Goal: Information Seeking & Learning: Learn about a topic

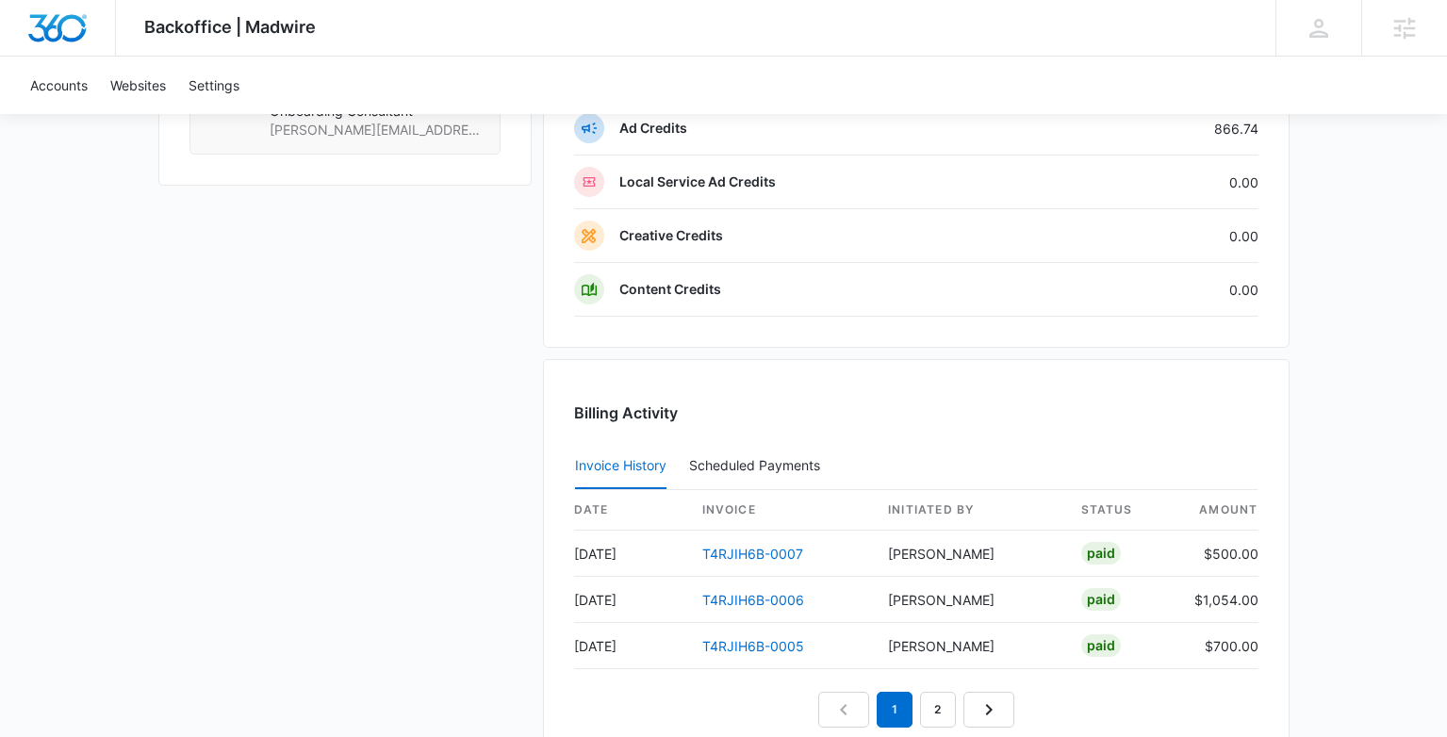
scroll to position [1818, 0]
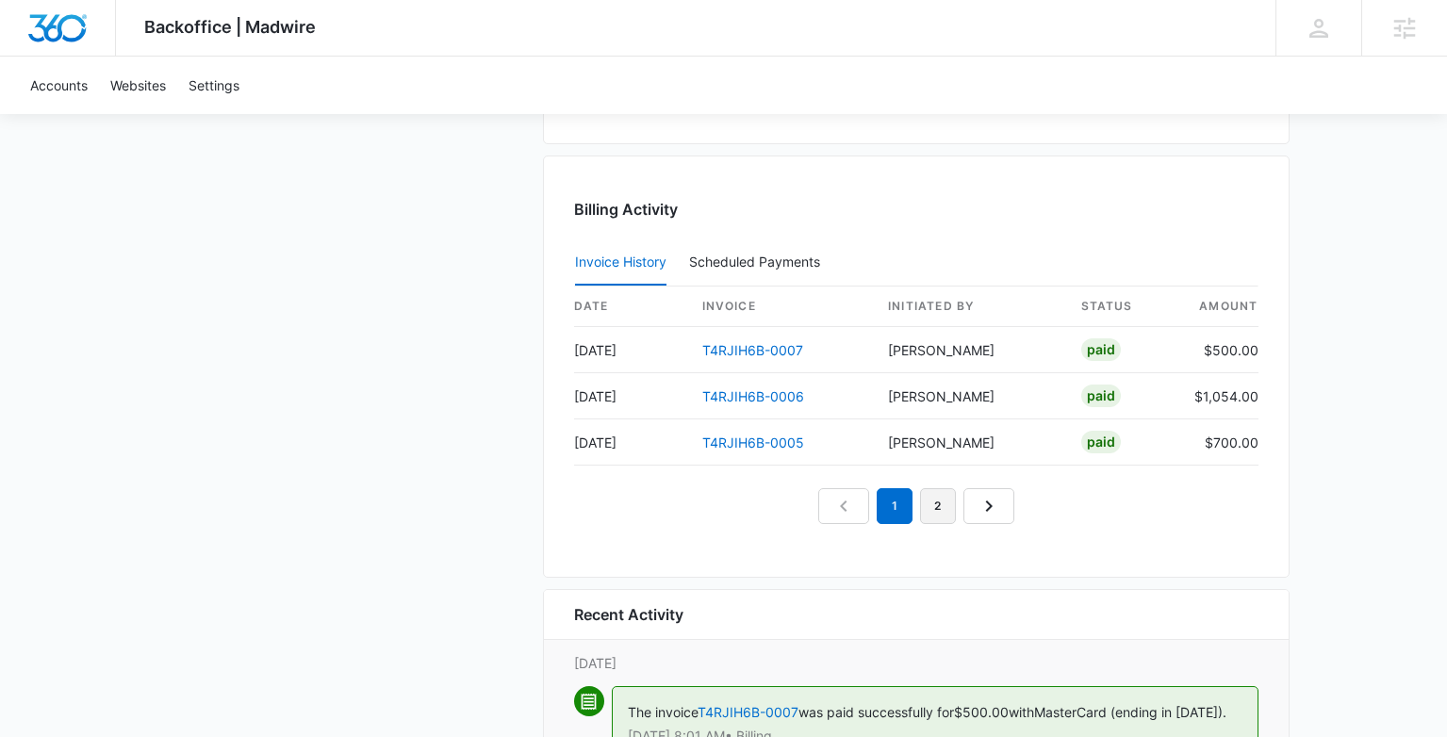
click at [938, 514] on link "2" at bounding box center [938, 506] width 36 height 36
click at [767, 336] on td "T4RJIH6B-0004" at bounding box center [781, 350] width 188 height 46
click at [768, 343] on link "T4RJIH6B-0004" at bounding box center [753, 350] width 102 height 16
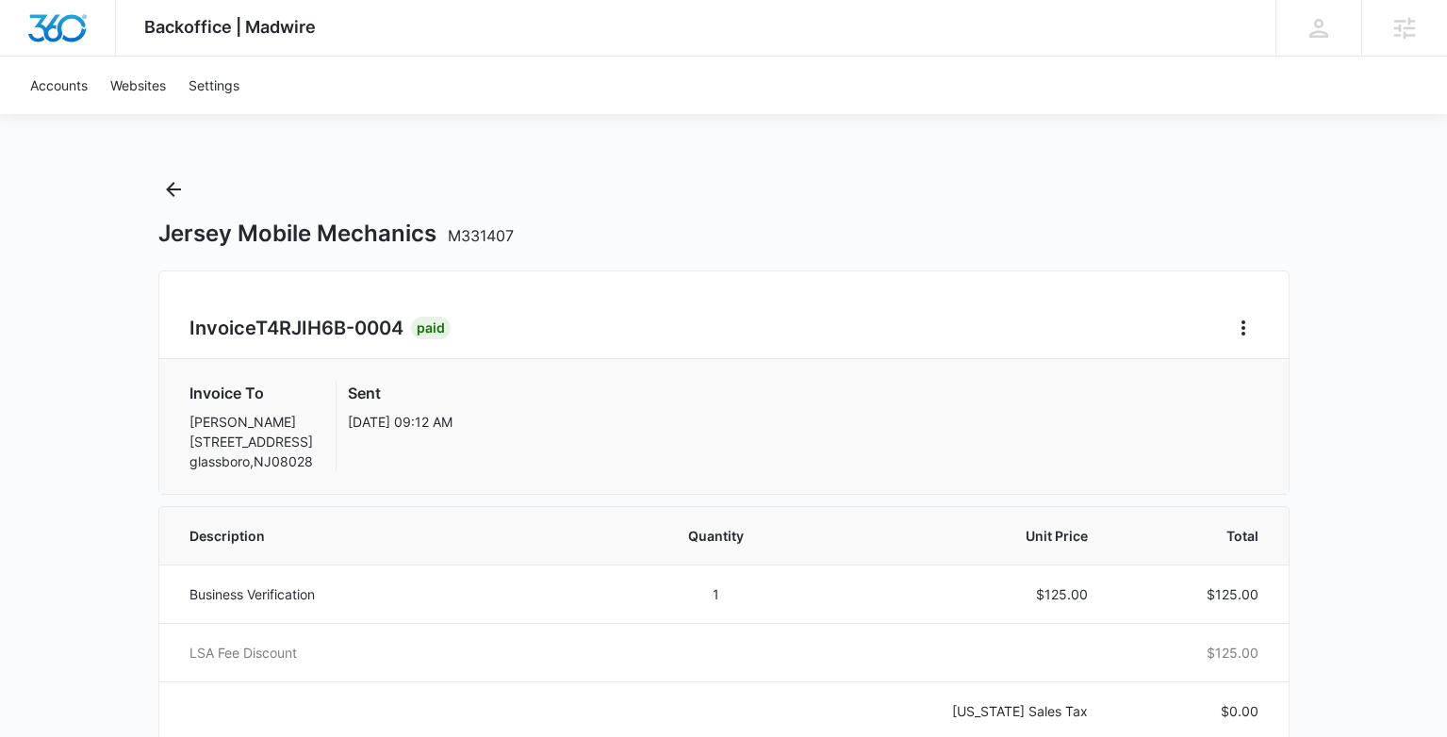
click at [190, 183] on div "Jersey Mobile Mechanics M331407" at bounding box center [723, 211] width 1131 height 74
click at [178, 197] on icon "Back" at bounding box center [173, 189] width 23 height 23
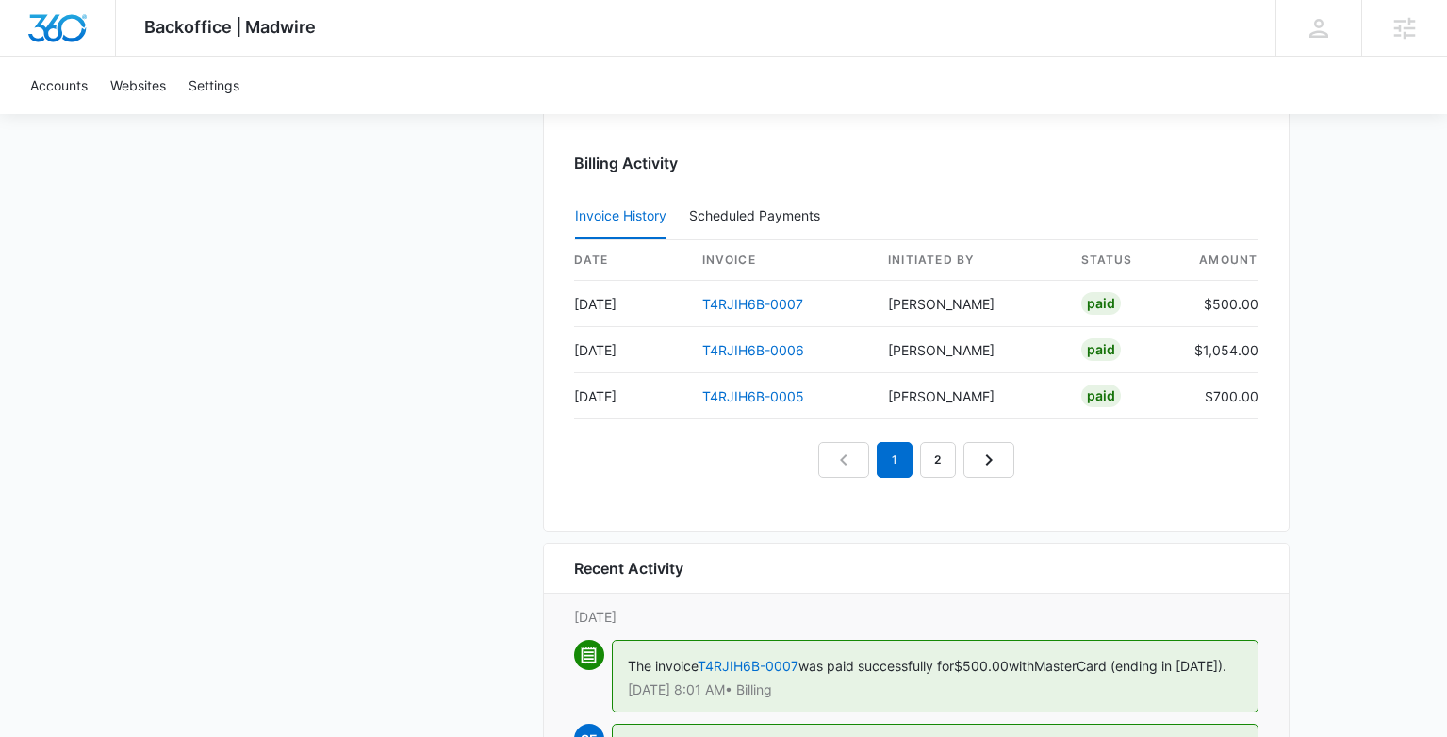
scroll to position [2047, 0]
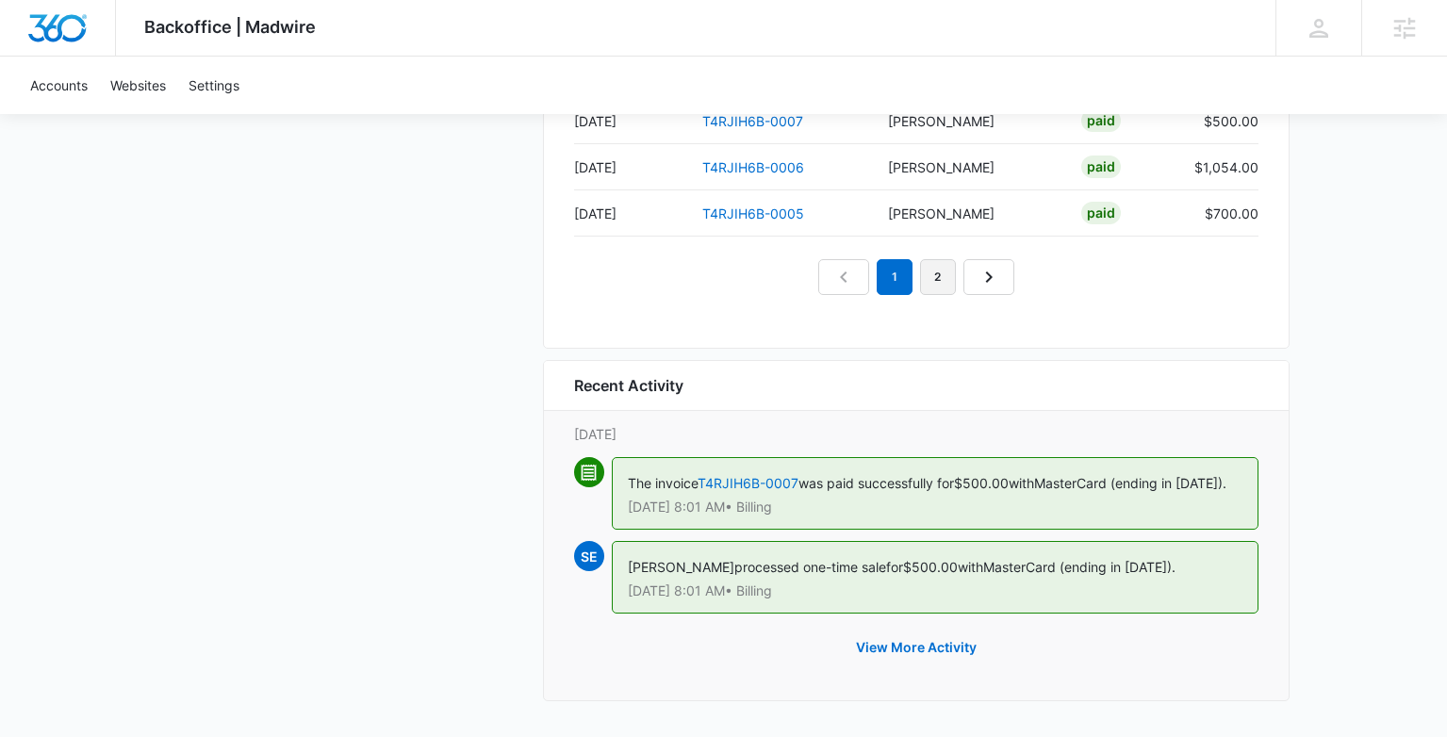
click at [938, 287] on link "2" at bounding box center [938, 277] width 36 height 36
click at [951, 286] on link "3" at bounding box center [959, 277] width 36 height 36
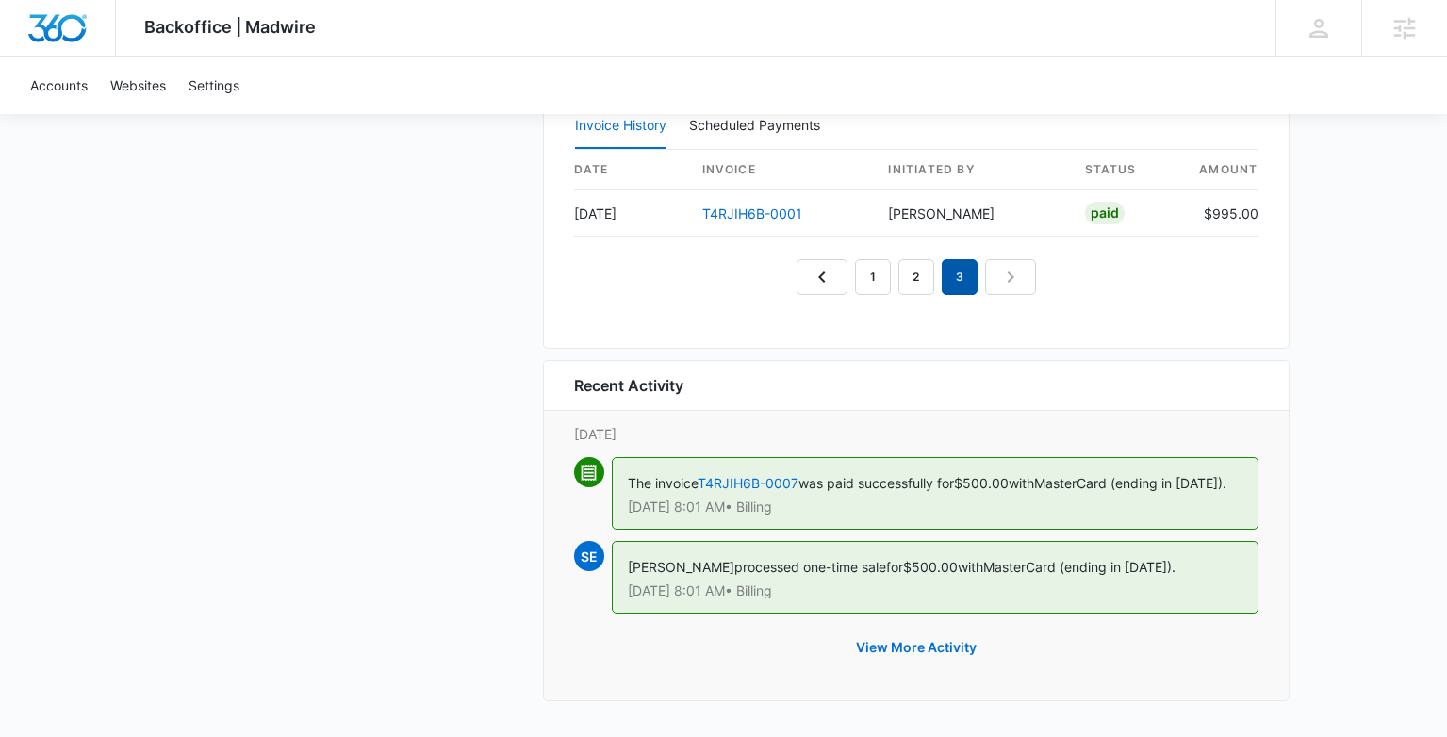
scroll to position [1954, 0]
click at [930, 298] on div "Billing Activity Invoice History Scheduled Payments 0 date invoice Initiated By…" at bounding box center [916, 184] width 746 height 330
click at [918, 286] on link "2" at bounding box center [916, 277] width 36 height 36
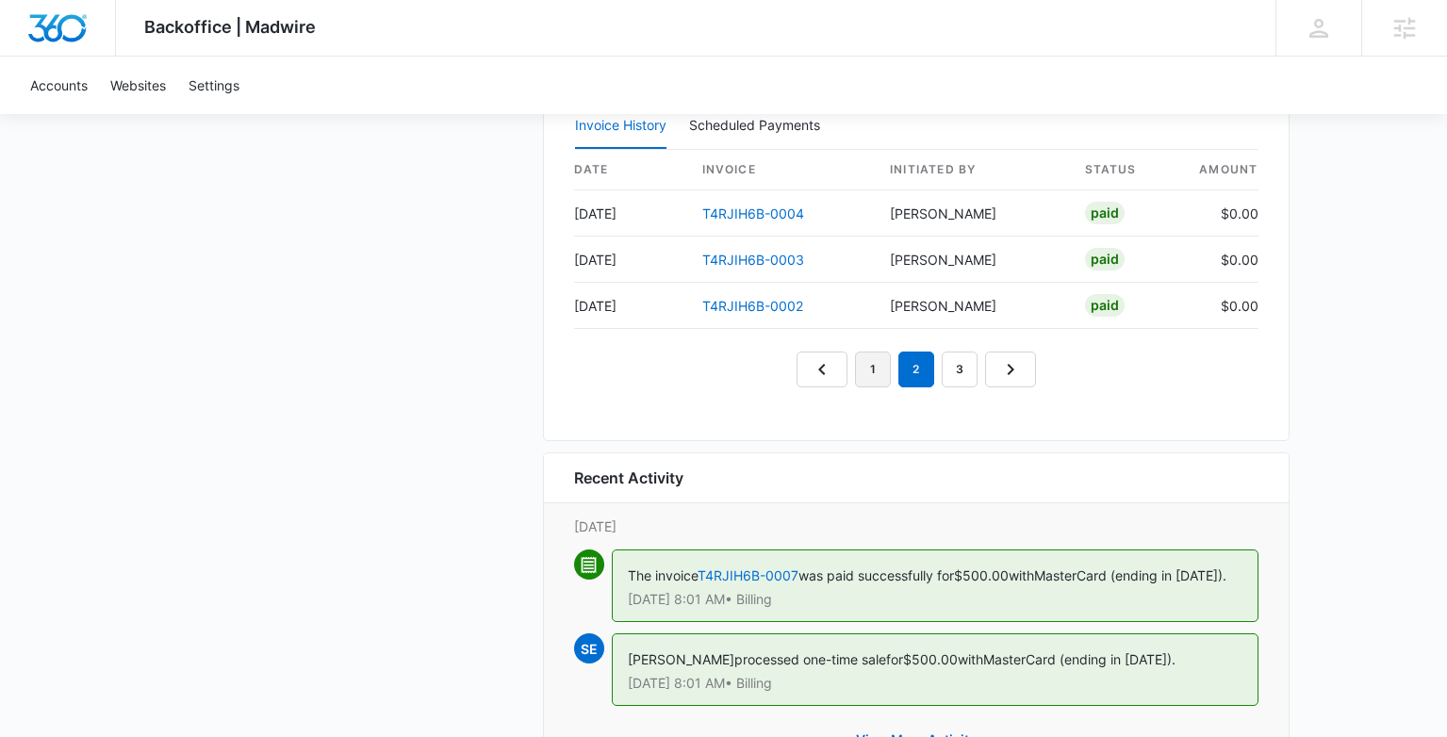
click at [856, 375] on link "1" at bounding box center [873, 369] width 36 height 36
click at [752, 308] on link "T4RJIH6B-0005" at bounding box center [753, 306] width 102 height 16
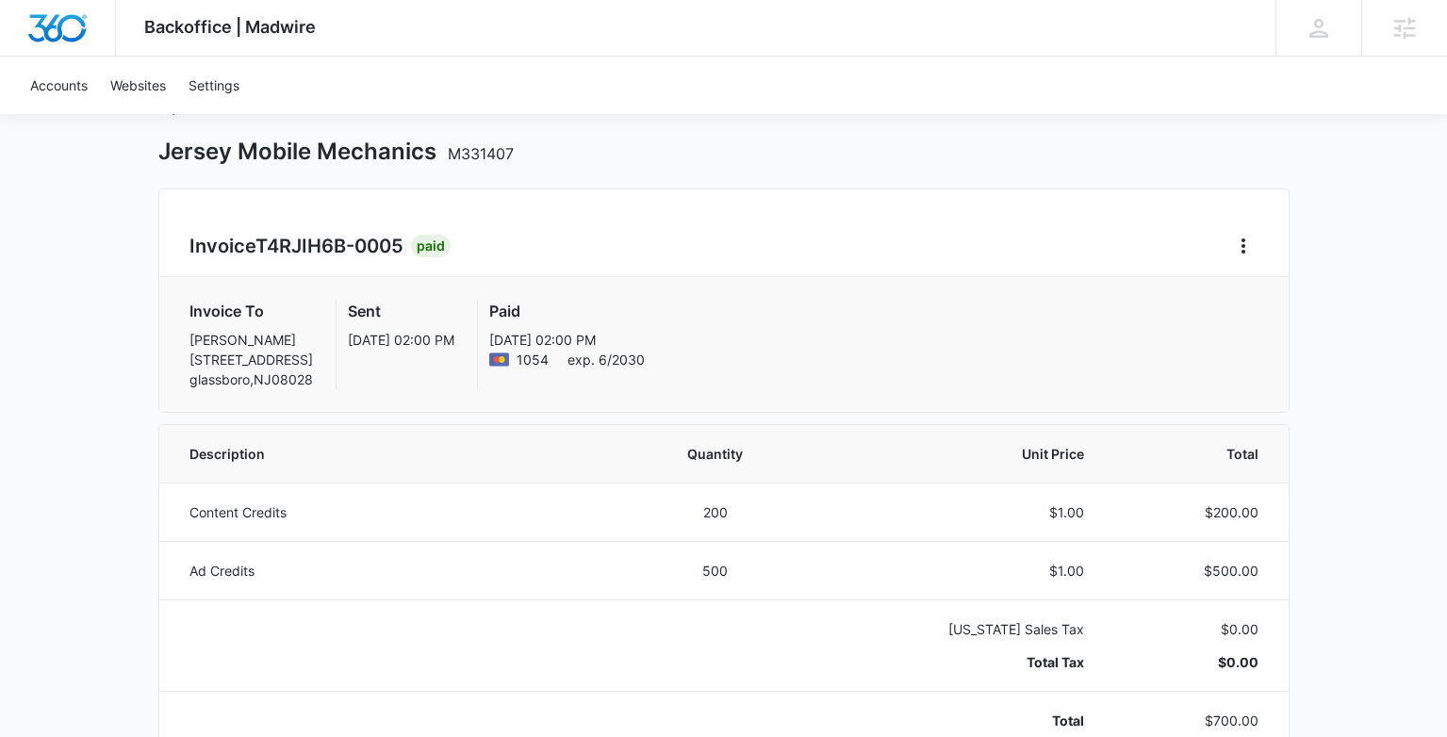
scroll to position [112, 0]
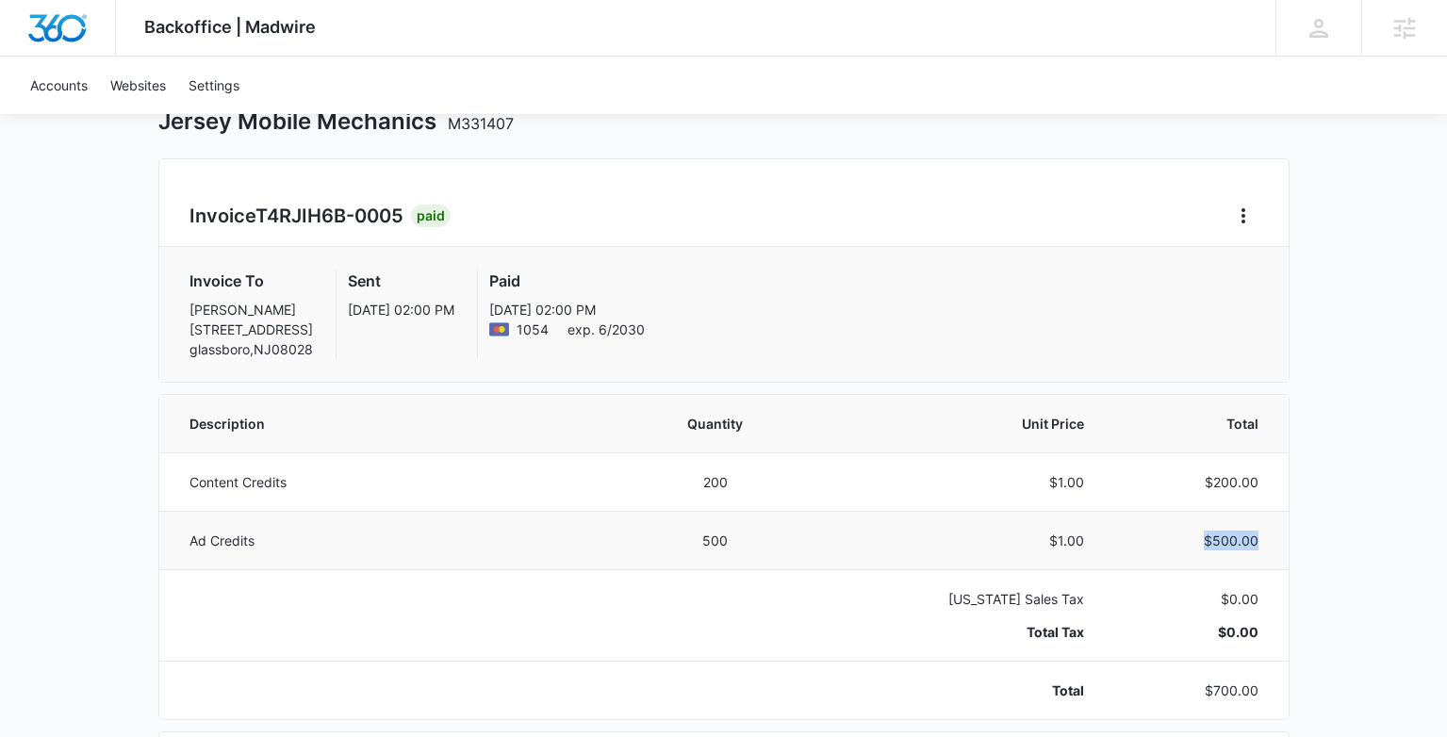
drag, startPoint x: 1233, startPoint y: 533, endPoint x: 1197, endPoint y: 533, distance: 35.8
click at [1197, 533] on td "$500.00" at bounding box center [1197, 540] width 182 height 58
drag, startPoint x: 1278, startPoint y: 483, endPoint x: 1193, endPoint y: 483, distance: 84.8
click at [1193, 483] on td "$200.00" at bounding box center [1197, 481] width 182 height 58
click at [1193, 483] on p "$200.00" at bounding box center [1193, 482] width 129 height 20
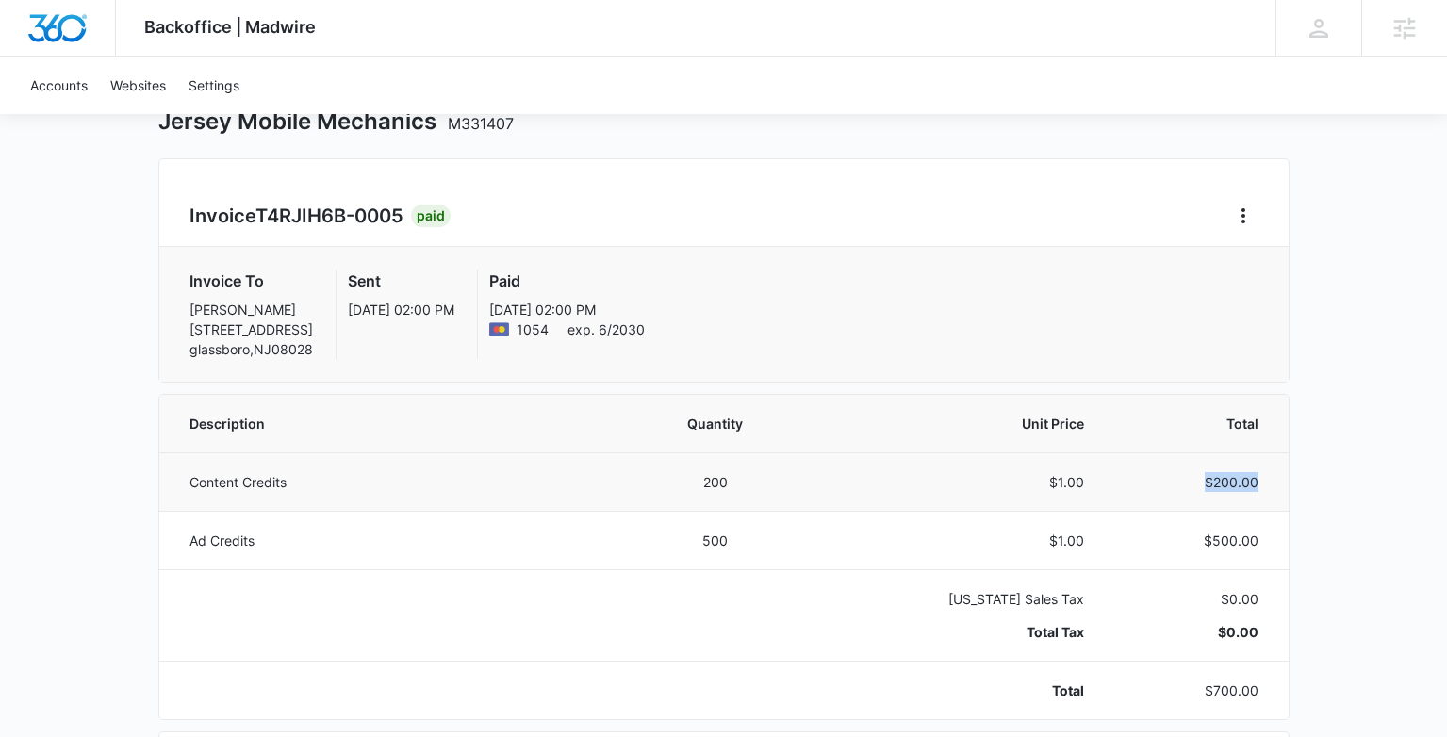
drag, startPoint x: 1193, startPoint y: 483, endPoint x: 1276, endPoint y: 483, distance: 82.9
click at [1276, 483] on td "$200.00" at bounding box center [1197, 481] width 182 height 58
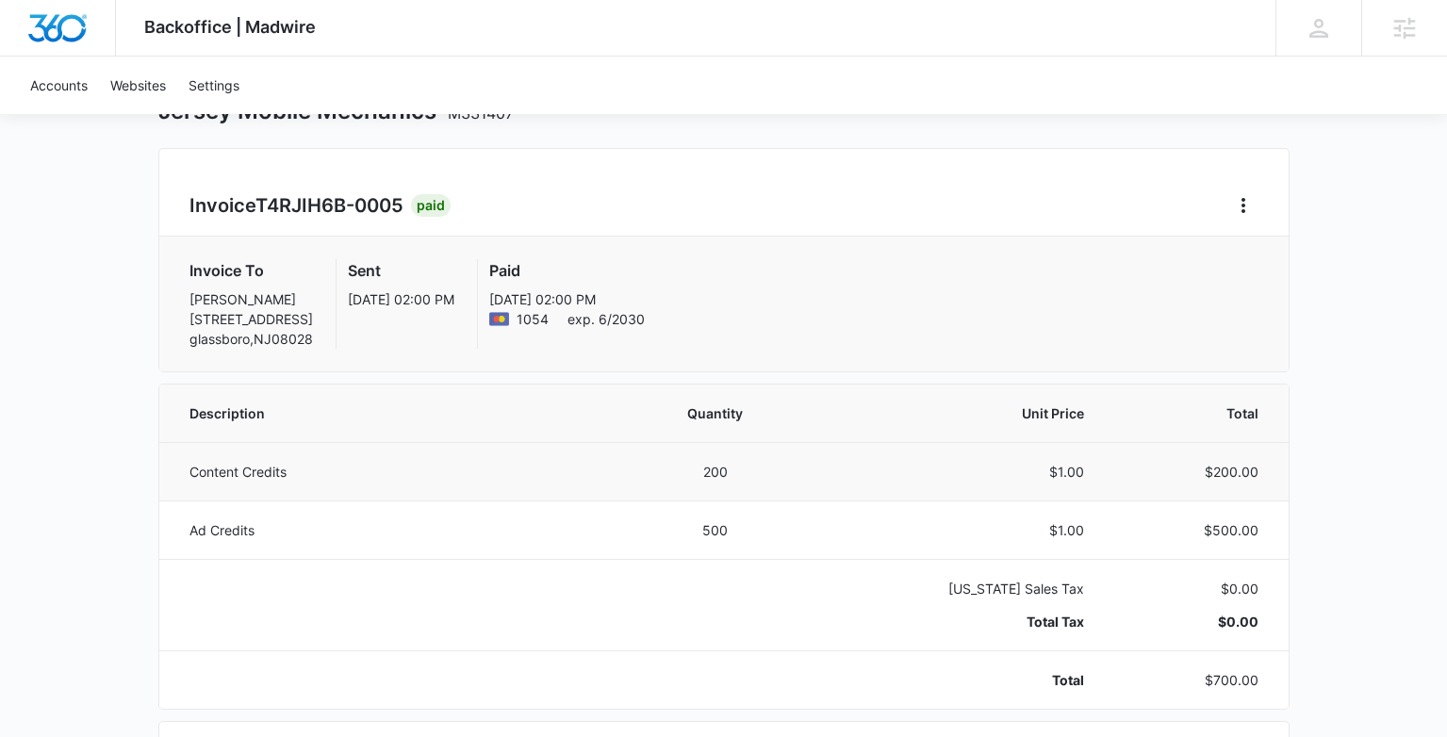
scroll to position [124, 0]
drag, startPoint x: 1253, startPoint y: 513, endPoint x: 1184, endPoint y: 519, distance: 70.0
click at [1184, 519] on td "$500.00" at bounding box center [1197, 528] width 182 height 58
click at [1188, 521] on p "$500.00" at bounding box center [1193, 528] width 129 height 20
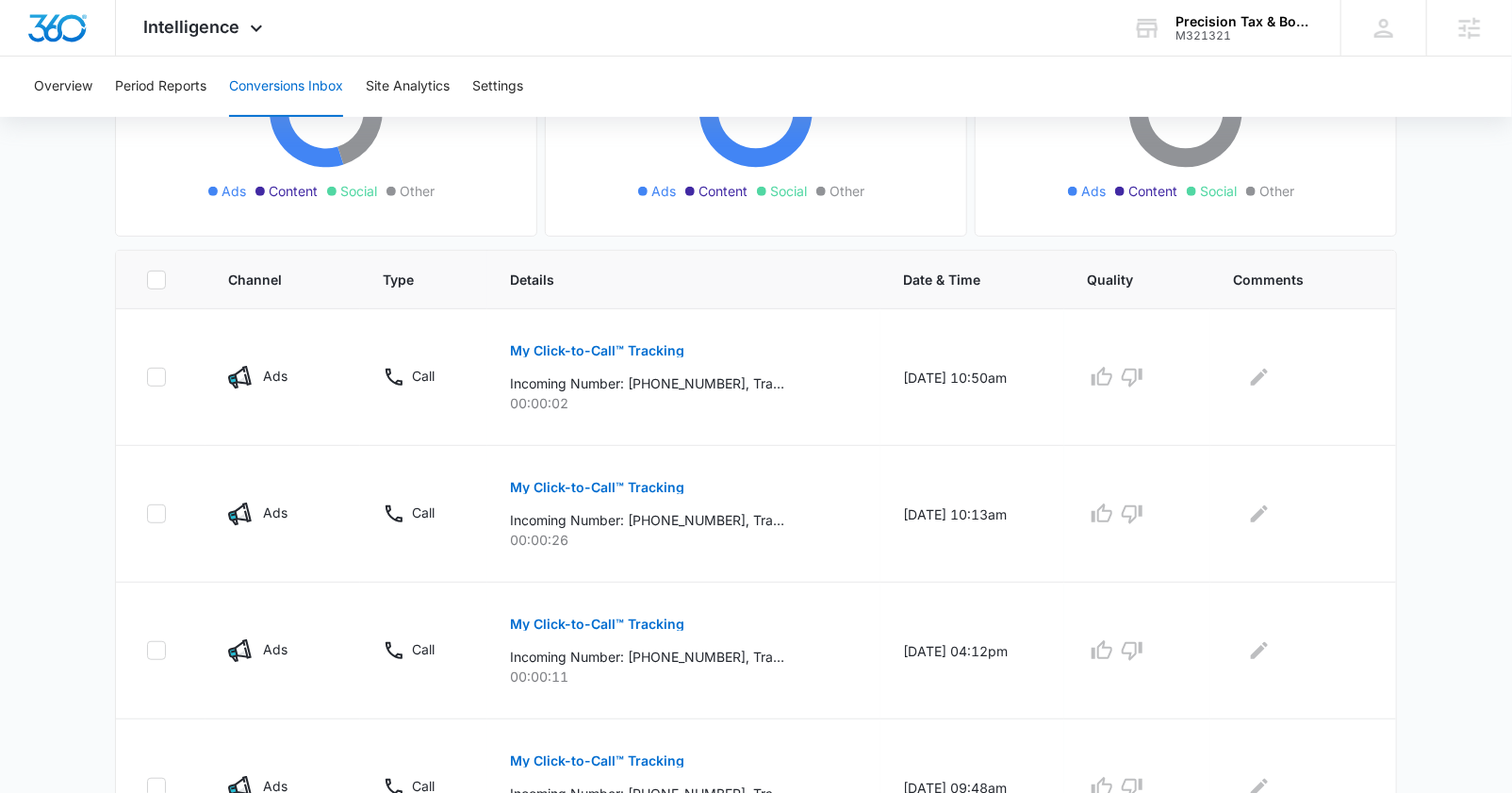
scroll to position [368, 0]
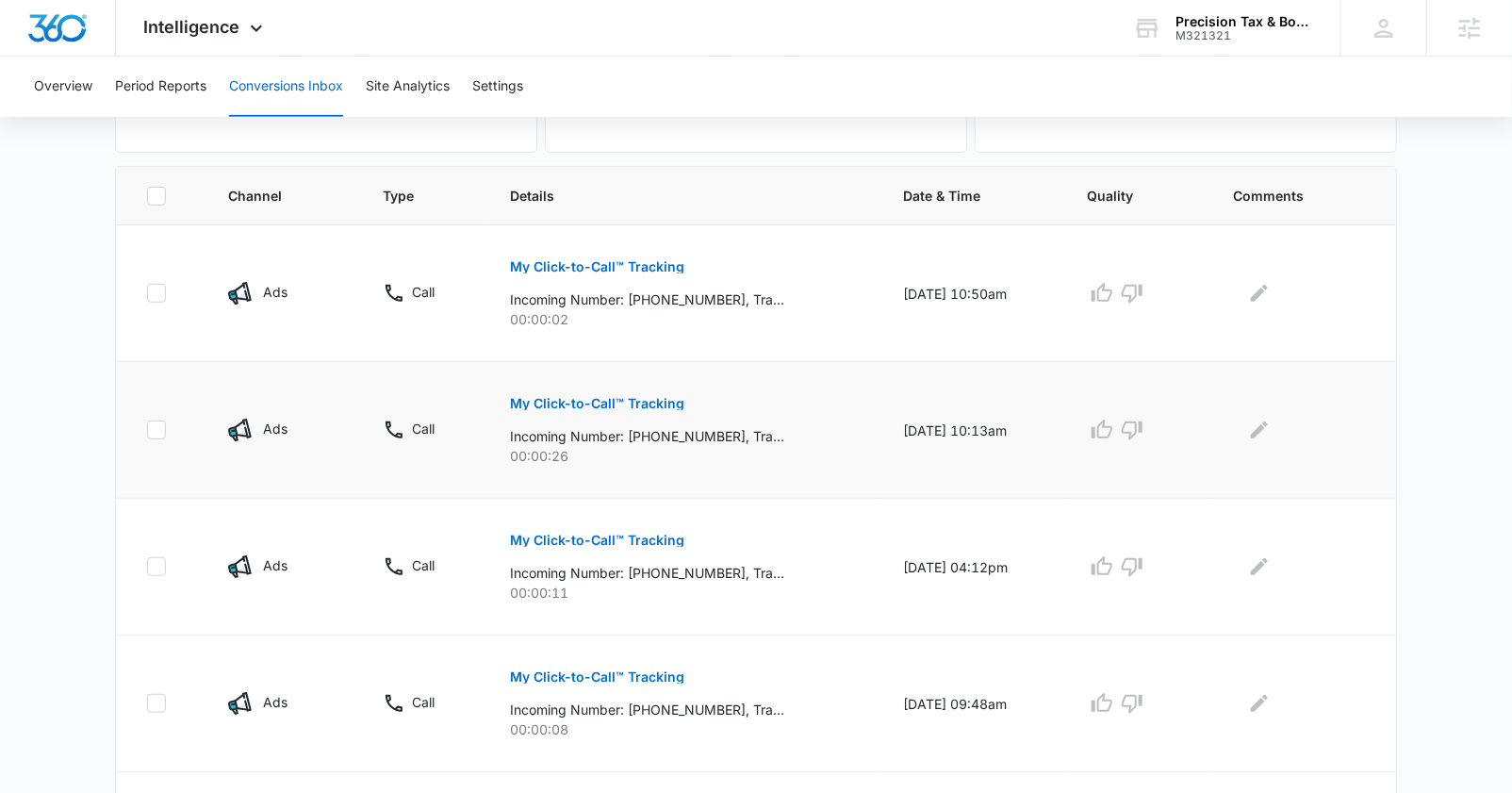
click at [585, 398] on p "My Click-to-Call™ Tracking" at bounding box center [597, 403] width 174 height 13
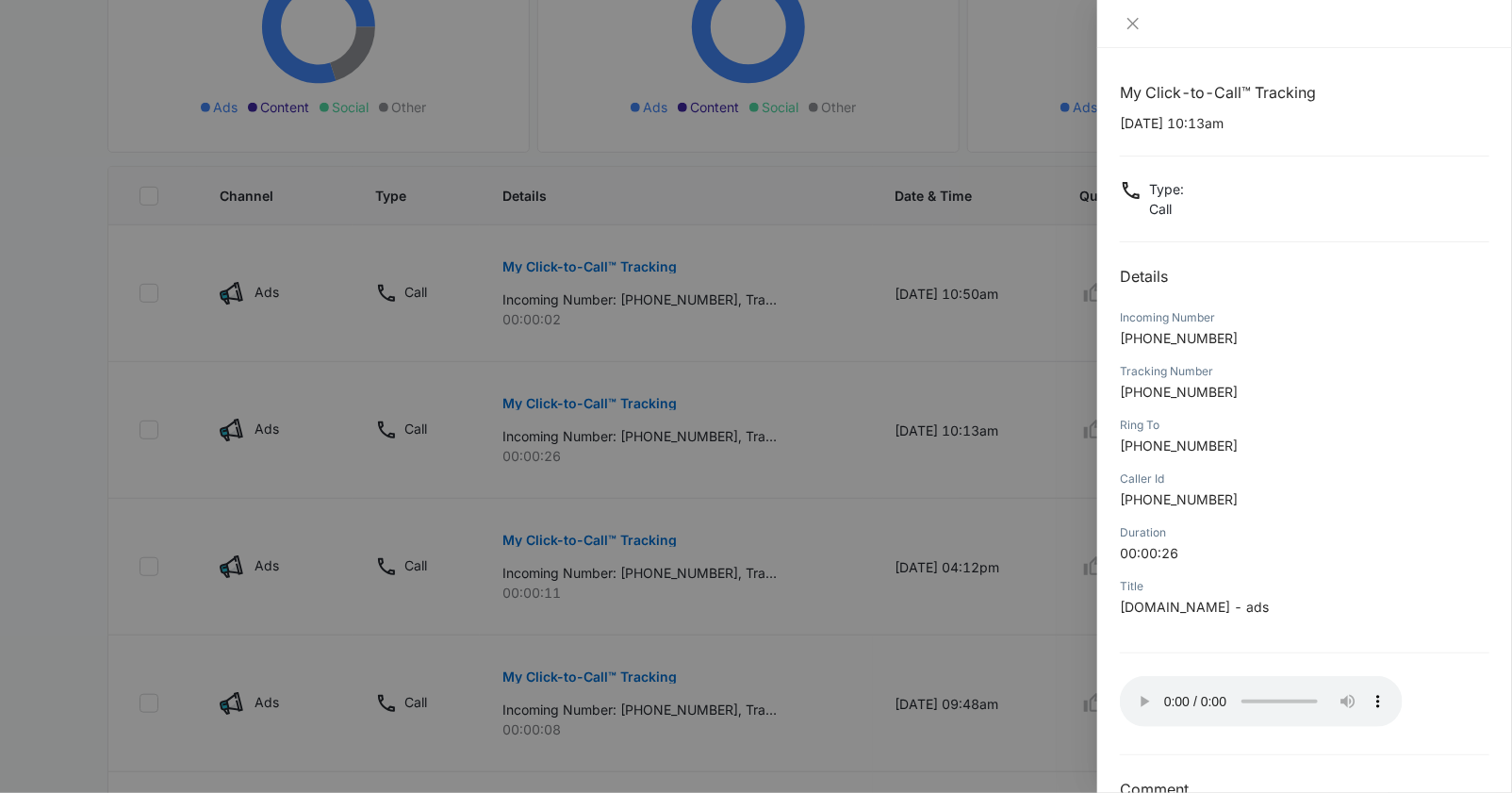
click at [839, 340] on div at bounding box center [756, 396] width 1512 height 793
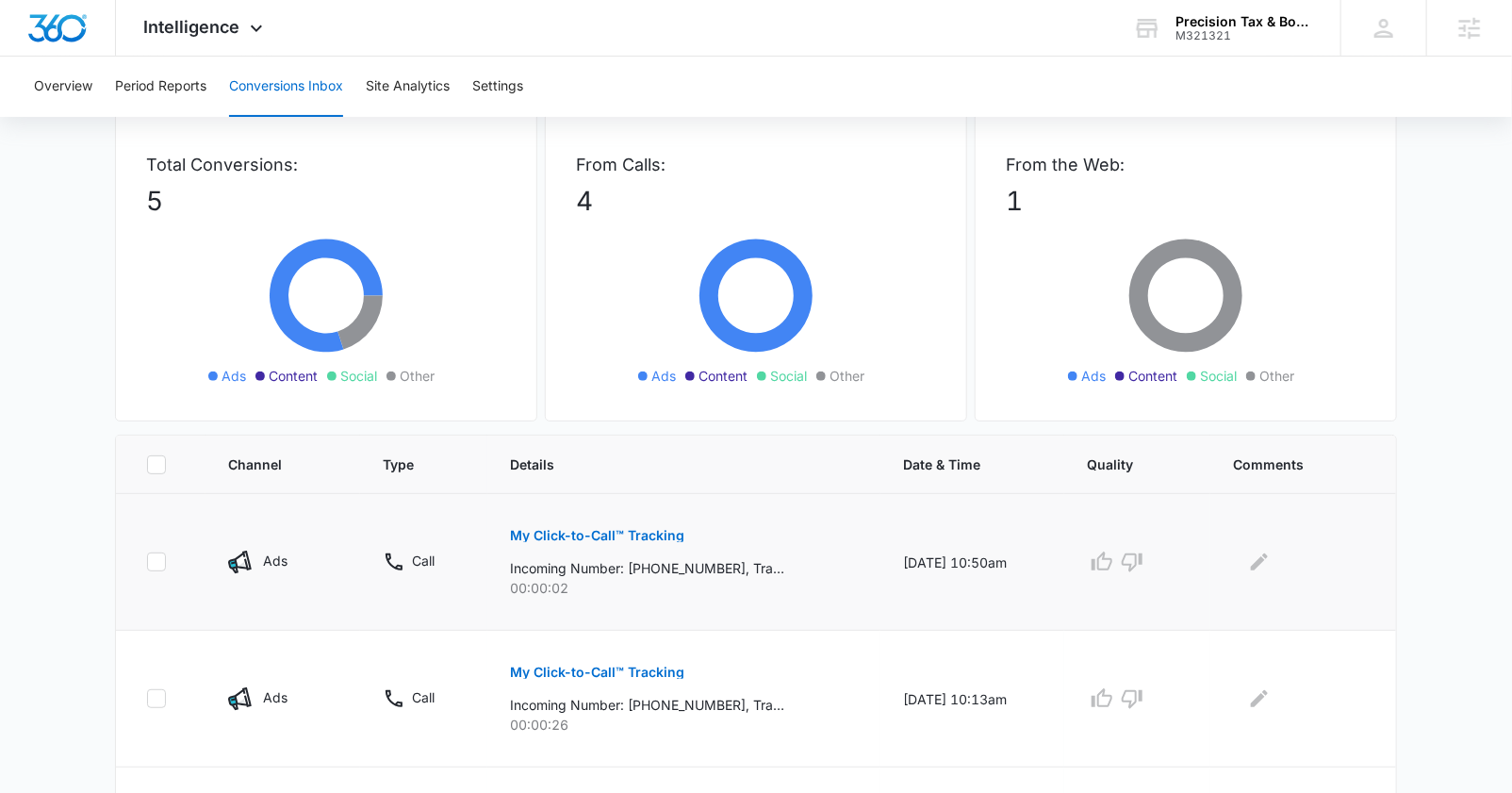
scroll to position [0, 0]
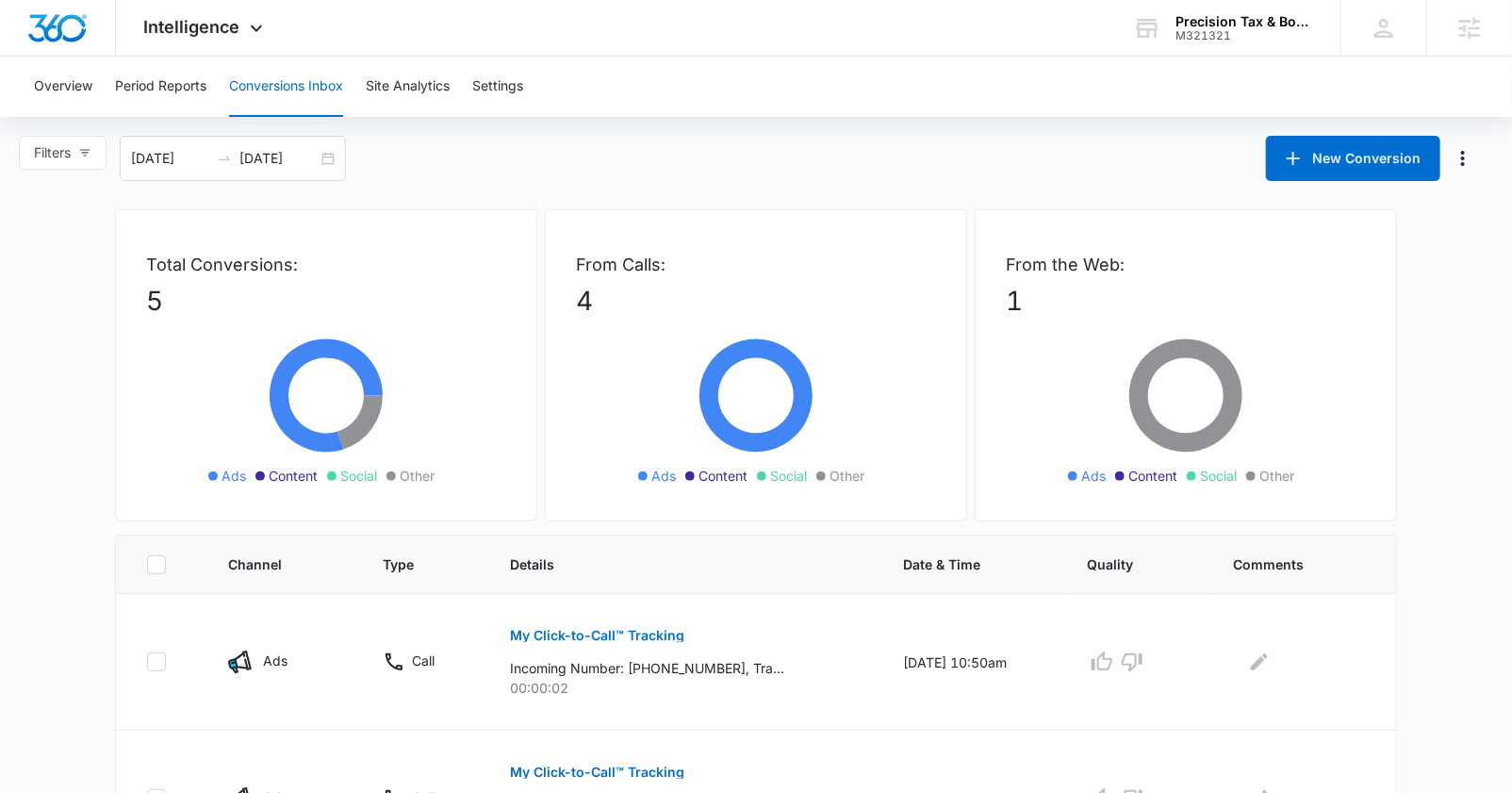
click at [724, 188] on main "Filters 08/05/2025 09/04/2025 New Conversion Total Conversions: 5 Ads Content S…" at bounding box center [756, 711] width 1512 height 1151
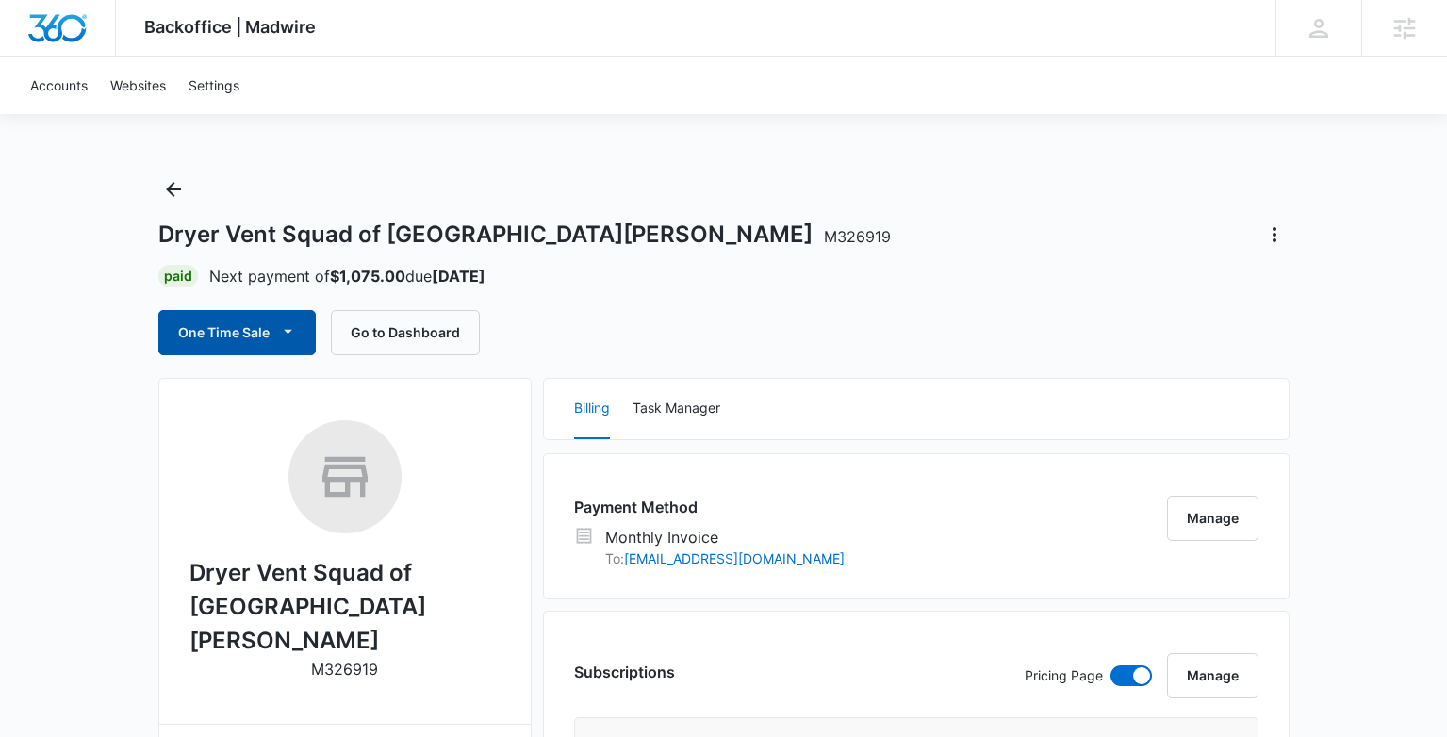
click at [270, 321] on button "One Time Sale" at bounding box center [236, 332] width 157 height 45
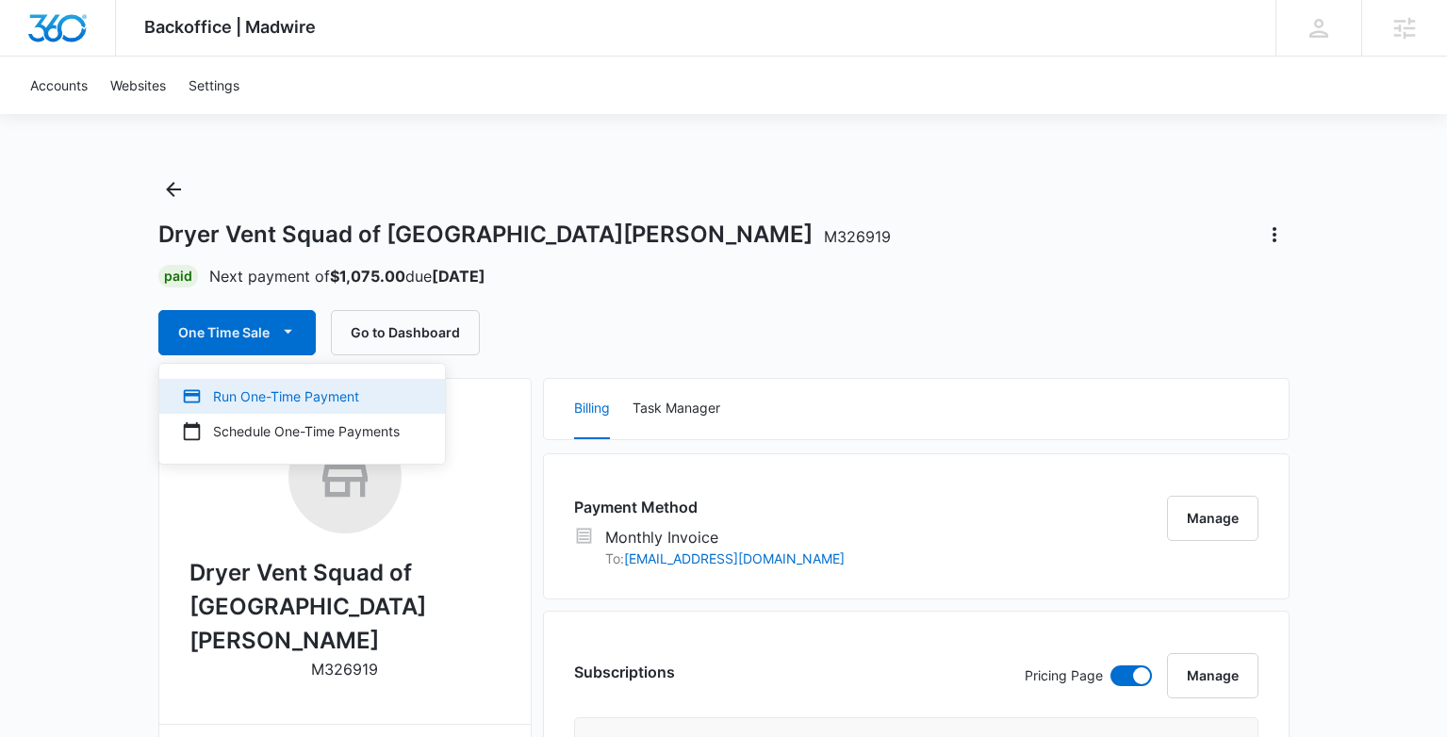
click at [265, 389] on div "Run One-Time Payment" at bounding box center [291, 396] width 218 height 20
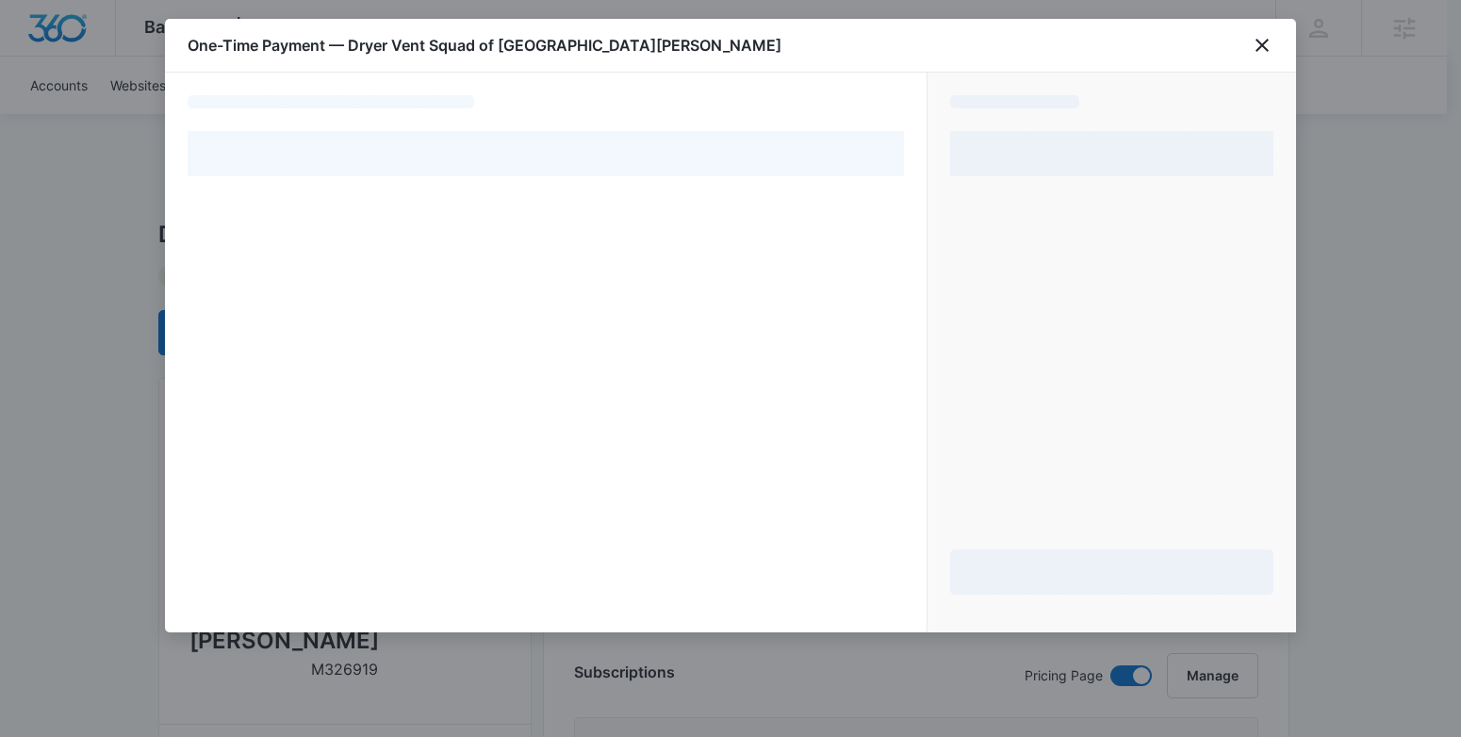
select select "MANUAL_INVOICE"
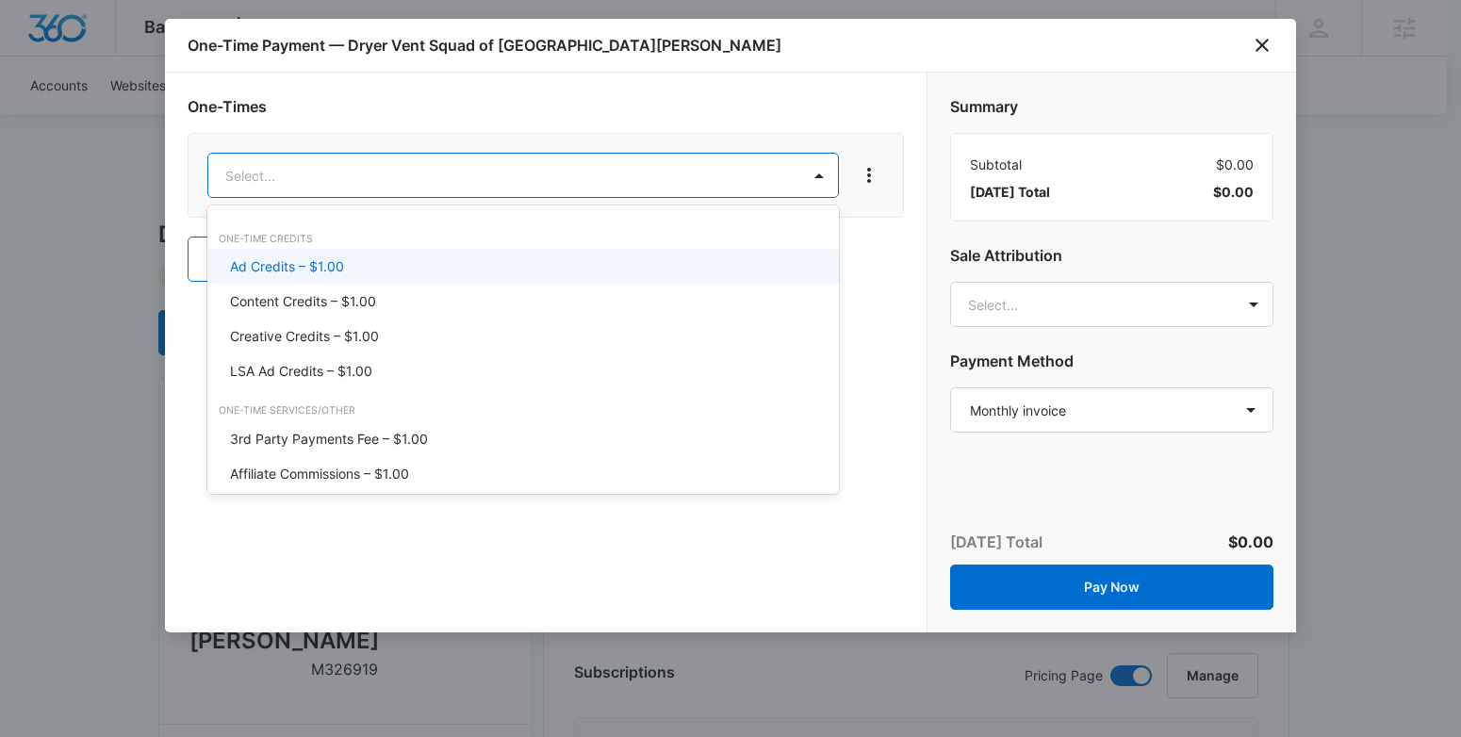
click at [344, 257] on div "Ad Credits – $1.00" at bounding box center [521, 266] width 582 height 20
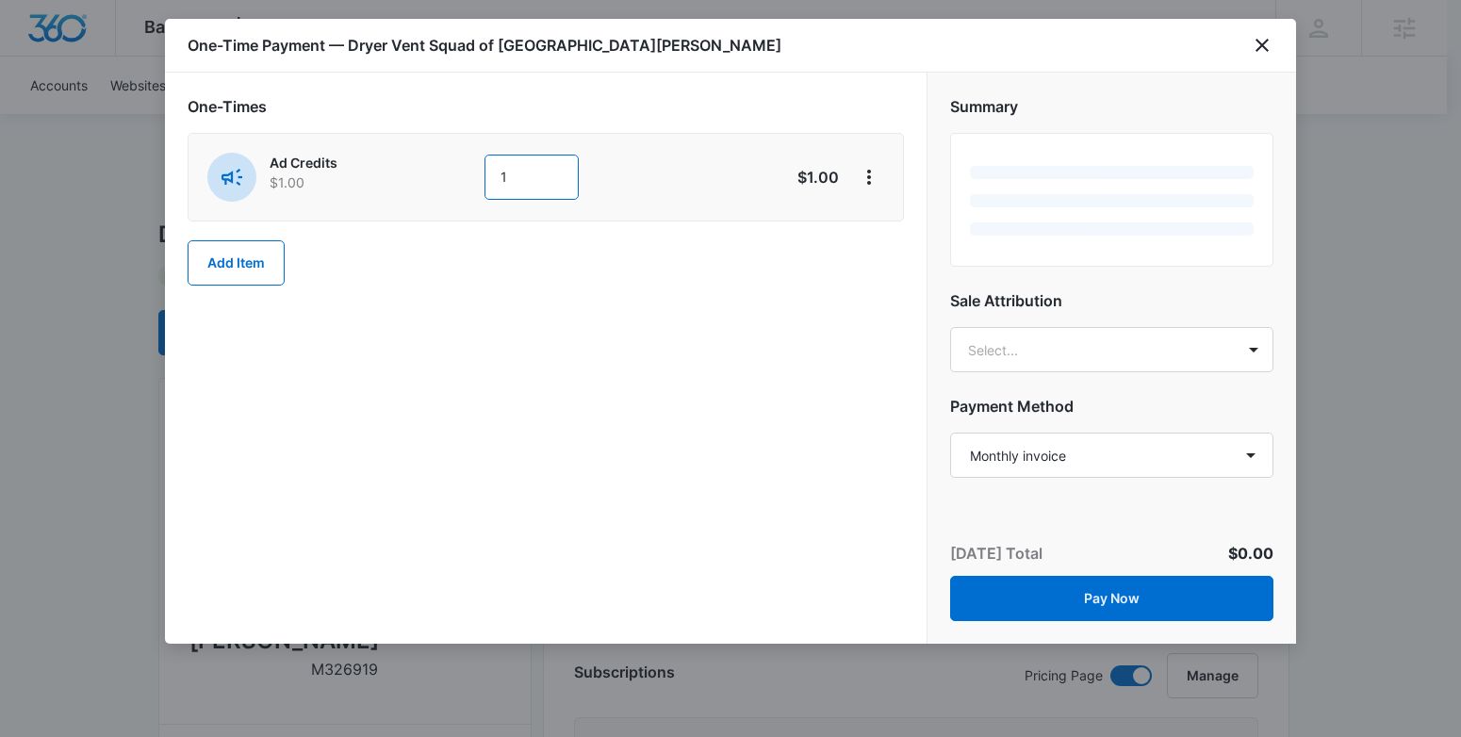
click at [544, 179] on input "1" at bounding box center [531, 177] width 94 height 45
type input "1075"
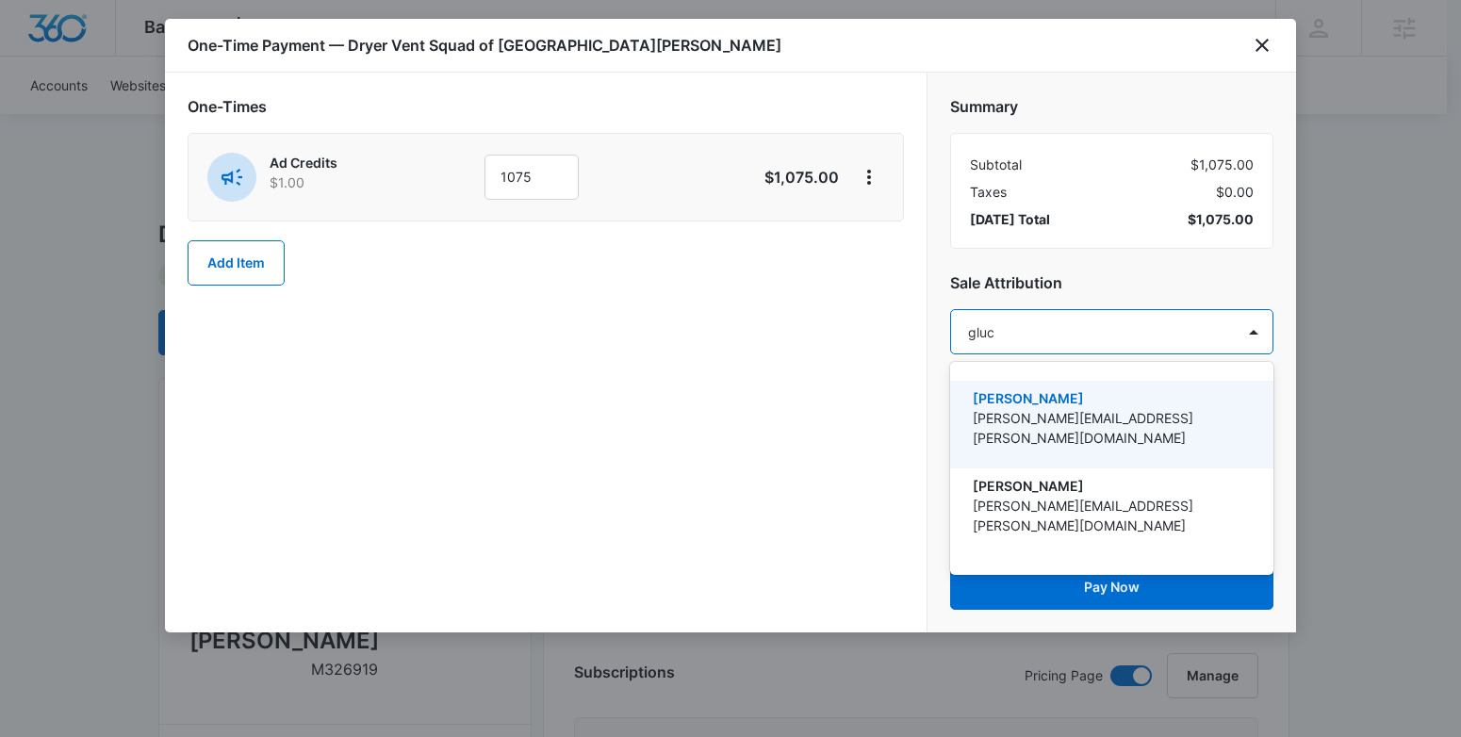
type input "gluch"
drag, startPoint x: 1157, startPoint y: 408, endPoint x: 1124, endPoint y: 337, distance: 78.0
click at [1157, 408] on p "Sarah.Gluchacki@madwire.com" at bounding box center [1110, 428] width 274 height 40
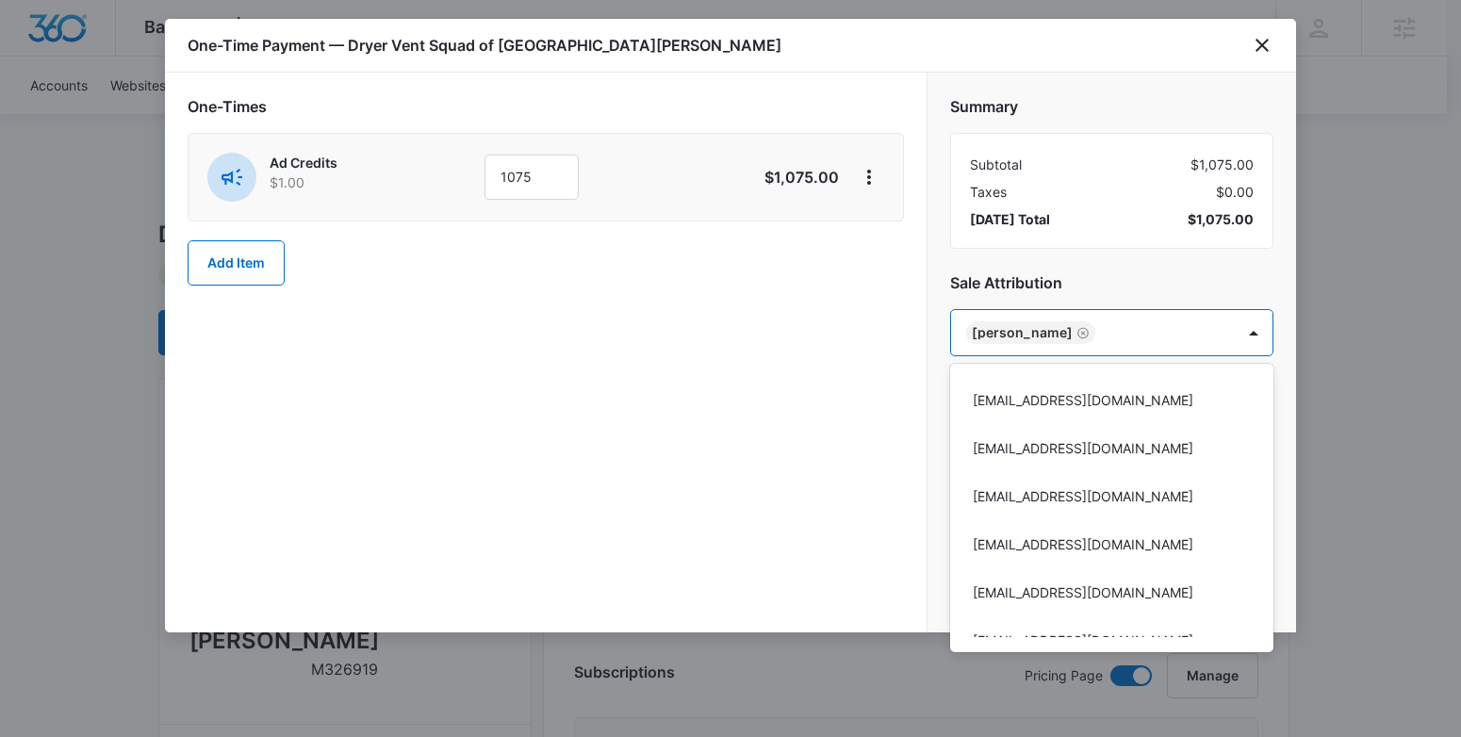
click at [1129, 292] on div at bounding box center [730, 368] width 1461 height 737
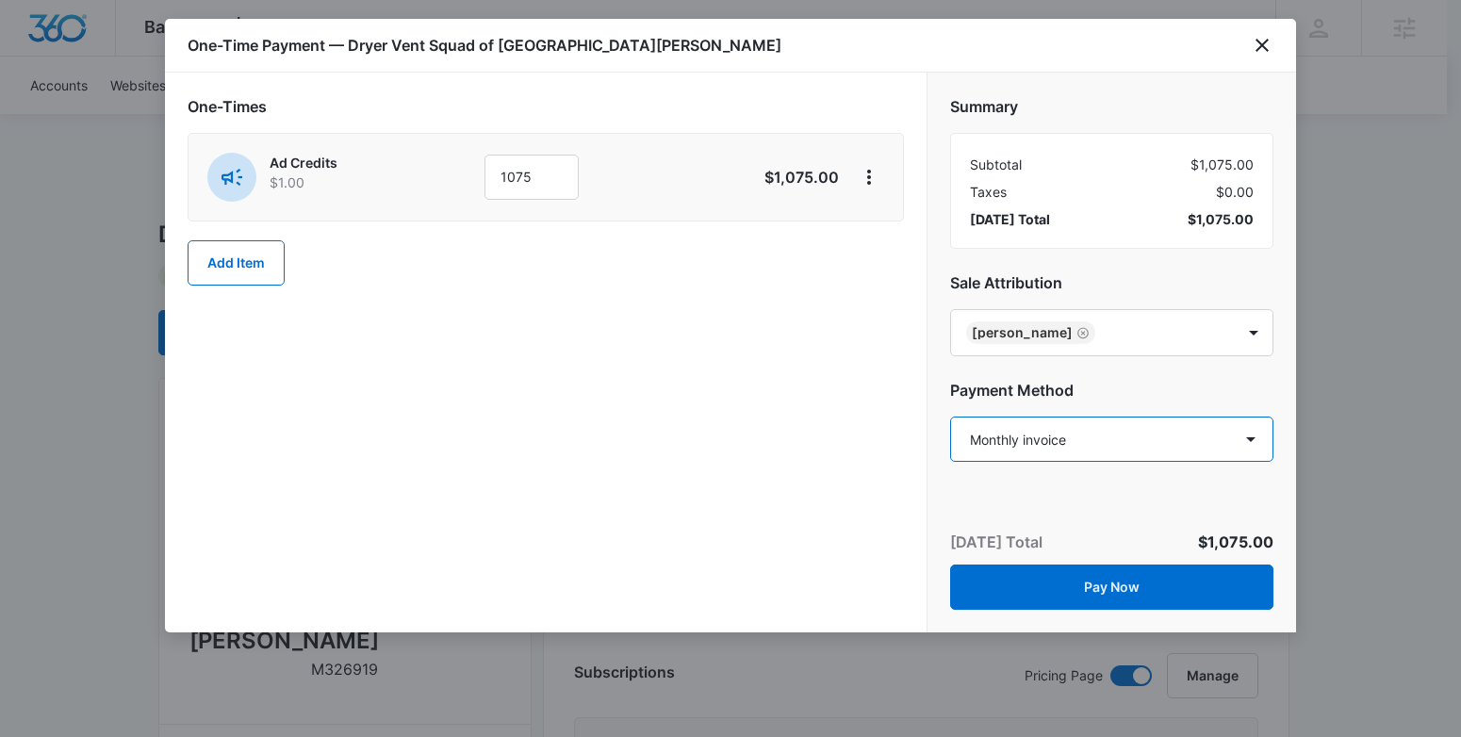
click at [1093, 445] on select "Select a payment method Visa ending in 8227 Visa ending in 8227 Visa ending in …" at bounding box center [1111, 439] width 323 height 45
select select "pm_1RotSsA4n8RTgNjUTwyACT8a"
click at [950, 417] on select "Select a payment method Visa ending in 8227 Visa ending in 8227 Visa ending in …" at bounding box center [1111, 439] width 323 height 45
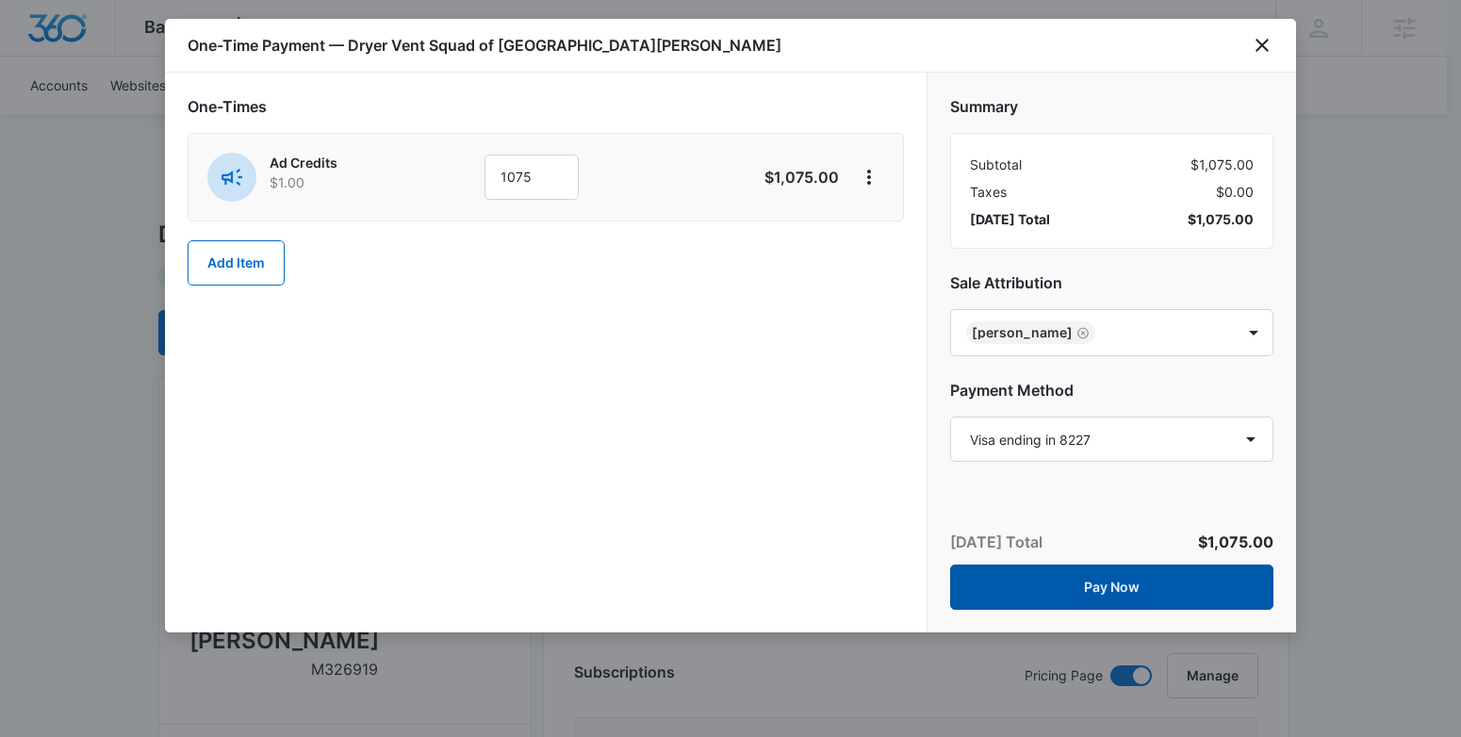
click at [1092, 582] on button "Pay Now" at bounding box center [1111, 586] width 323 height 45
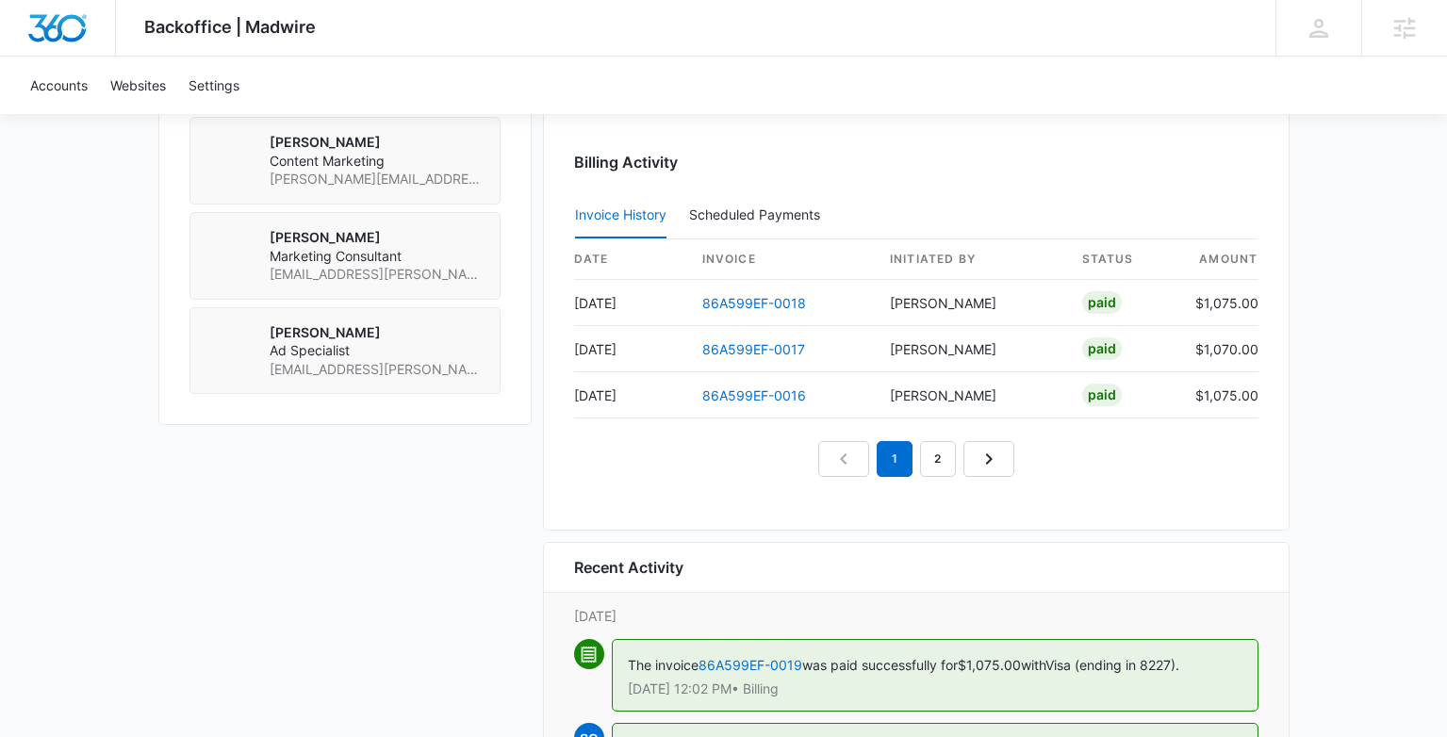
scroll to position [1819, 0]
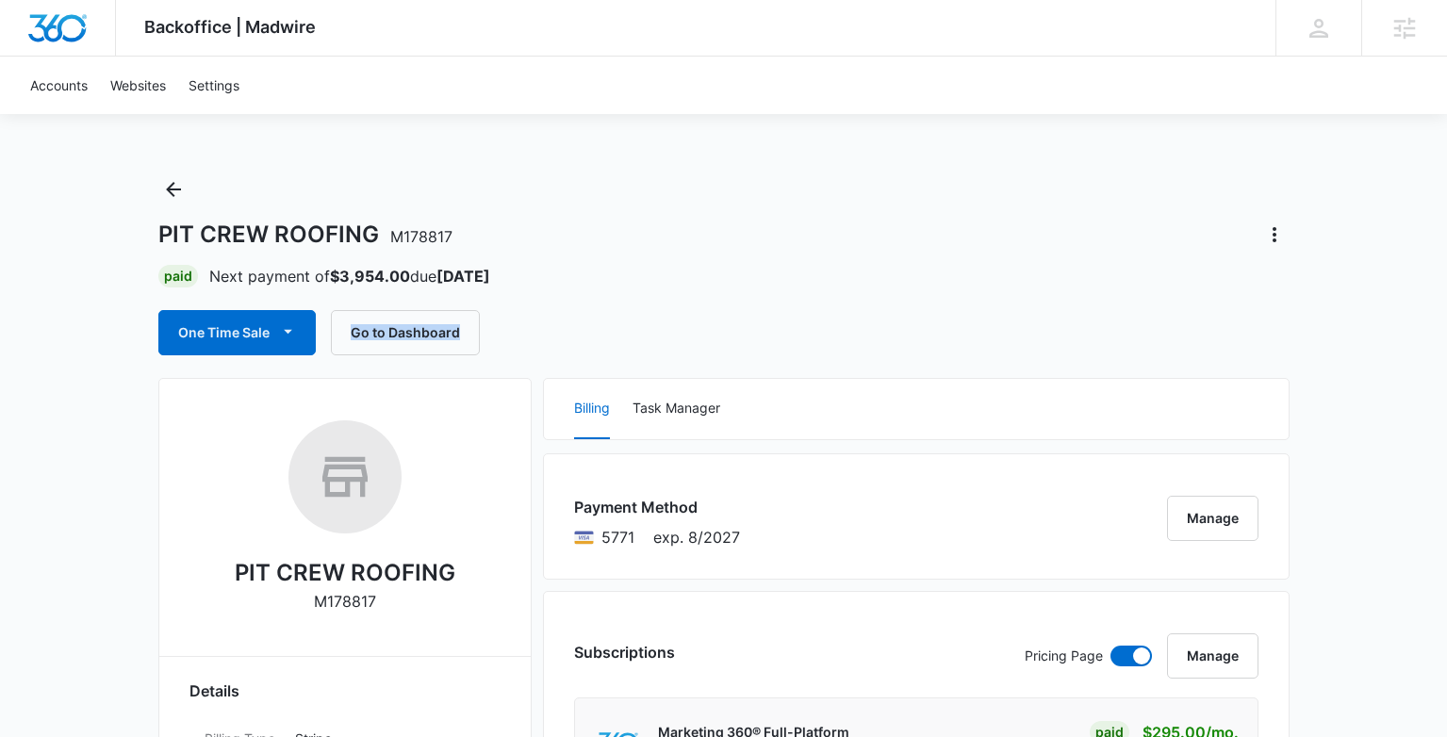
drag, startPoint x: 524, startPoint y: 319, endPoint x: 530, endPoint y: 301, distance: 18.8
click at [530, 301] on div "PIT CREW ROOFING M178817 Paid Next payment of $3,954.00 due Sep 9 One Time Sale…" at bounding box center [723, 264] width 1131 height 181
click at [542, 297] on div "PIT CREW ROOFING M178817 Paid Next payment of $3,954.00 due Sep 9 One Time Sale…" at bounding box center [723, 264] width 1131 height 181
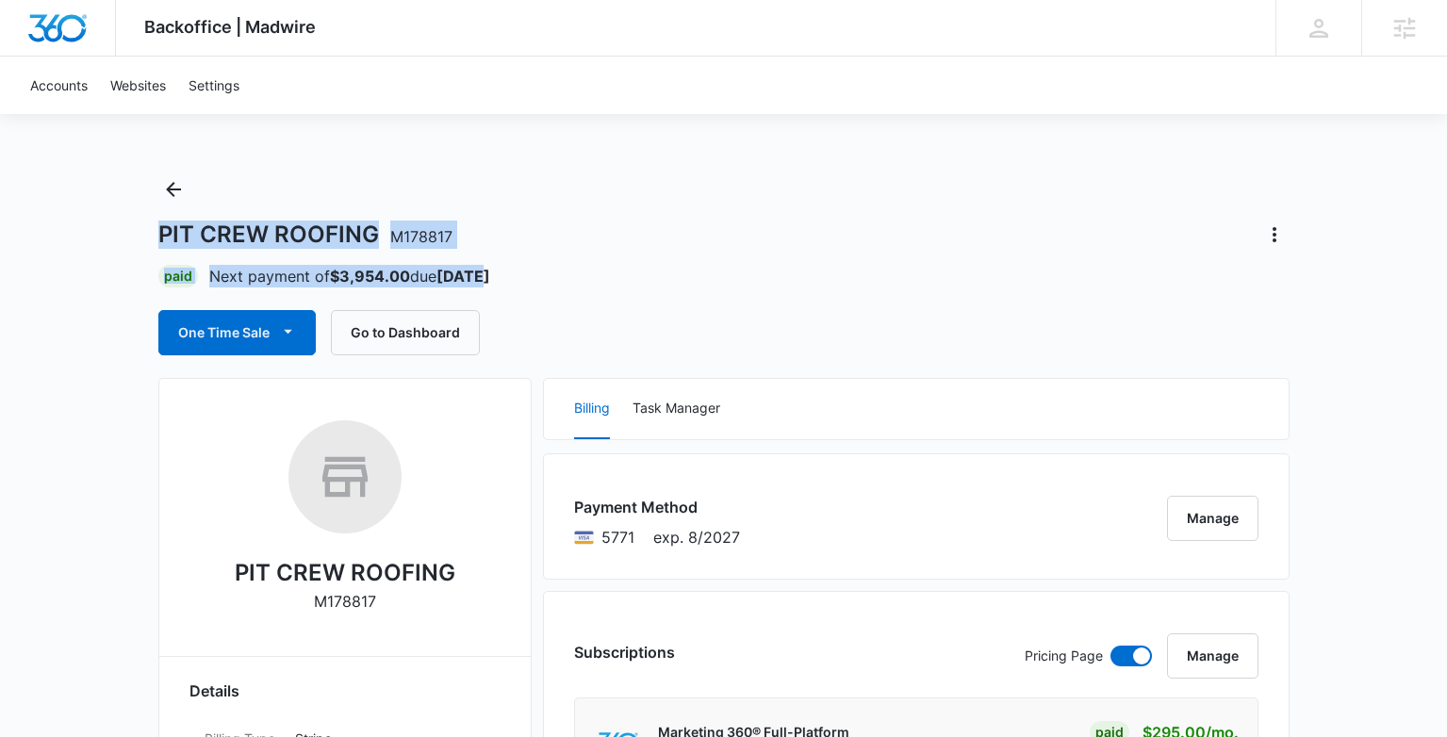
drag, startPoint x: 497, startPoint y: 274, endPoint x: 145, endPoint y: 221, distance: 355.6
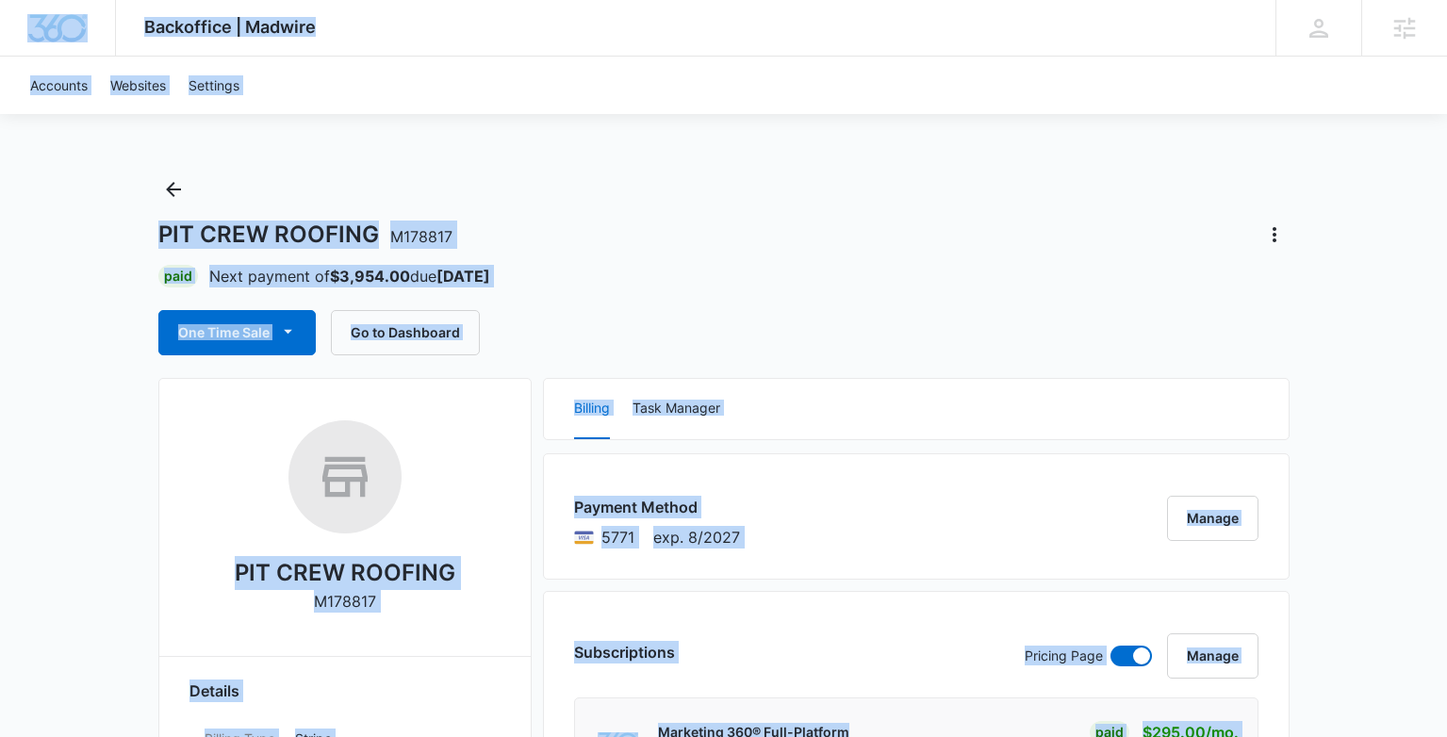
click at [541, 323] on div "One Time Sale Go to Dashboard" at bounding box center [723, 332] width 1131 height 45
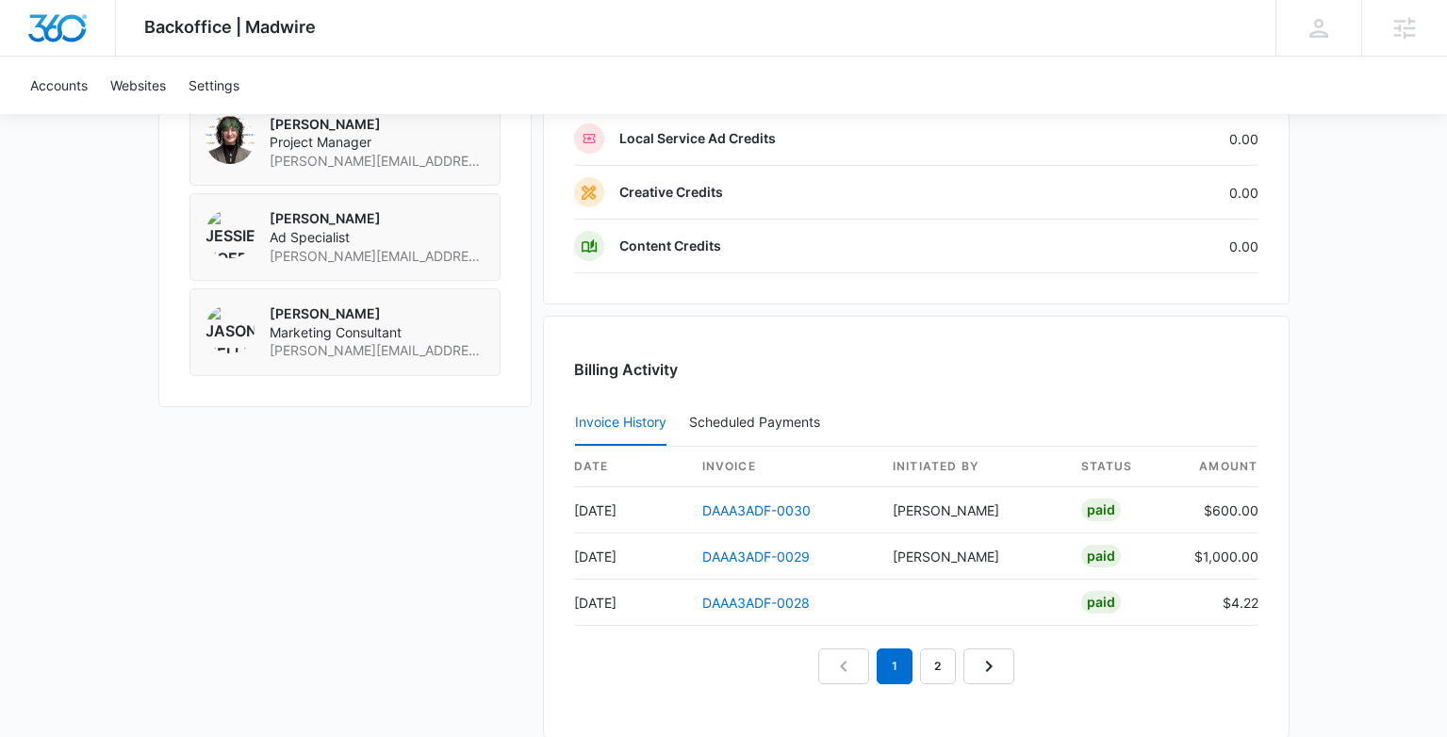
scroll to position [1339, 0]
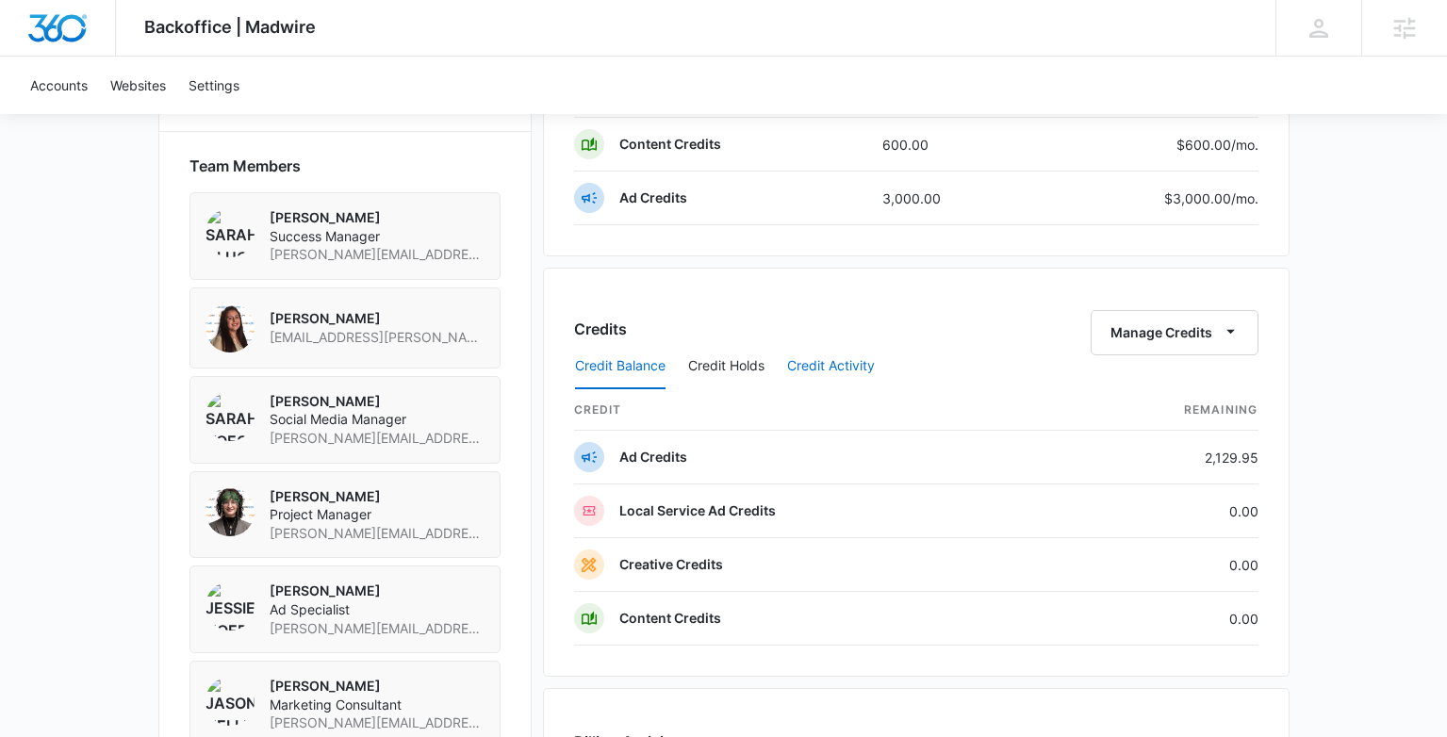
click at [864, 369] on button "Credit Activity" at bounding box center [831, 366] width 88 height 45
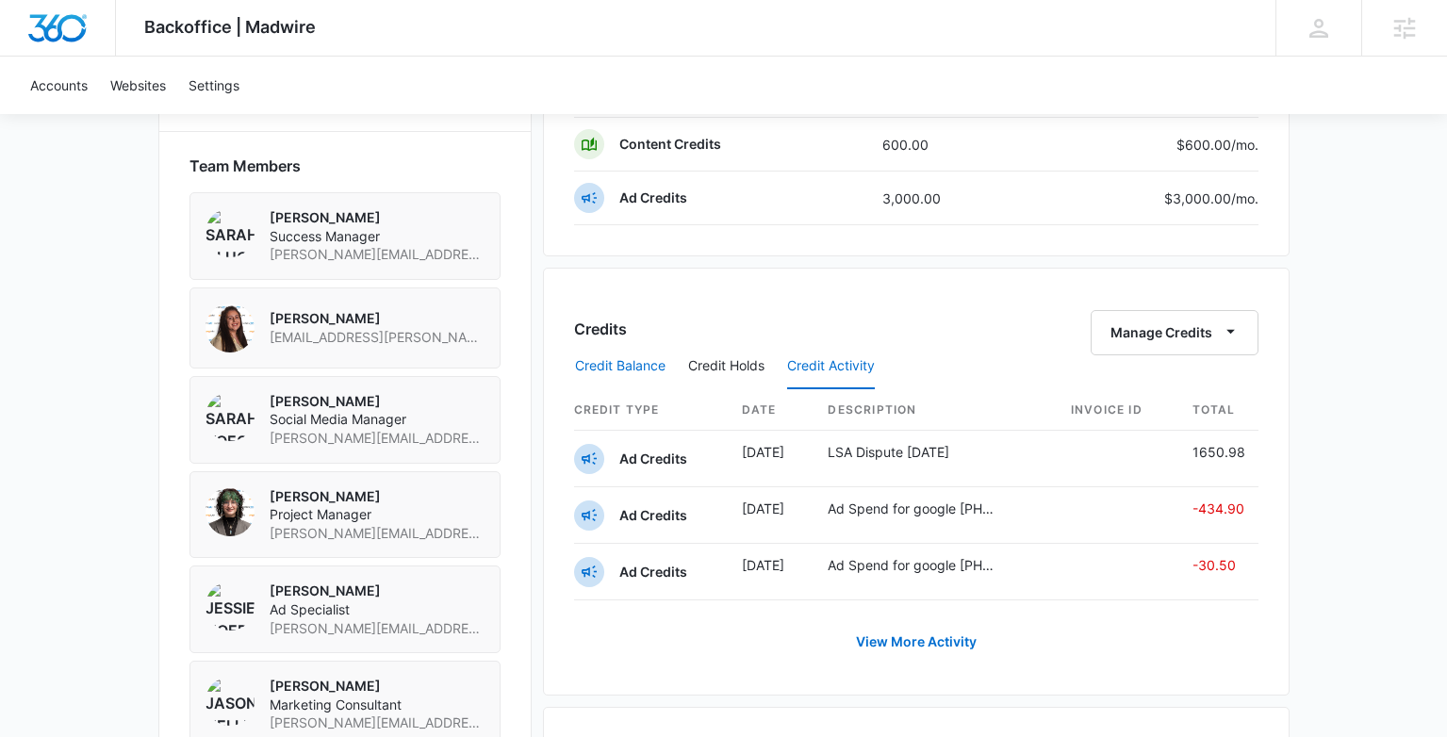
click at [606, 368] on button "Credit Balance" at bounding box center [620, 366] width 90 height 45
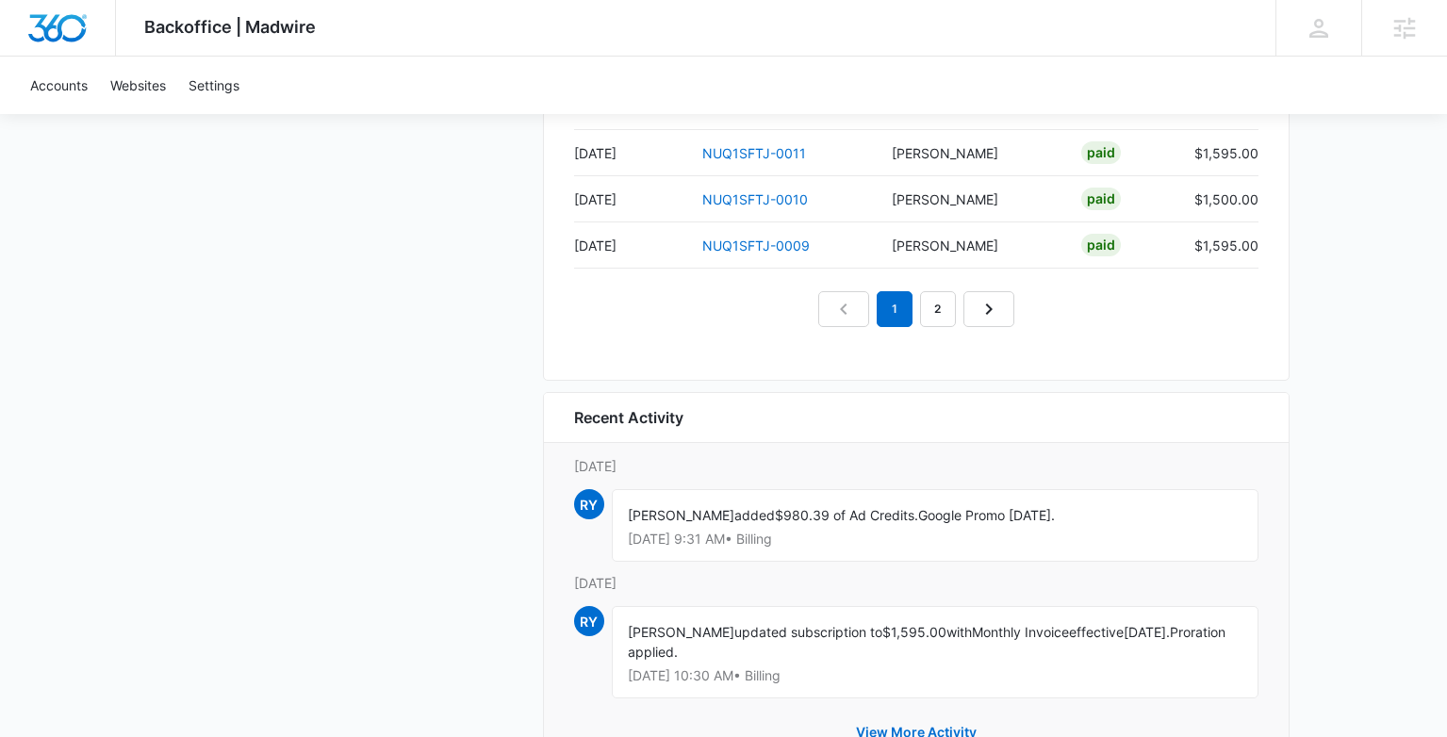
scroll to position [1664, 0]
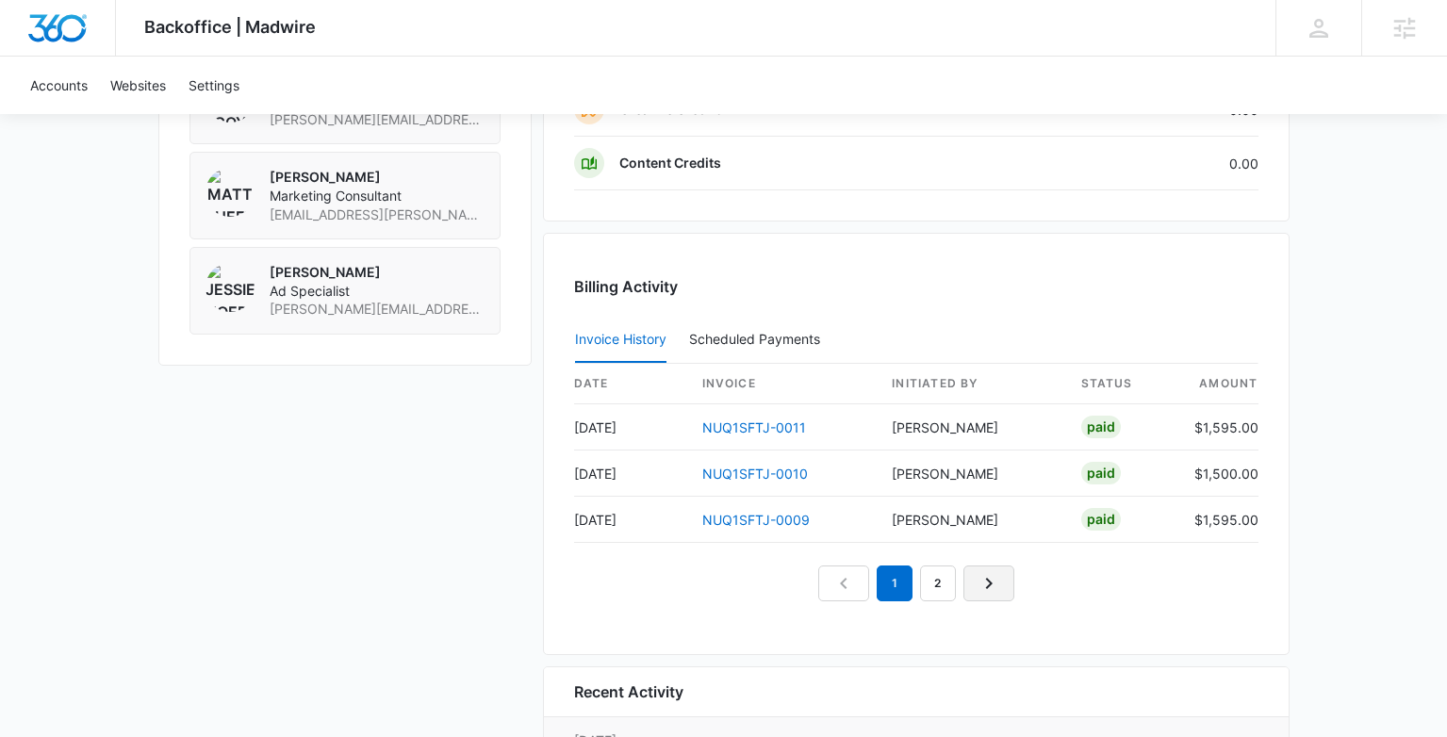
click at [991, 597] on link "Next Page" at bounding box center [988, 583] width 51 height 36
click at [995, 580] on link "Next Page" at bounding box center [1010, 583] width 51 height 36
click at [1040, 588] on icon "Next Page" at bounding box center [1032, 583] width 23 height 23
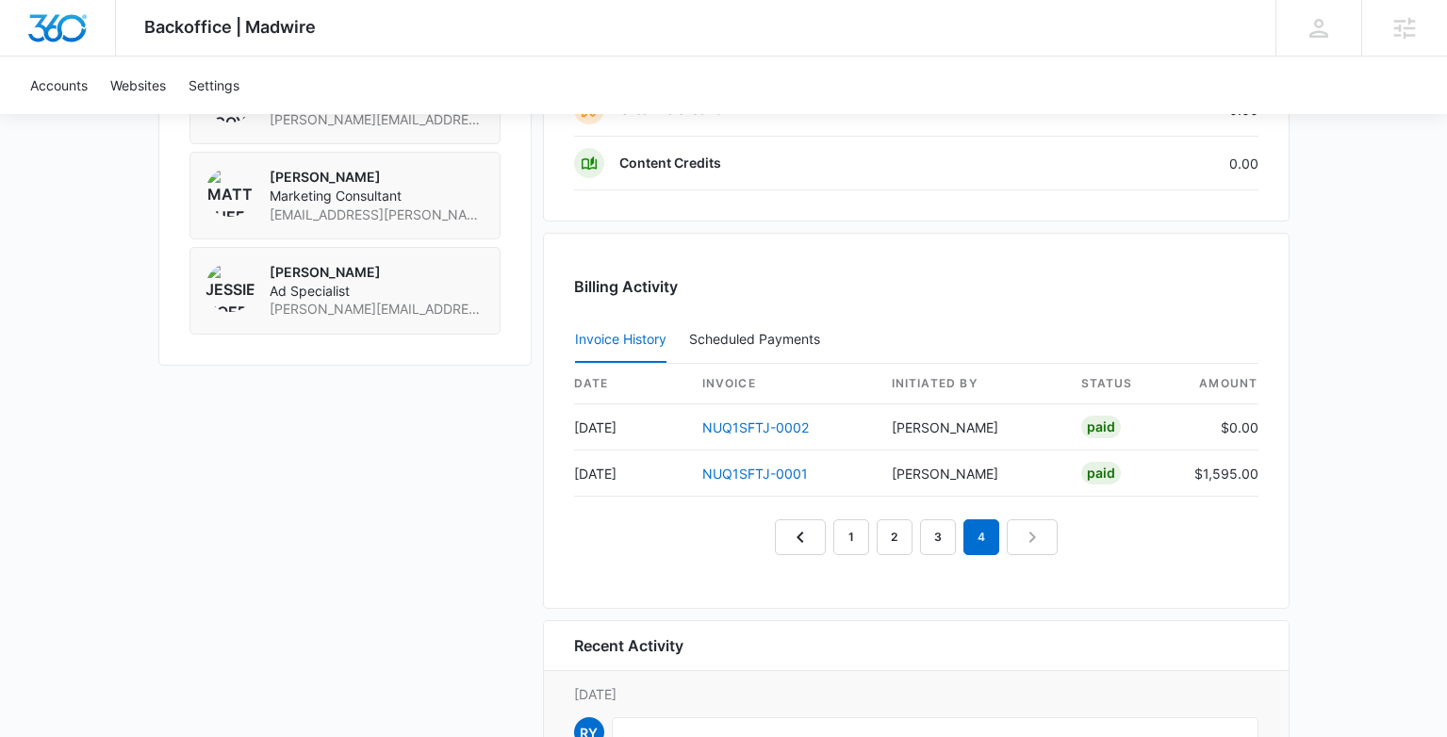
click at [1032, 549] on nav "1 2 3 4" at bounding box center [916, 537] width 283 height 36
click at [784, 477] on link "NUQ1SFTJ-0001" at bounding box center [755, 474] width 106 height 16
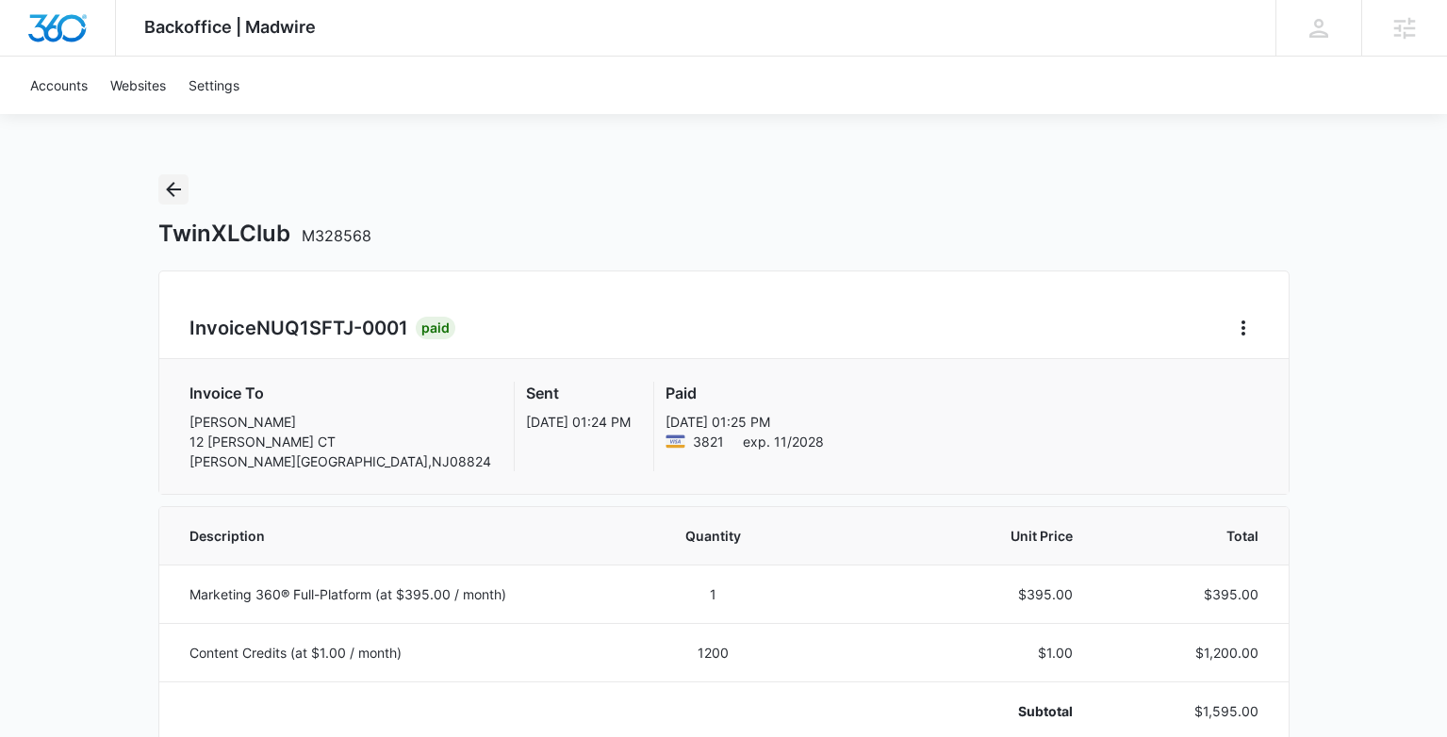
click at [168, 186] on icon "Back" at bounding box center [173, 189] width 23 height 23
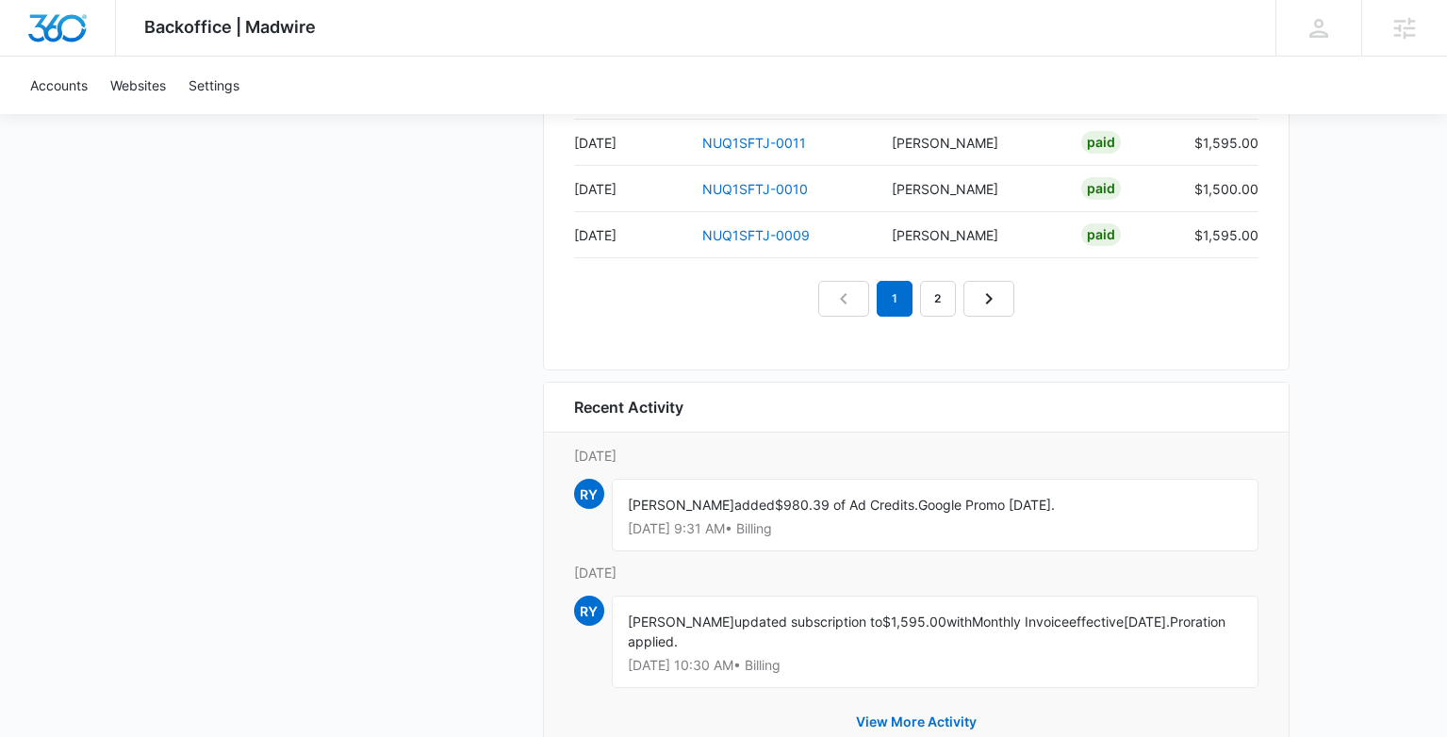
scroll to position [2023, 0]
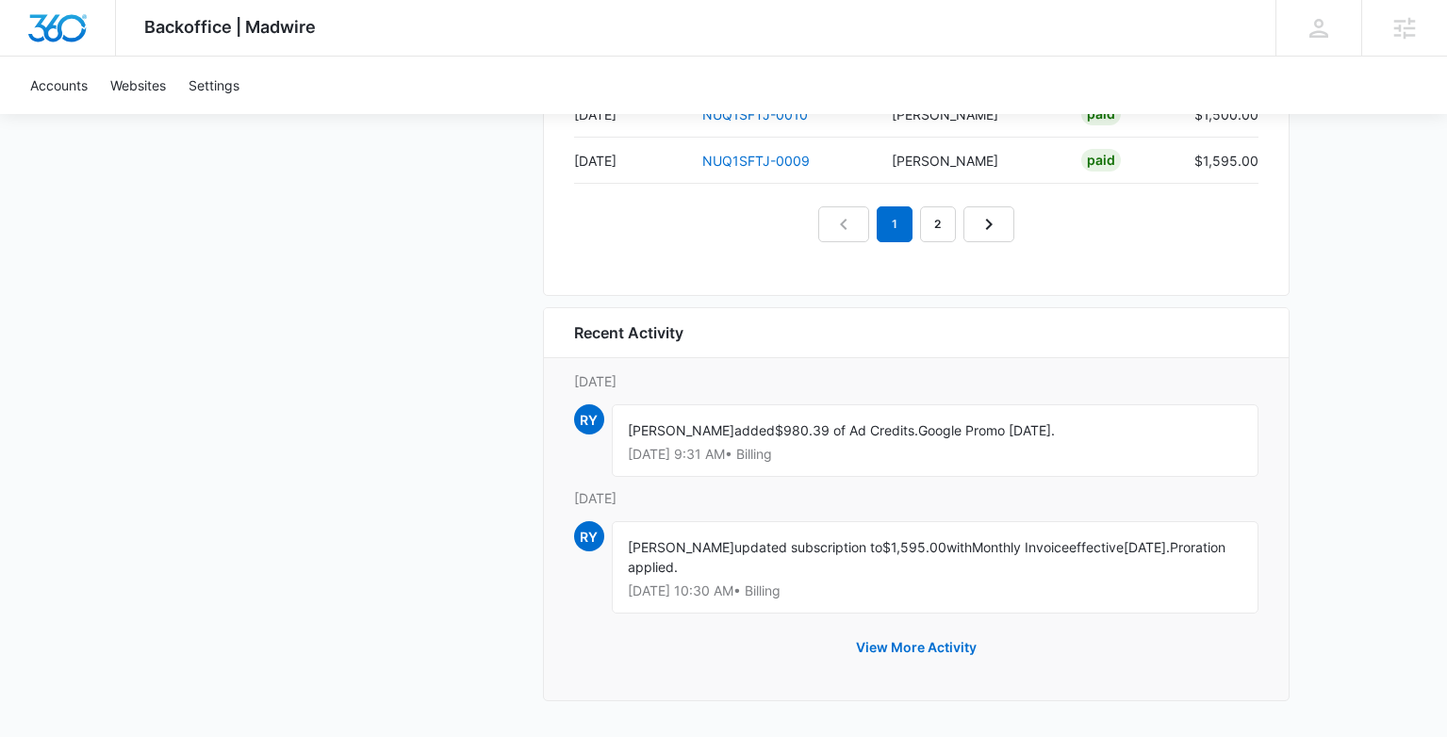
click at [956, 229] on nav "1 2" at bounding box center [916, 224] width 196 height 36
click at [946, 231] on link "2" at bounding box center [938, 224] width 36 height 36
click at [985, 247] on div "Billing Activity Invoice History Scheduled Payments 0 date invoice Initiated By…" at bounding box center [916, 85] width 746 height 422
click at [947, 210] on link "3" at bounding box center [959, 224] width 36 height 36
click at [973, 224] on link "4" at bounding box center [981, 224] width 36 height 36
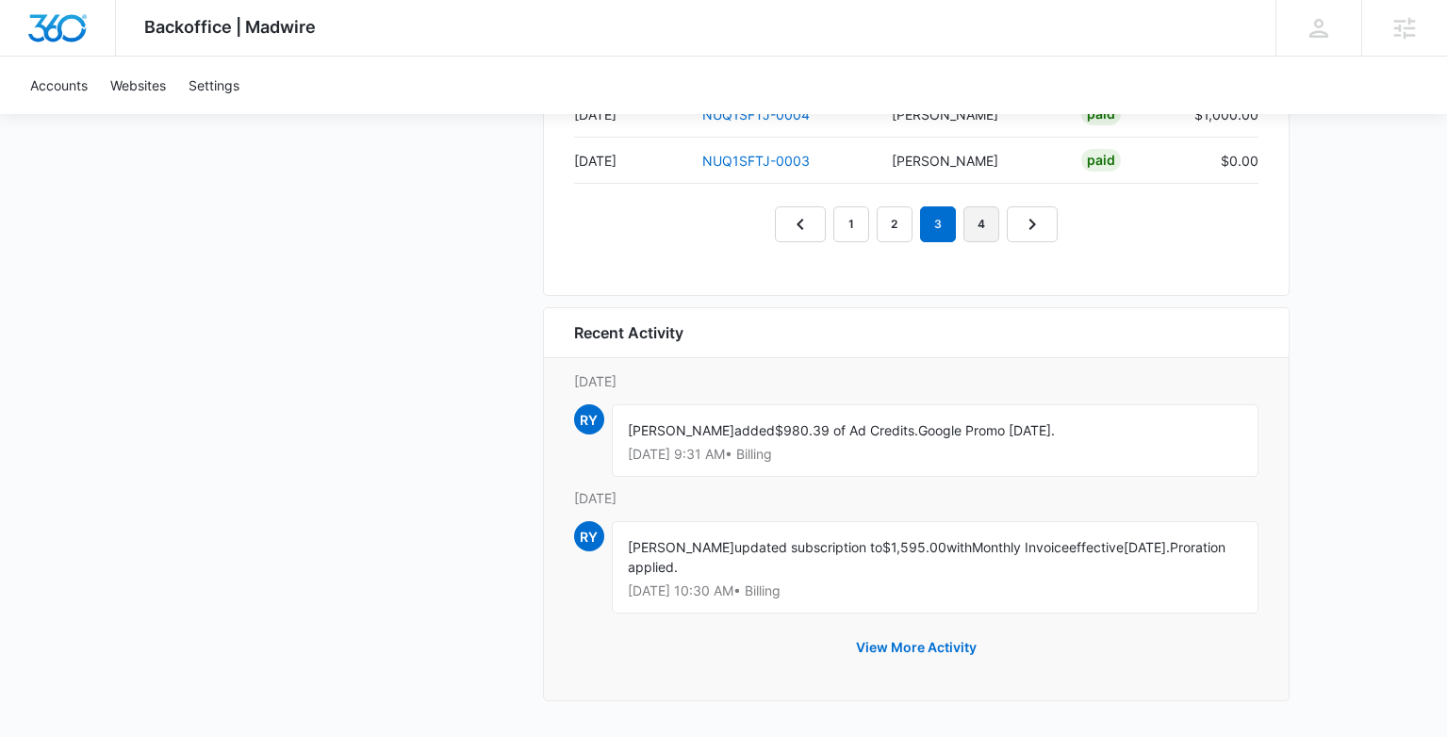
scroll to position [1977, 0]
click at [986, 221] on em "4" at bounding box center [981, 224] width 36 height 36
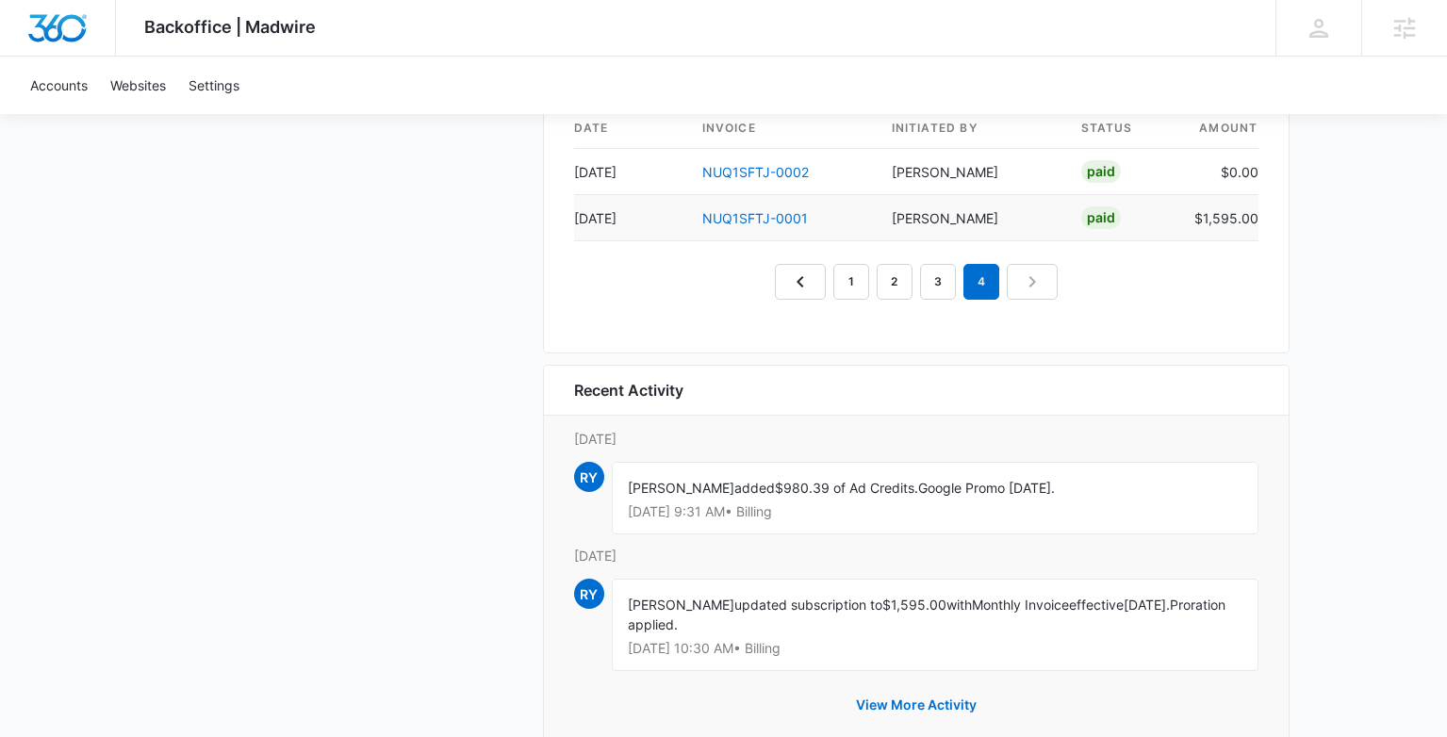
scroll to position [1804, 0]
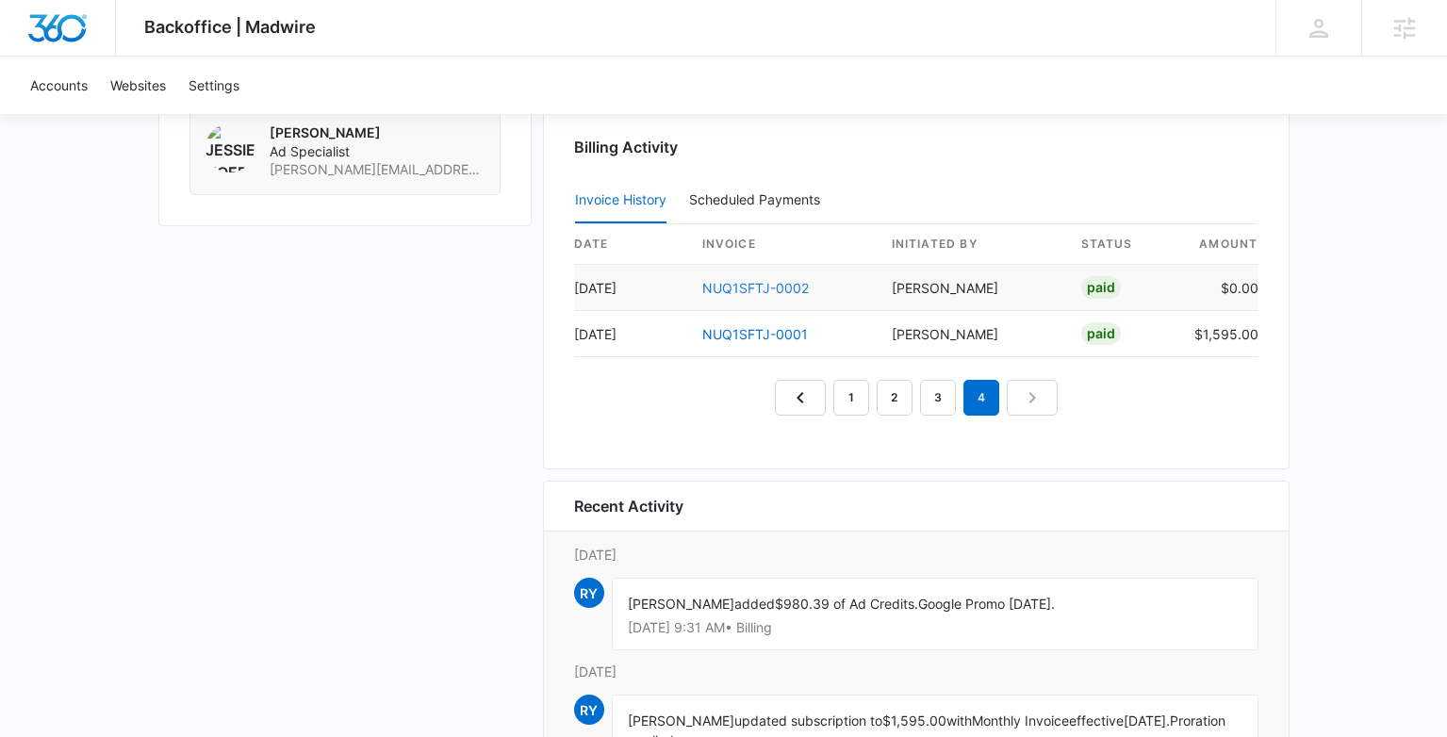
click at [778, 287] on link "NUQ1SFTJ-0002" at bounding box center [755, 288] width 106 height 16
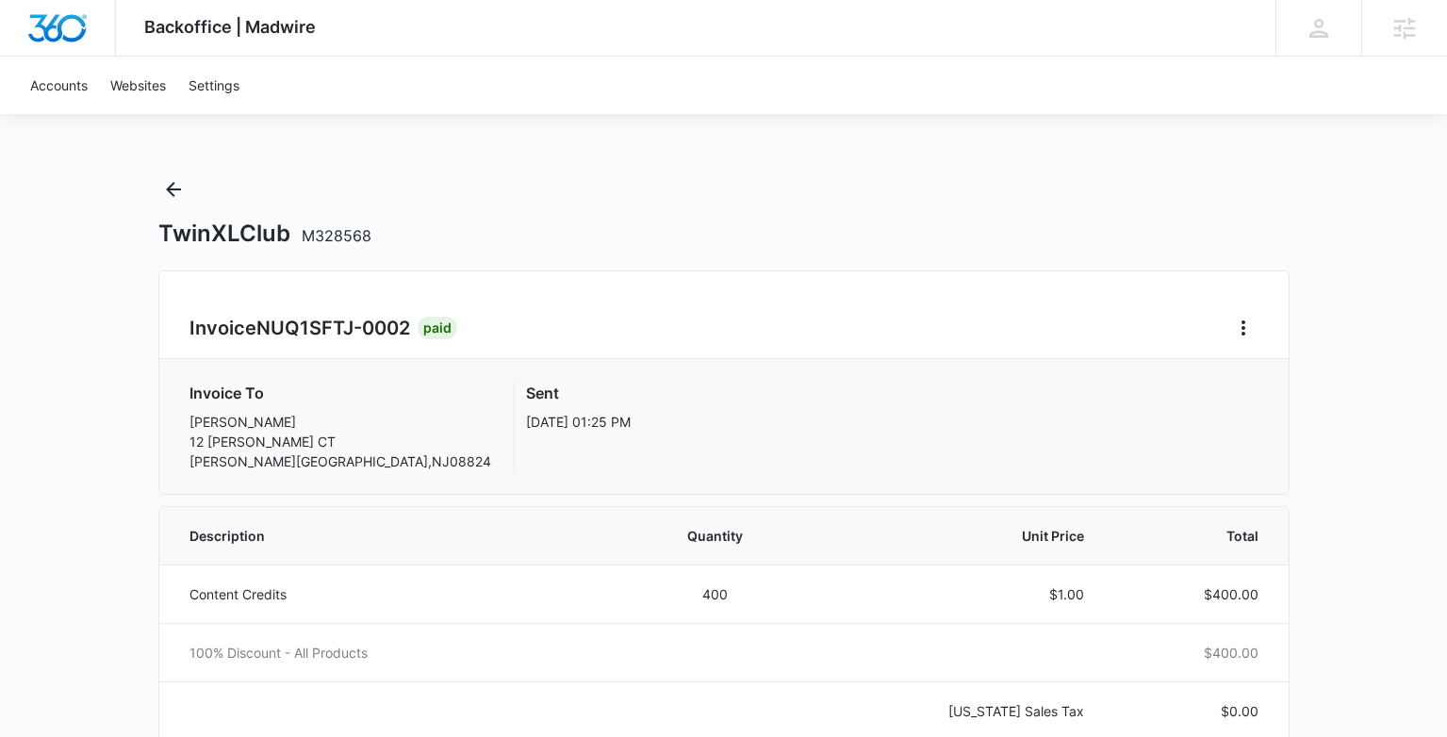
click at [171, 167] on div "Backoffice | Madwire Apps Settings Sarah Gluchacki Sarah.Gluchacki@madwire.com …" at bounding box center [723, 745] width 1447 height 1490
click at [172, 179] on icon "Back" at bounding box center [173, 189] width 23 height 23
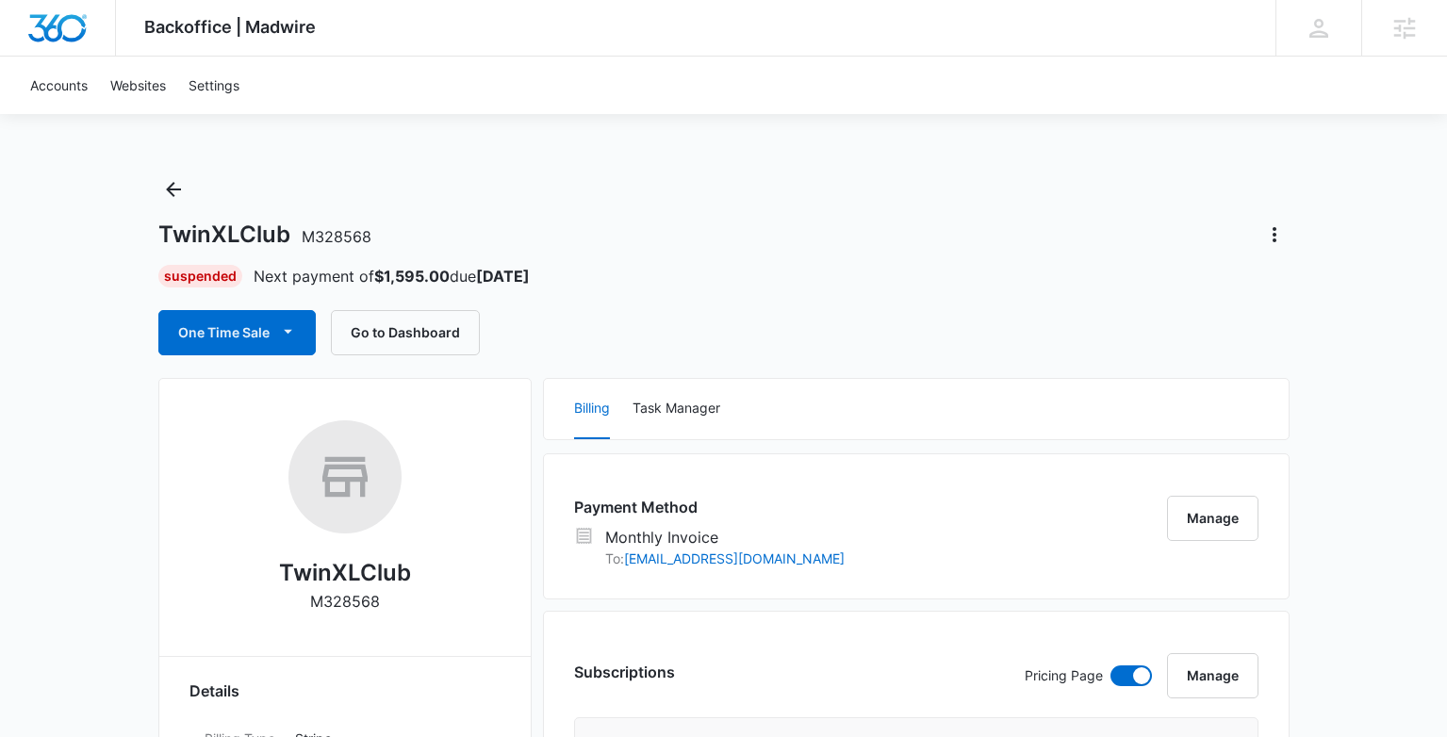
click at [643, 271] on div "Suspended Next payment of $1,595.00 due Sep 25" at bounding box center [723, 276] width 1131 height 23
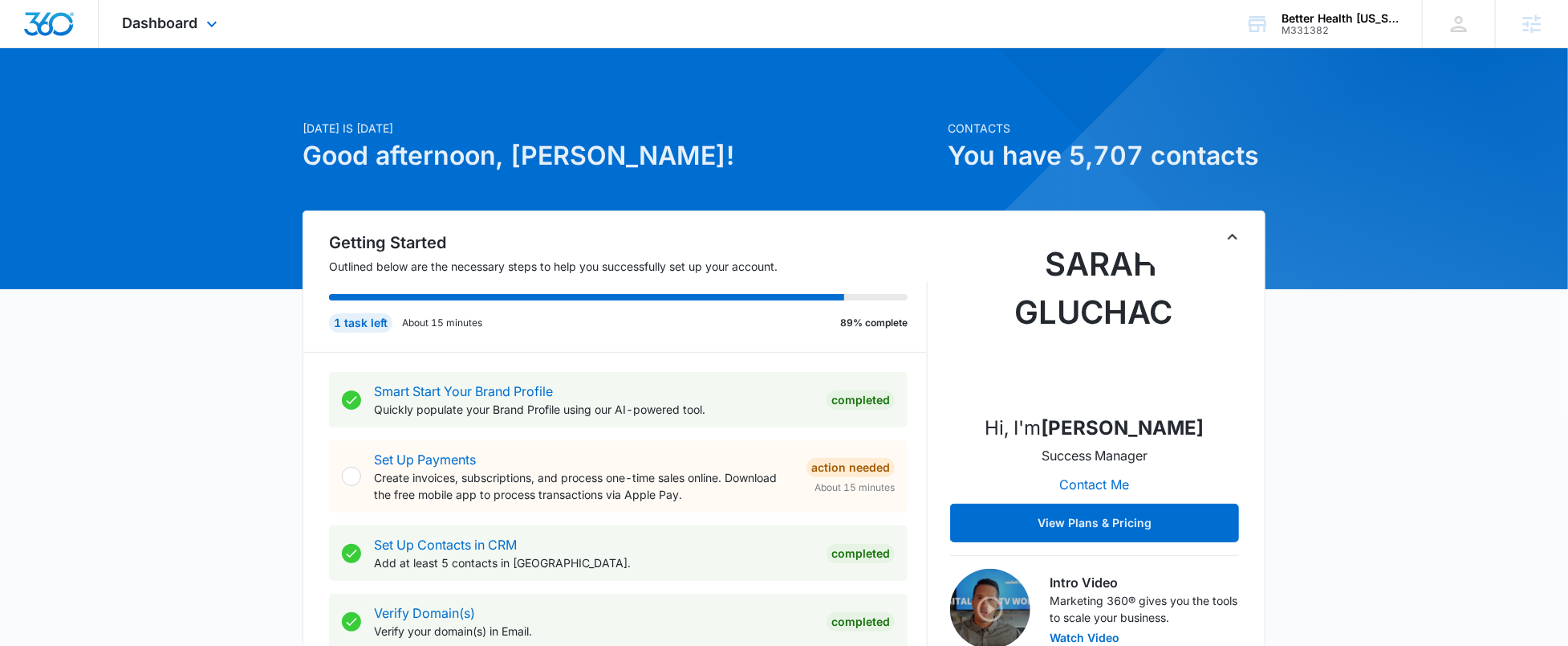
click at [150, 8] on div "Dashboard Apps Reputation Forms CRM Email Social POS Content Ads Intelligence F…" at bounding box center [172, 24] width 146 height 48
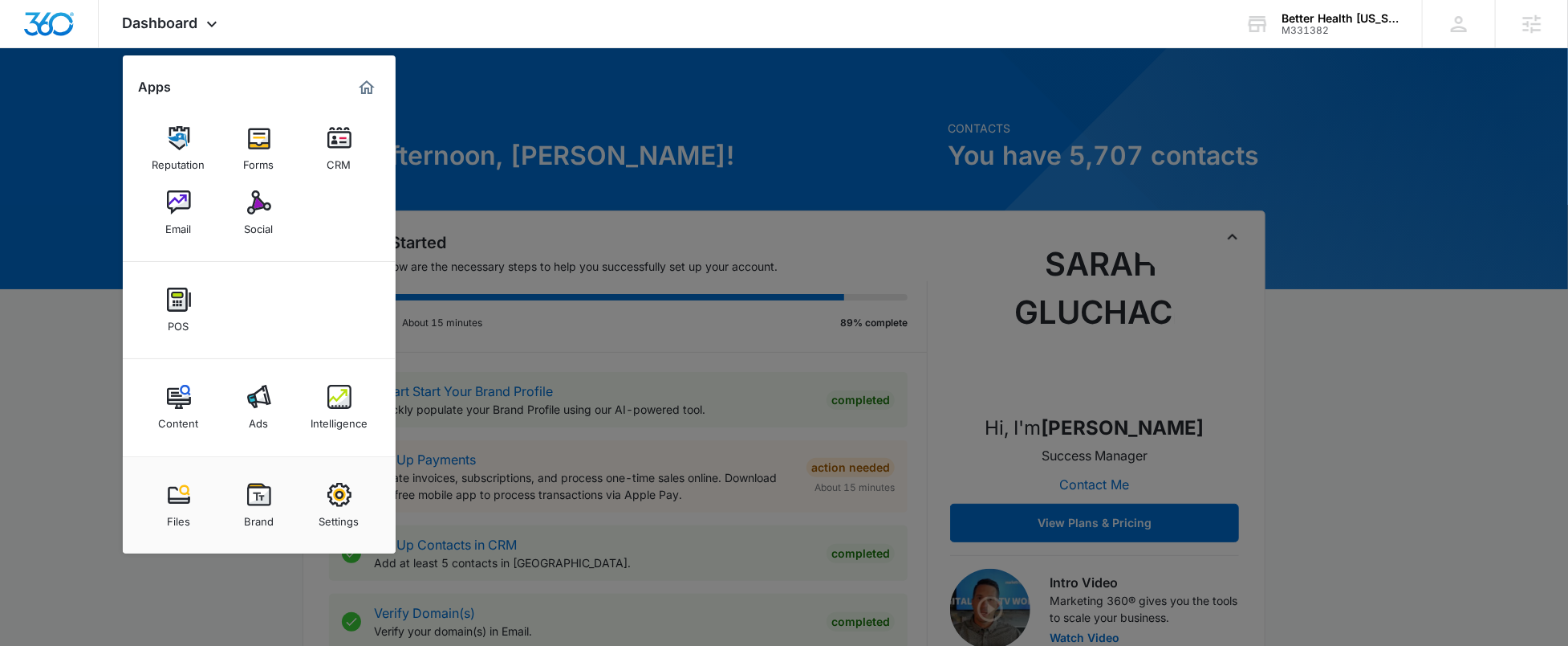
click at [343, 412] on div "Intelligence" at bounding box center [339, 419] width 57 height 21
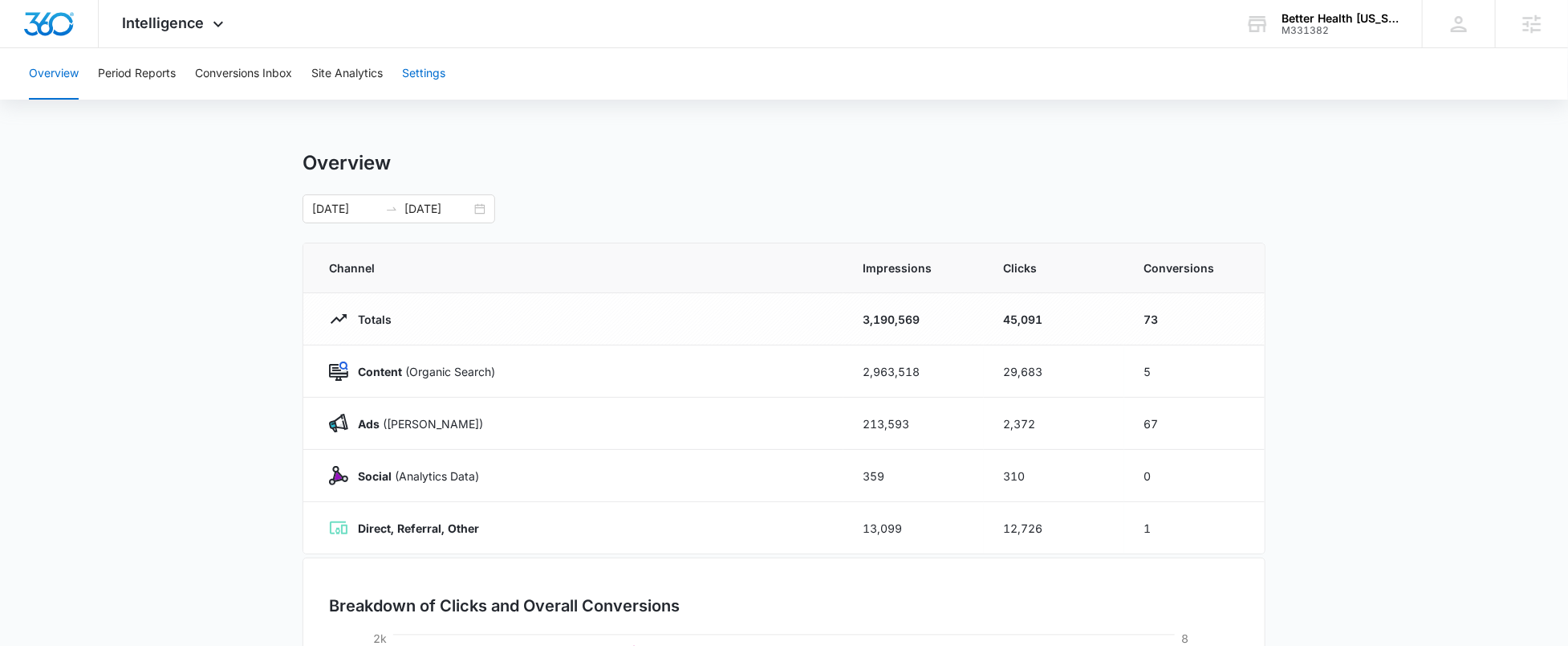
click at [425, 72] on button "Settings" at bounding box center [423, 74] width 43 height 51
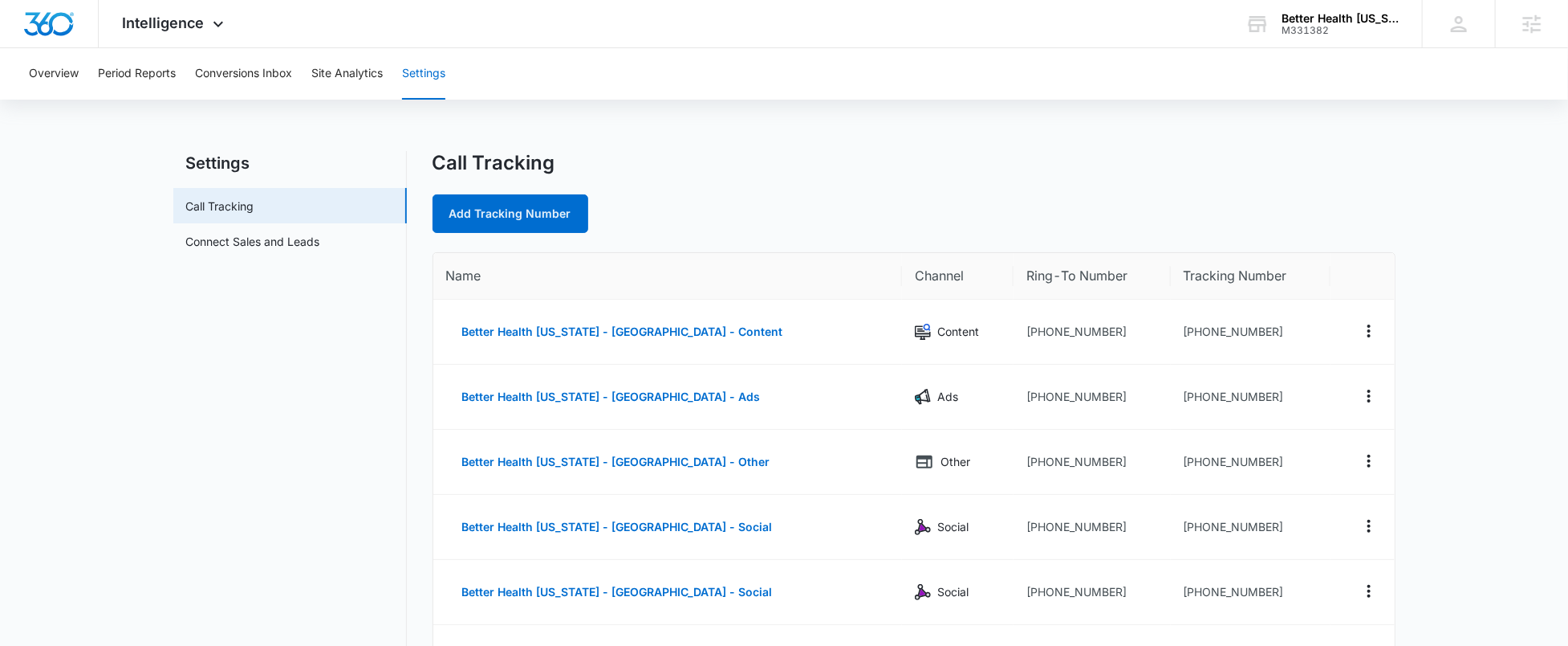
scroll to position [323, 0]
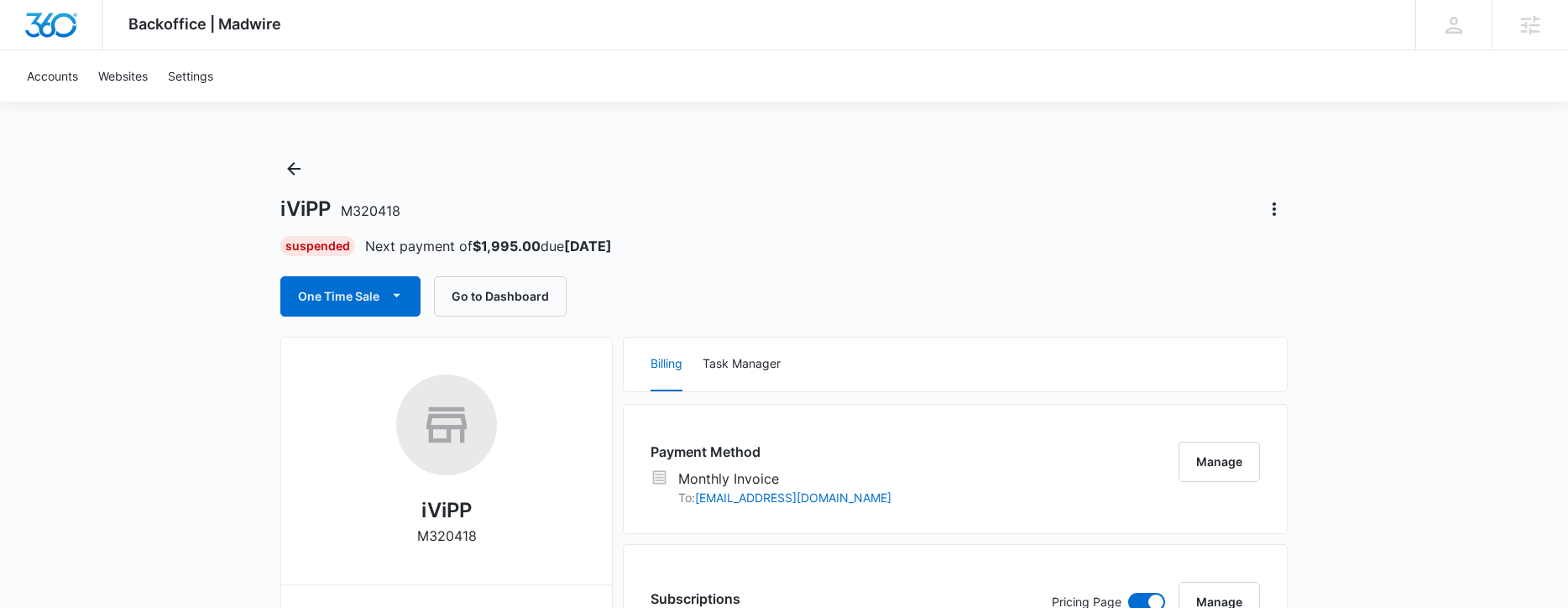
click at [716, 222] on div "iViPP M320418" at bounding box center [784, 210] width 1008 height 27
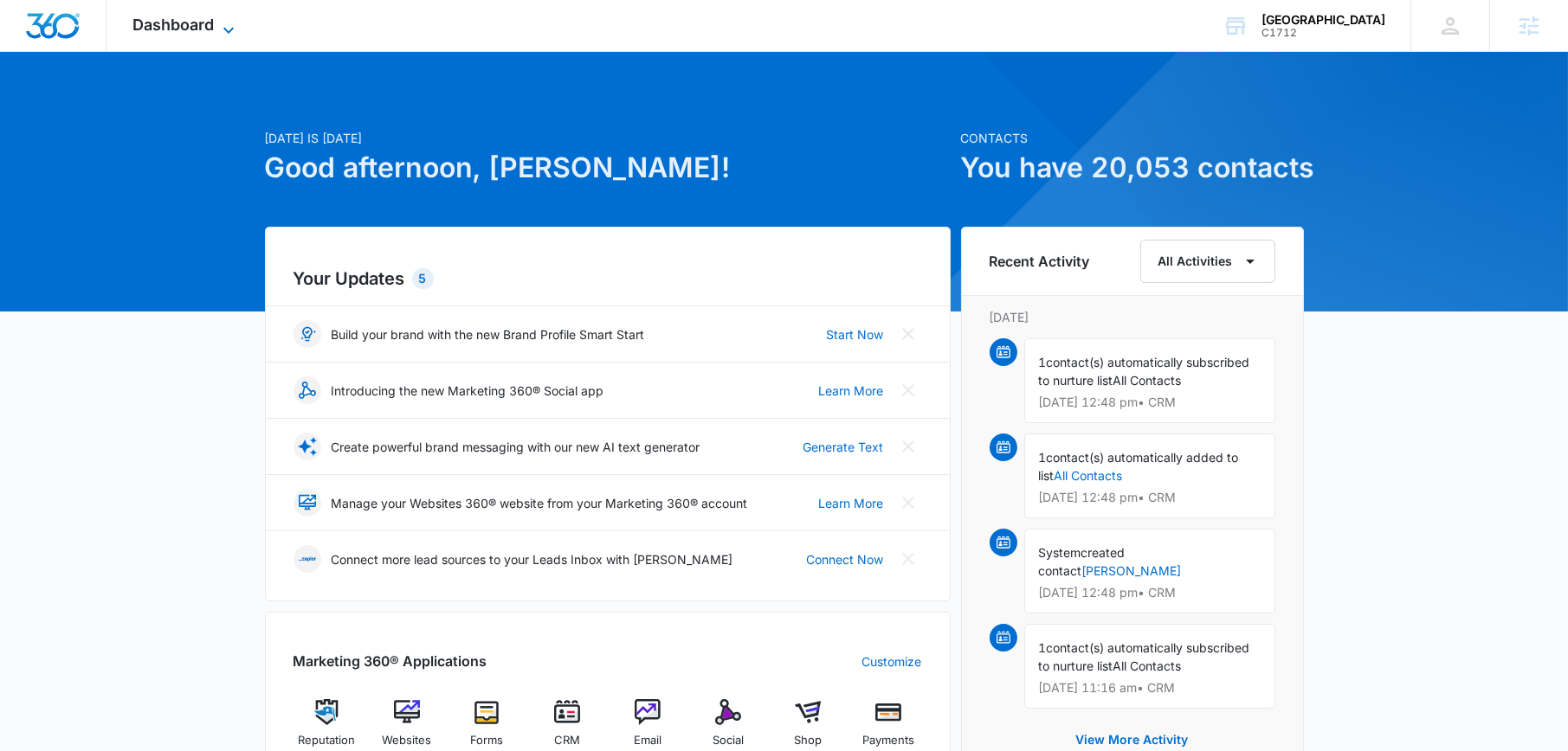
click at [187, 21] on span "Dashboard" at bounding box center [173, 25] width 82 height 18
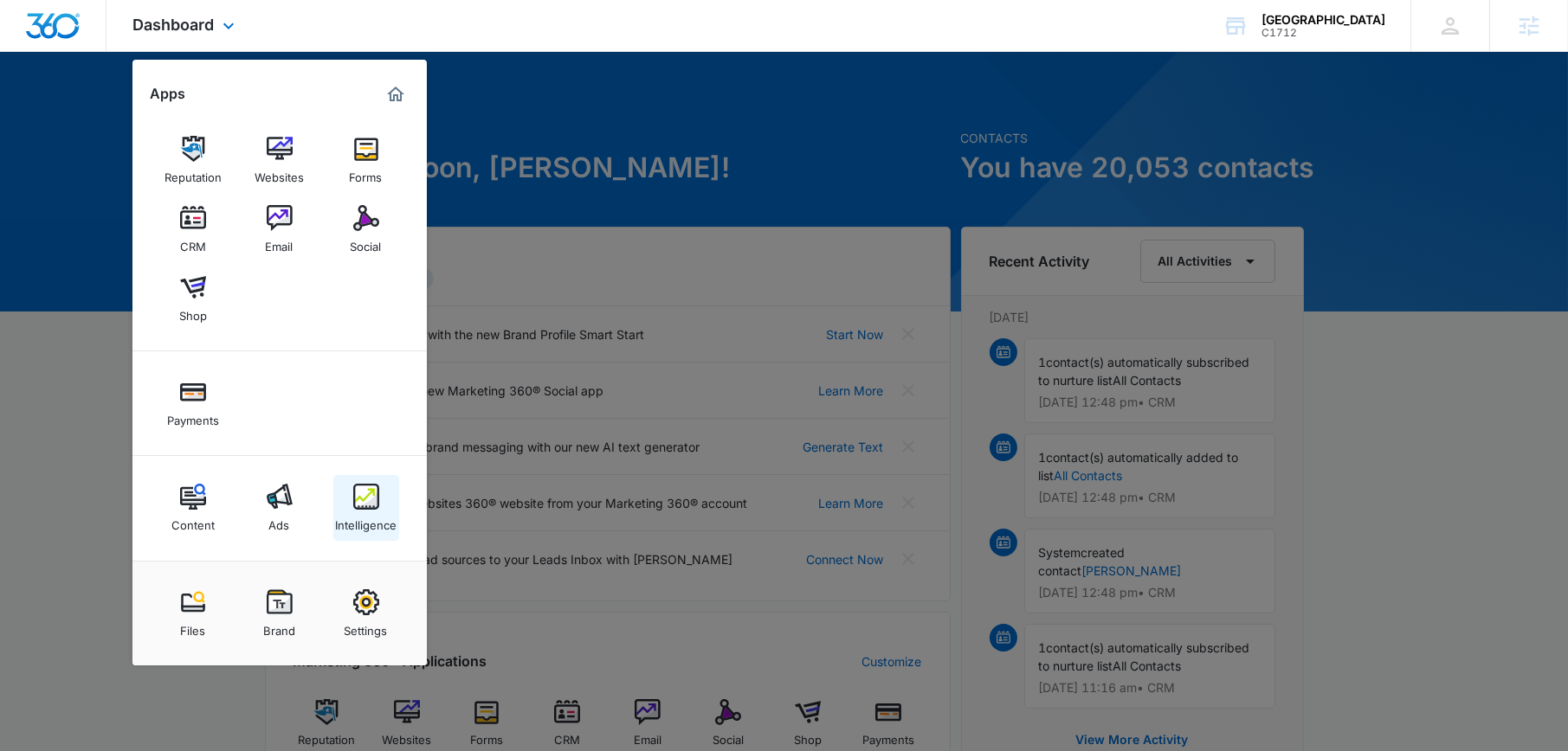
click at [372, 494] on img at bounding box center [366, 497] width 26 height 26
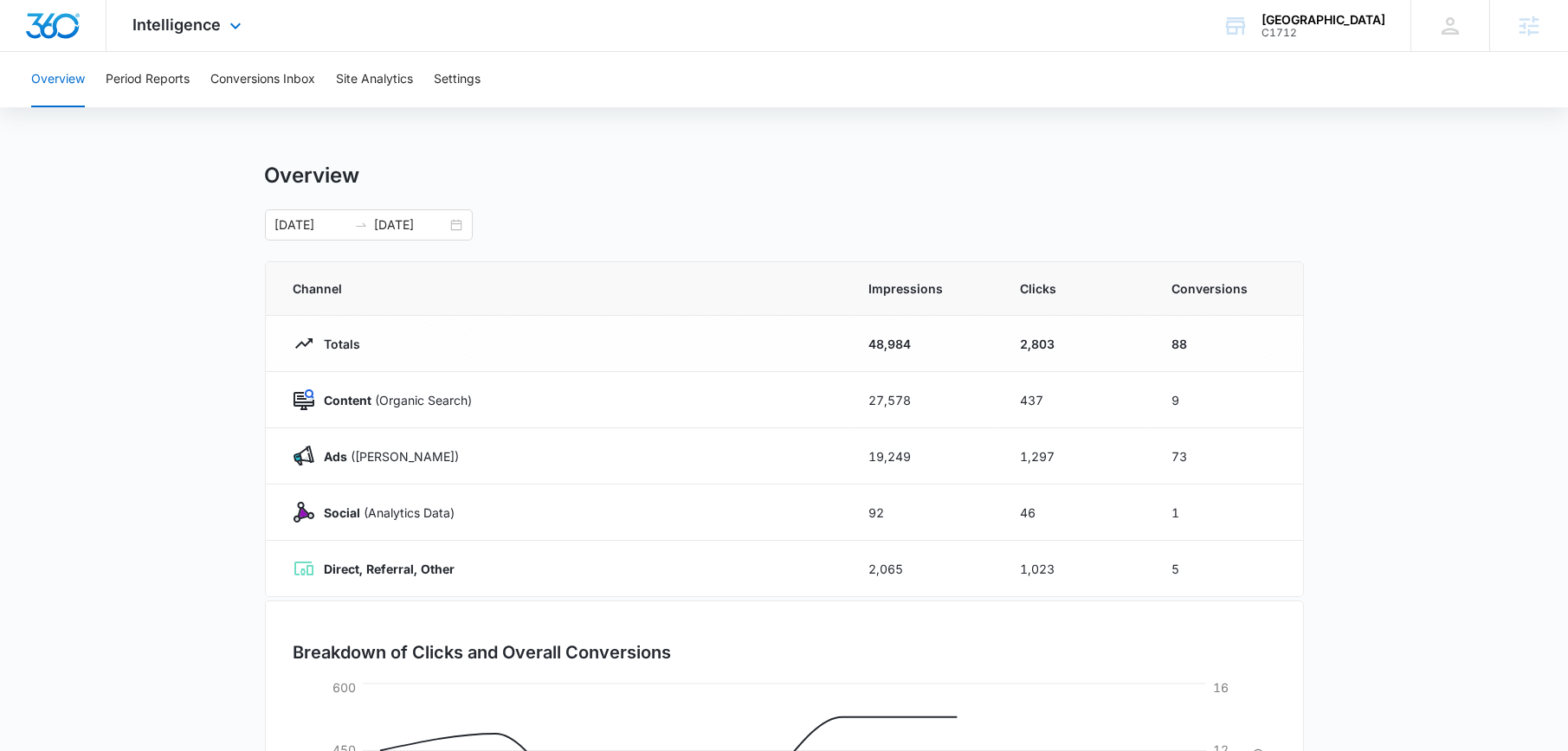
click at [203, 14] on div "Intelligence Apps Reputation Websites Forms CRM Email Social Shop Payments Cont…" at bounding box center [189, 26] width 165 height 51
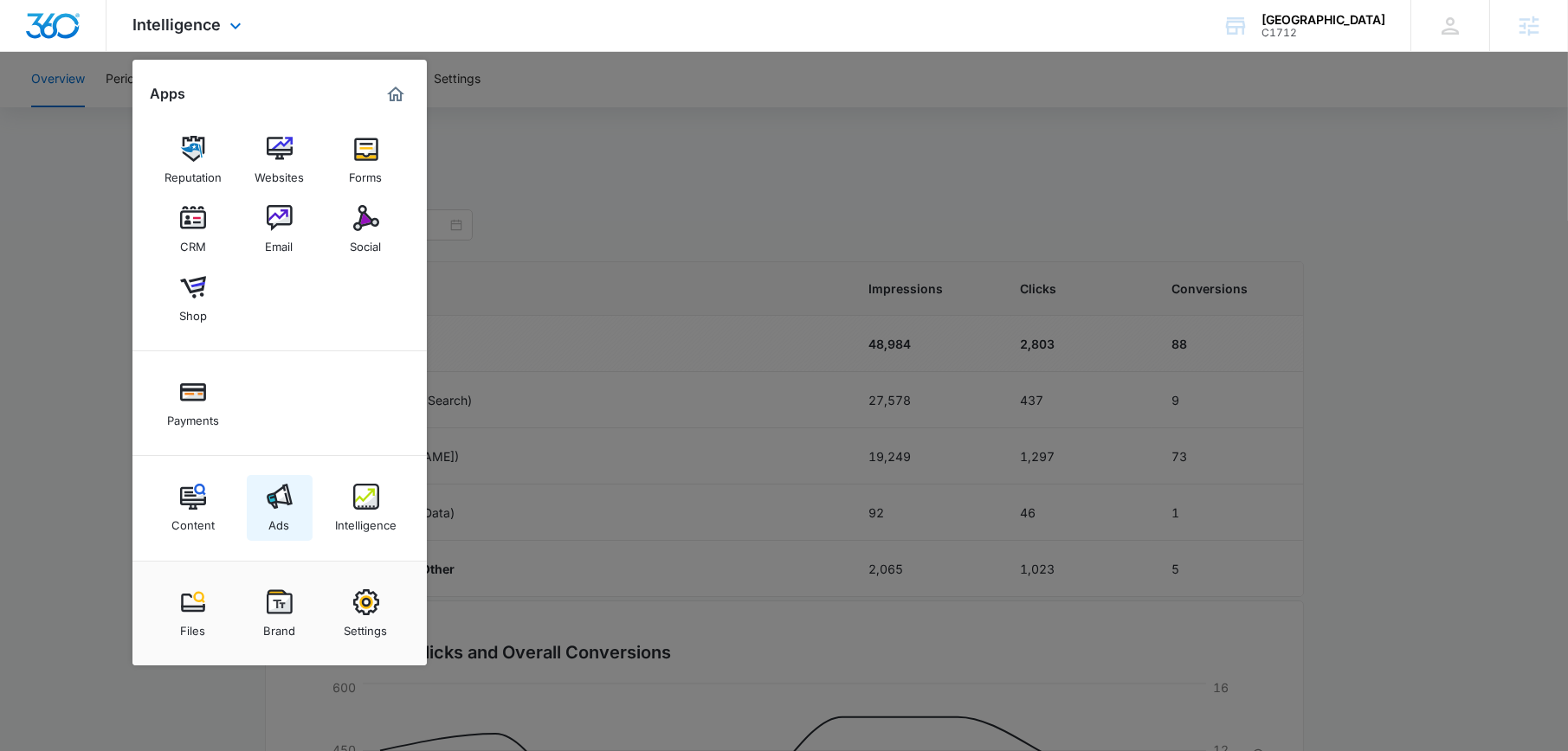
click at [303, 493] on link "Ads" at bounding box center [280, 508] width 66 height 66
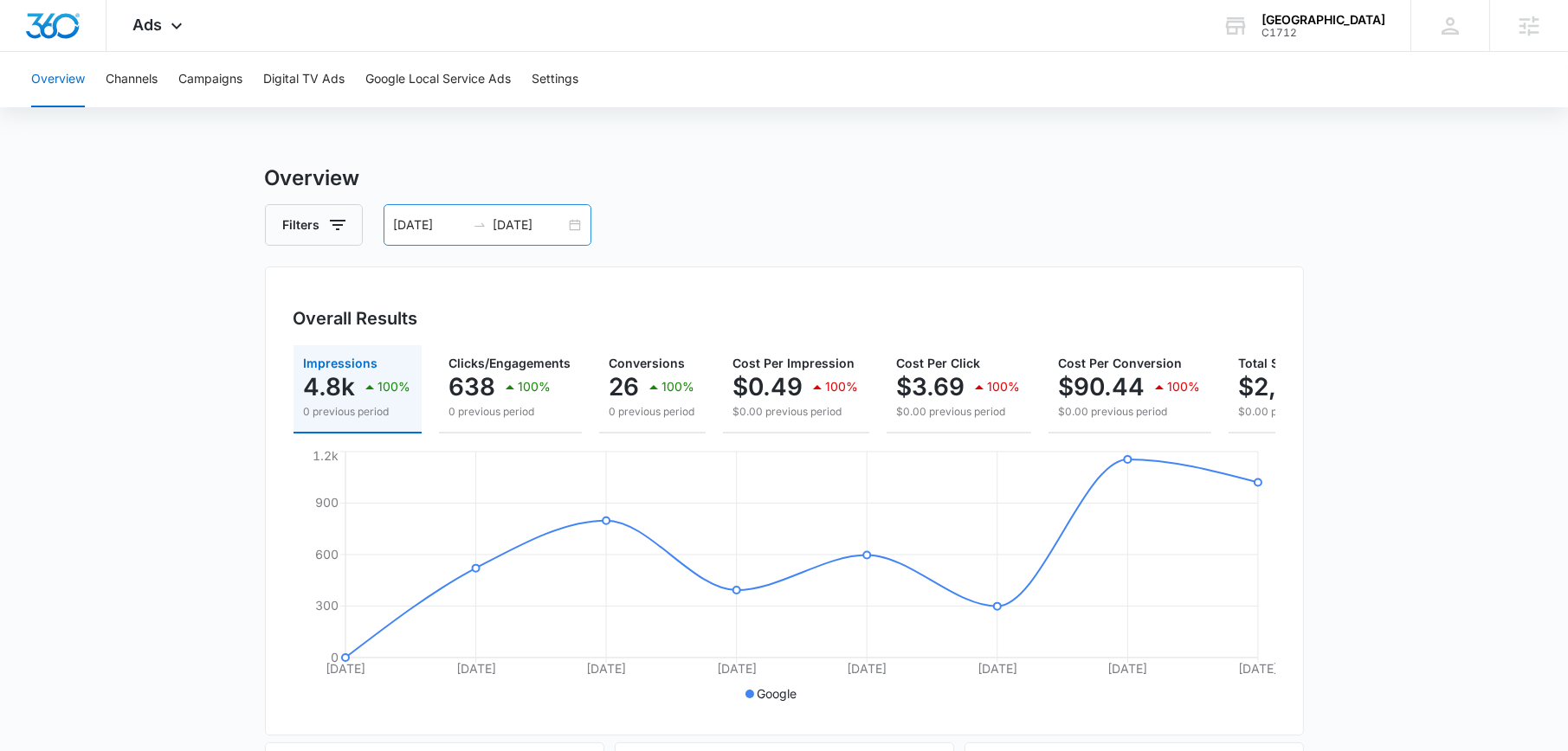
click at [585, 228] on div "08/26/2025 09/02/2025" at bounding box center [487, 224] width 208 height 41
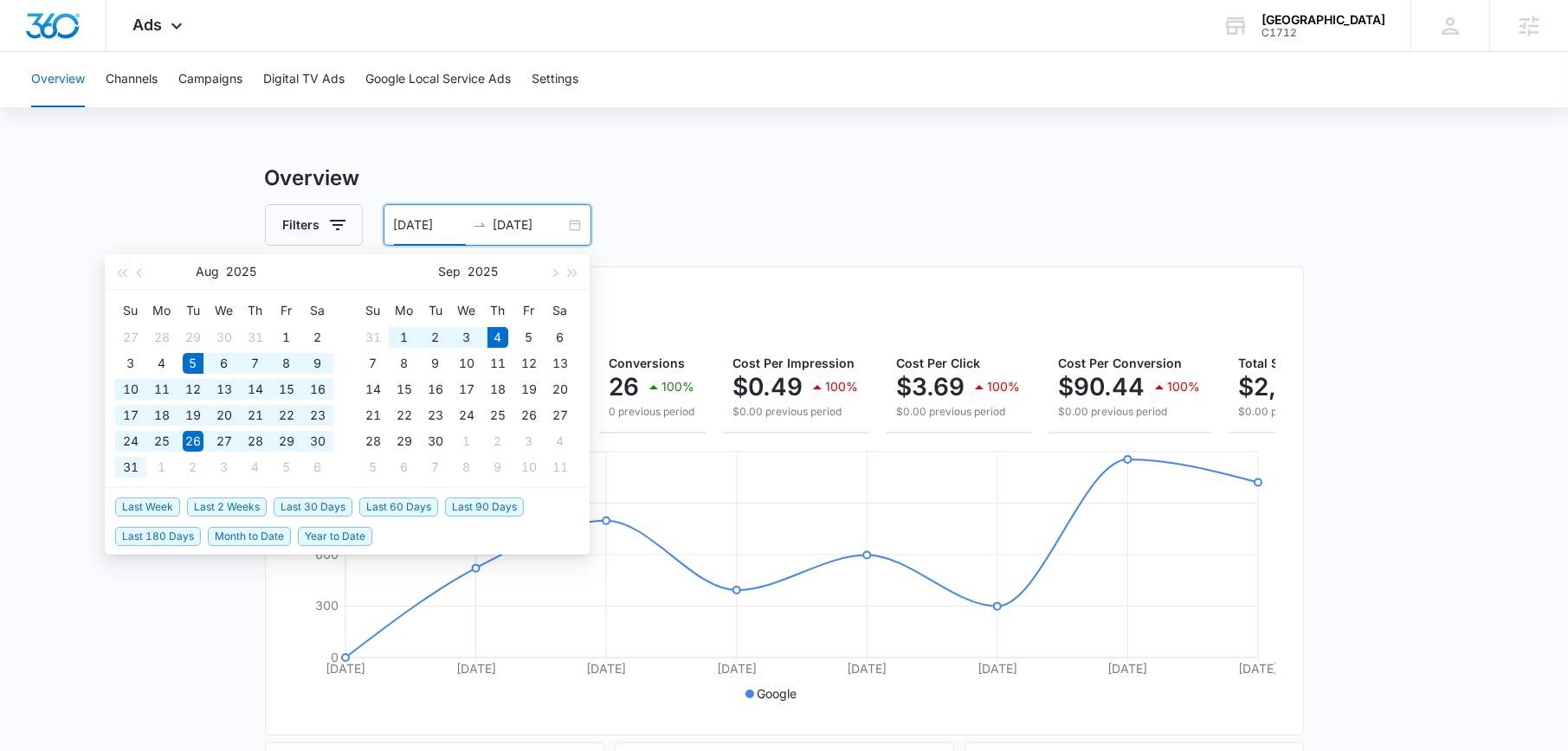
click at [292, 504] on span "Last 30 Days" at bounding box center [313, 507] width 79 height 19
type input "[DATE]"
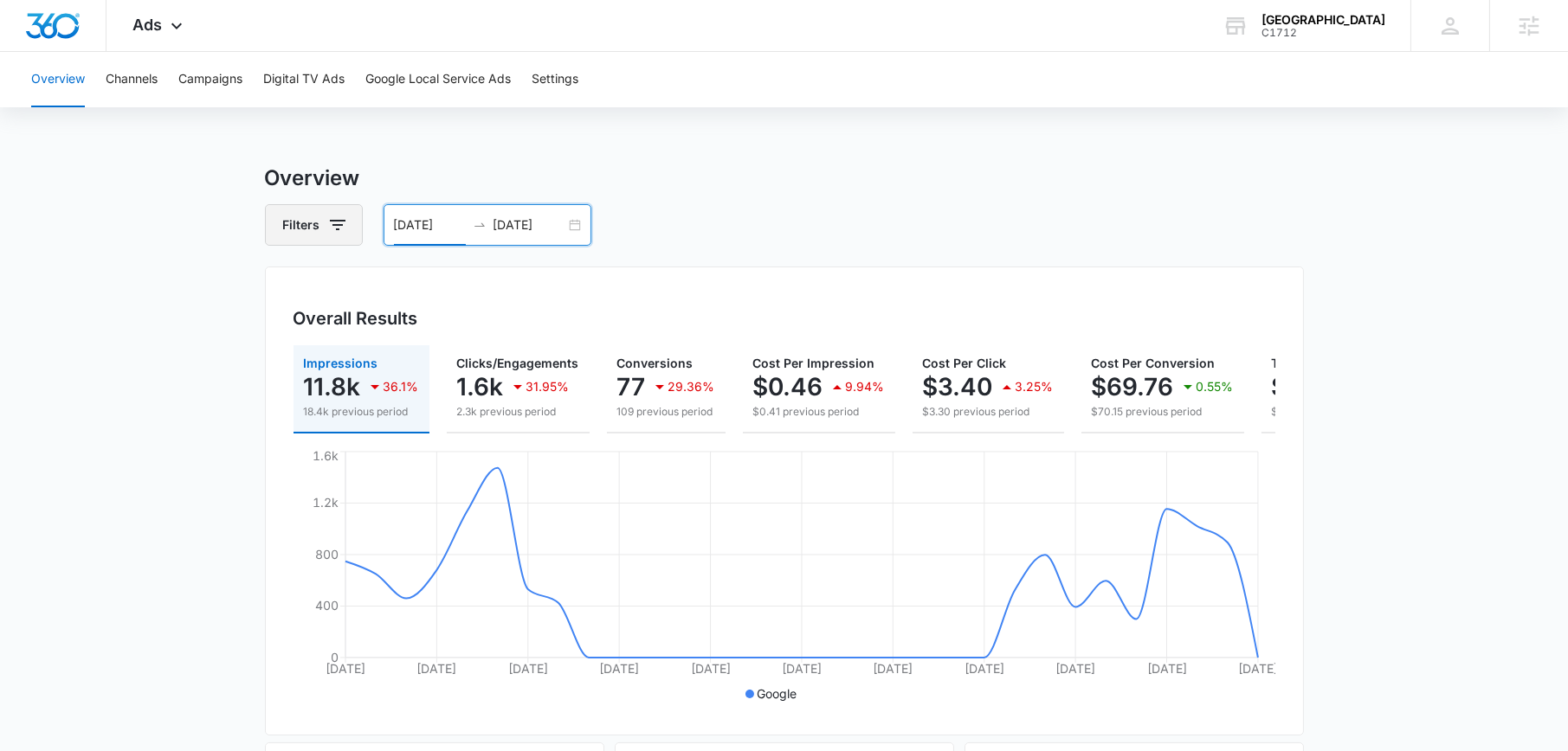
click at [338, 220] on icon "button" at bounding box center [337, 224] width 16 height 10
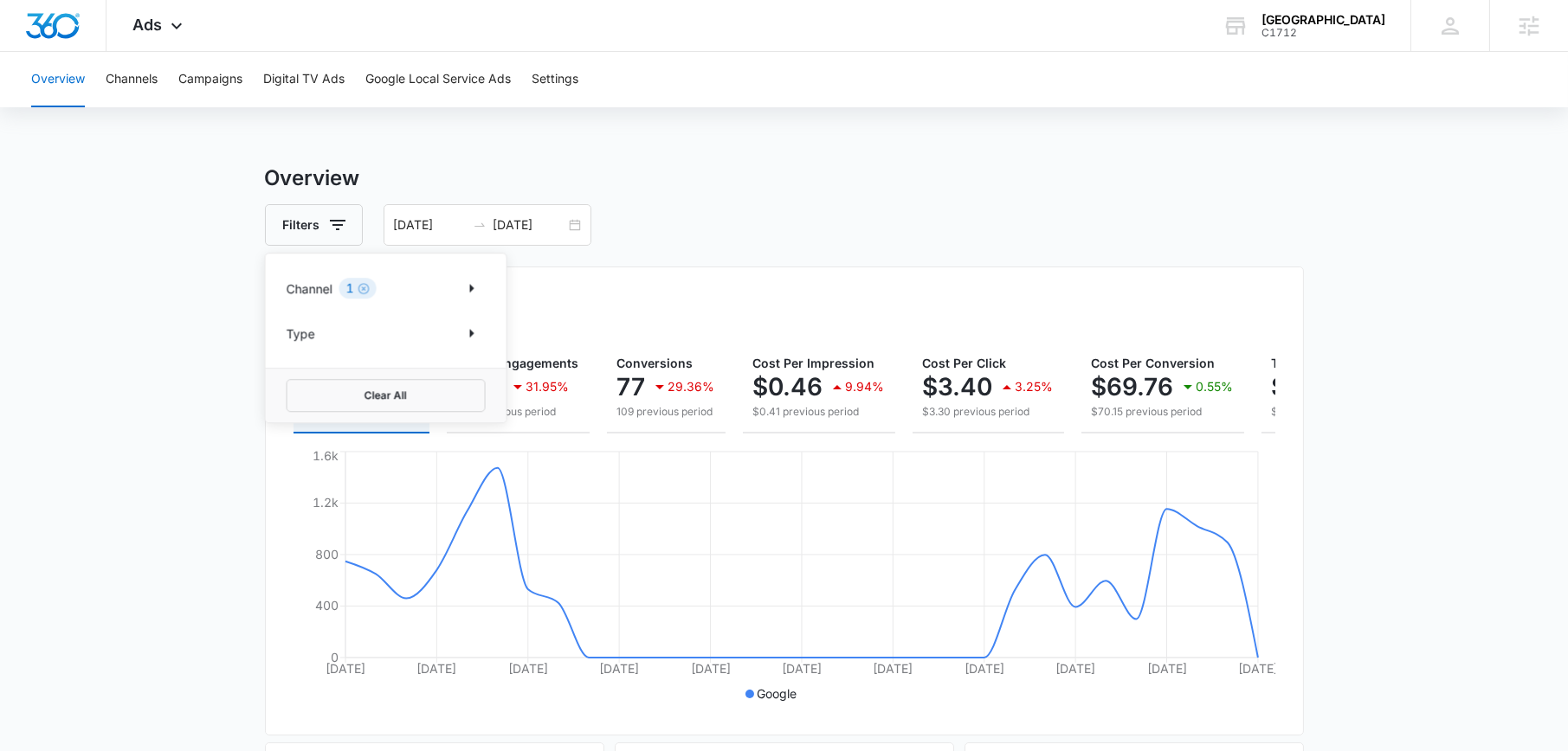
click at [343, 292] on div "1" at bounding box center [357, 287] width 38 height 21
click at [368, 289] on icon "Clear" at bounding box center [364, 288] width 13 height 13
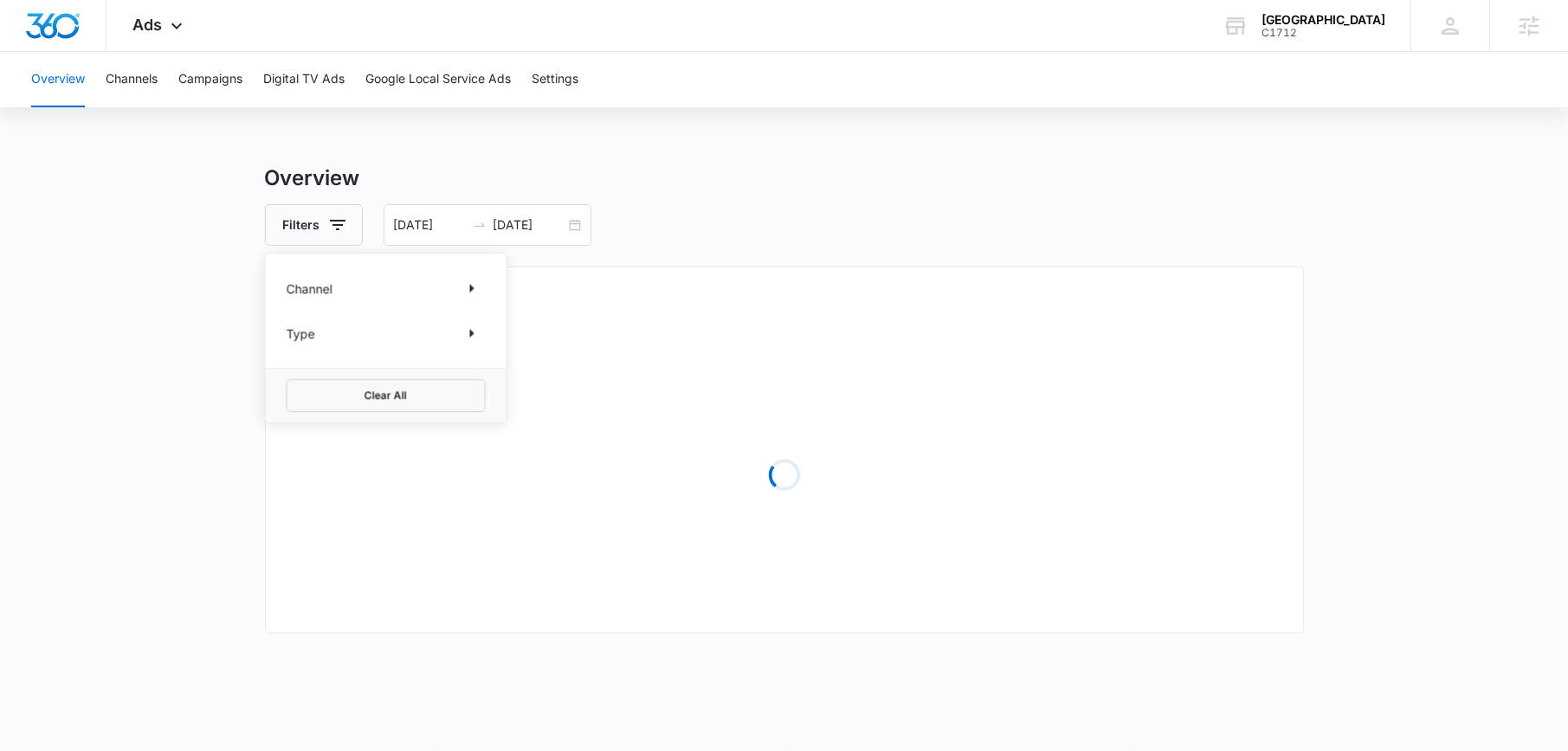
click at [174, 250] on main "Overview Filters Channel Type Clear All 08/05/2025 09/04/2025 Overall Results L…" at bounding box center [784, 560] width 1568 height 796
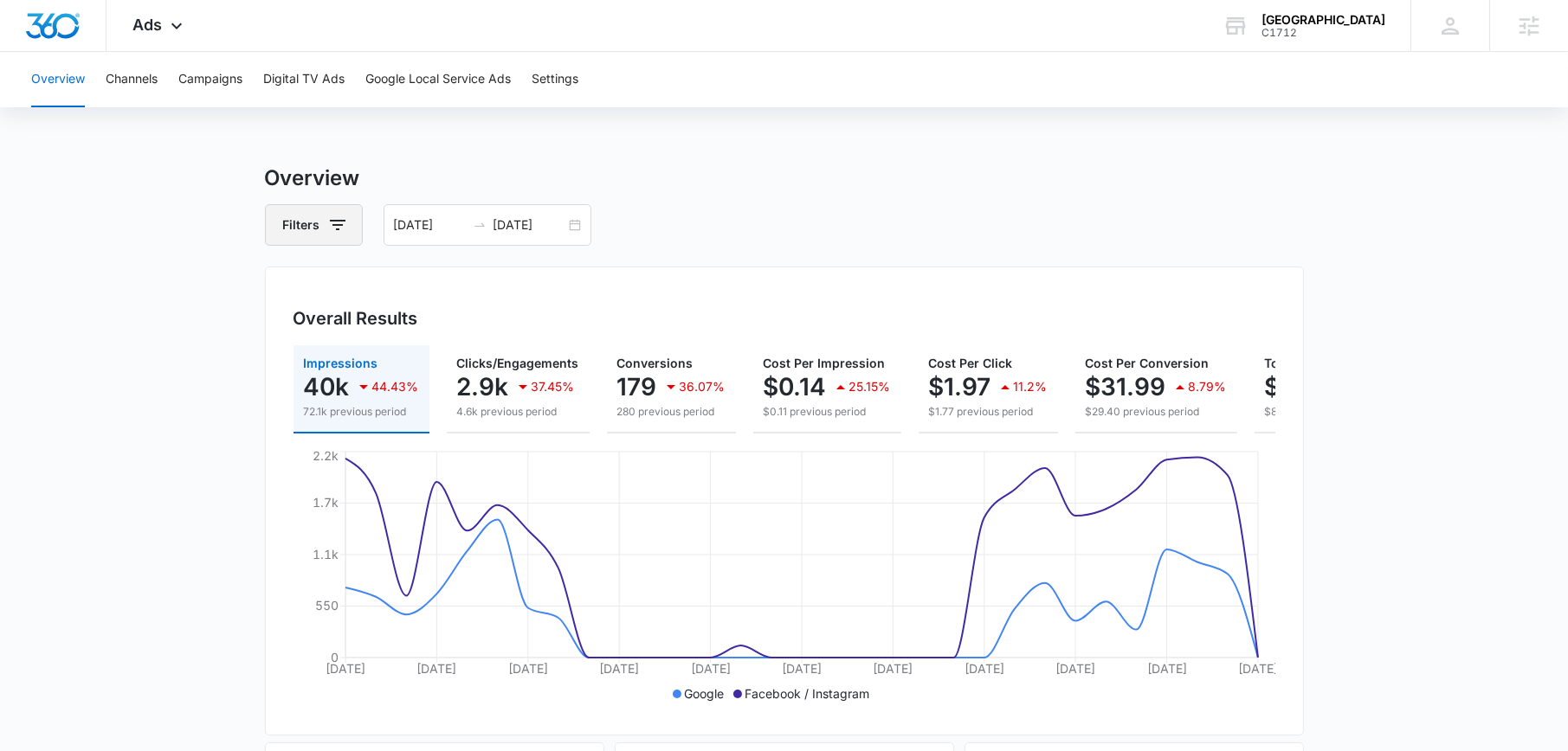
click at [347, 240] on button "Filters" at bounding box center [313, 224] width 97 height 41
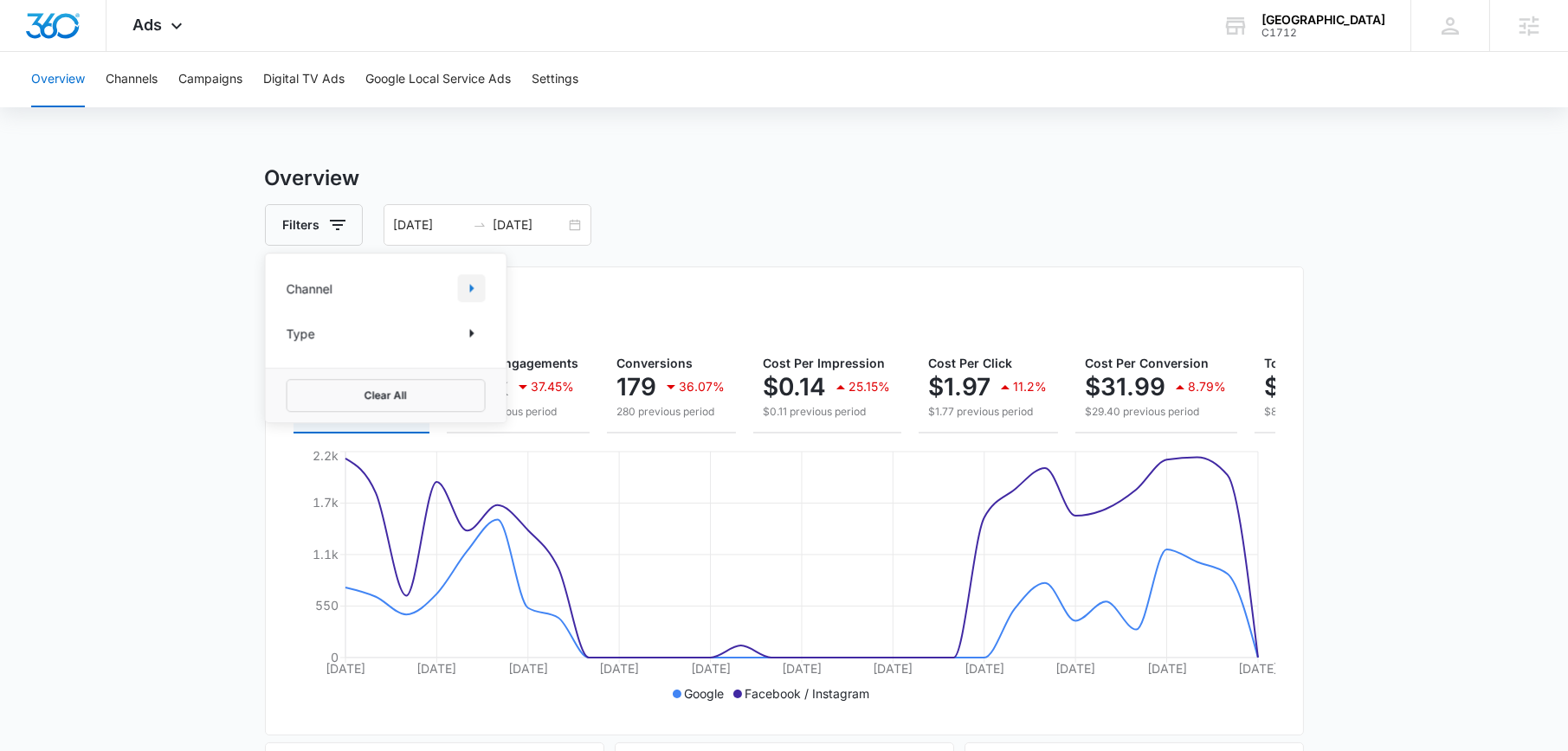
click at [462, 291] on icon "Show Channel filters" at bounding box center [471, 287] width 21 height 21
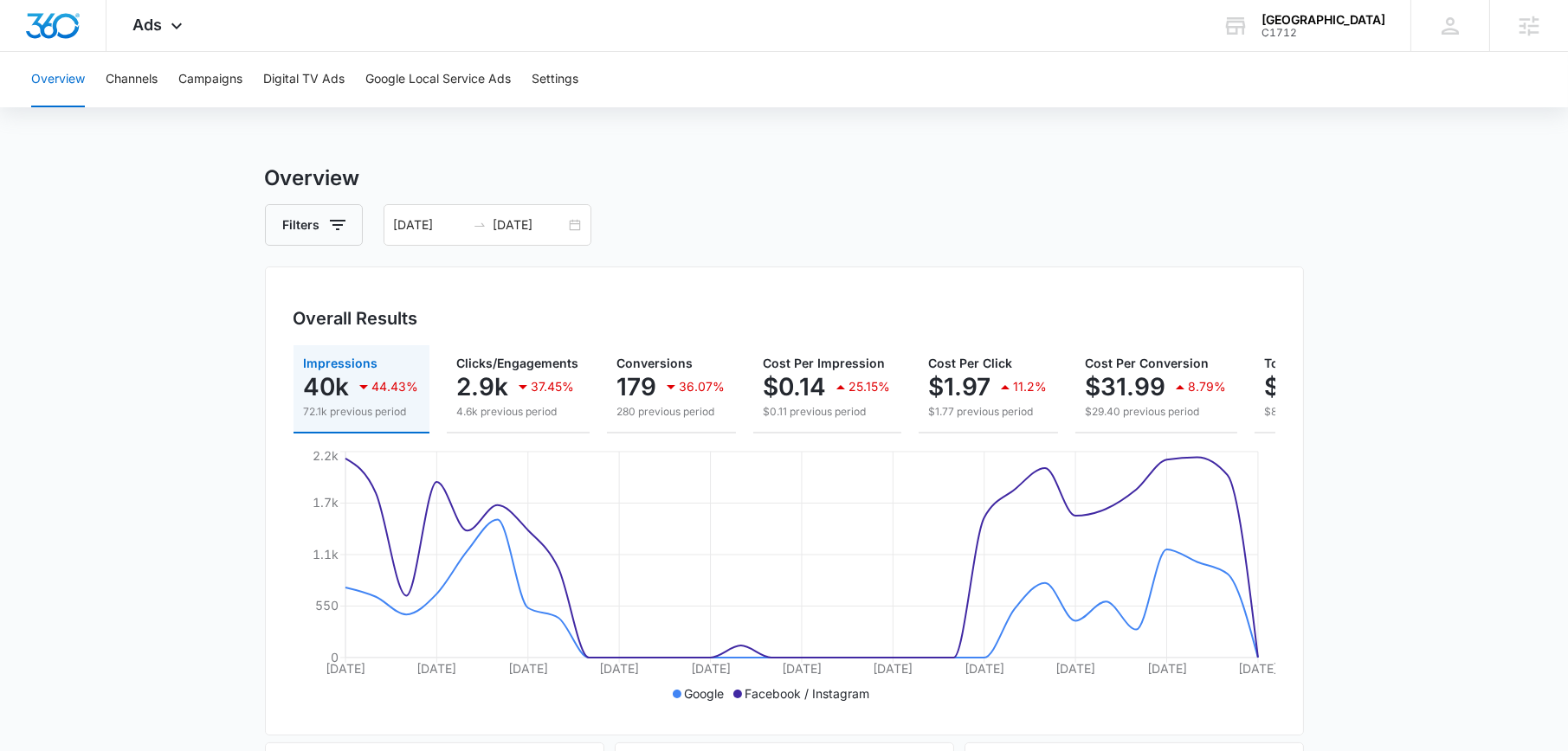
click at [568, 216] on div "[DATE] [DATE]" at bounding box center [487, 224] width 208 height 41
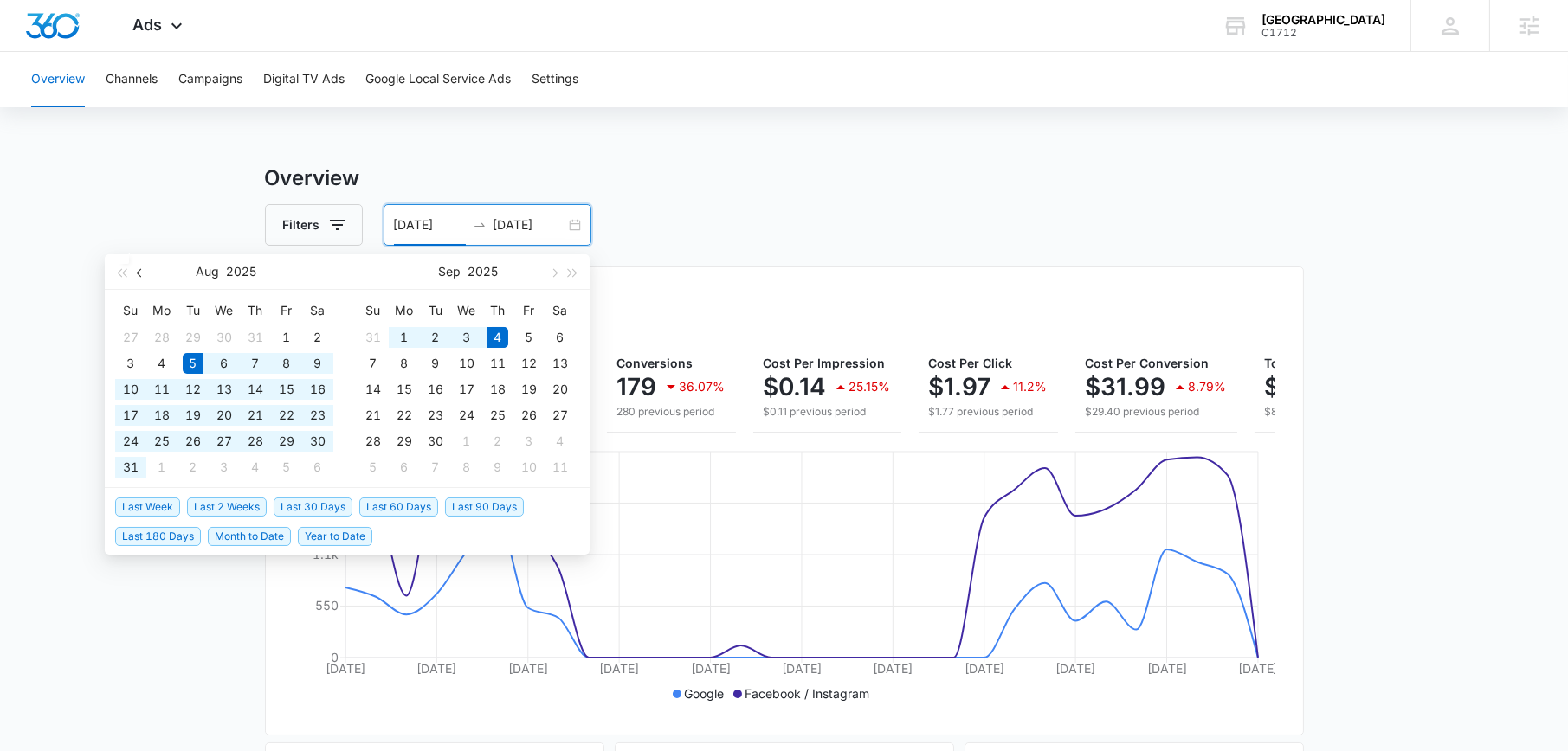
click at [141, 263] on button "button" at bounding box center [140, 272] width 19 height 35
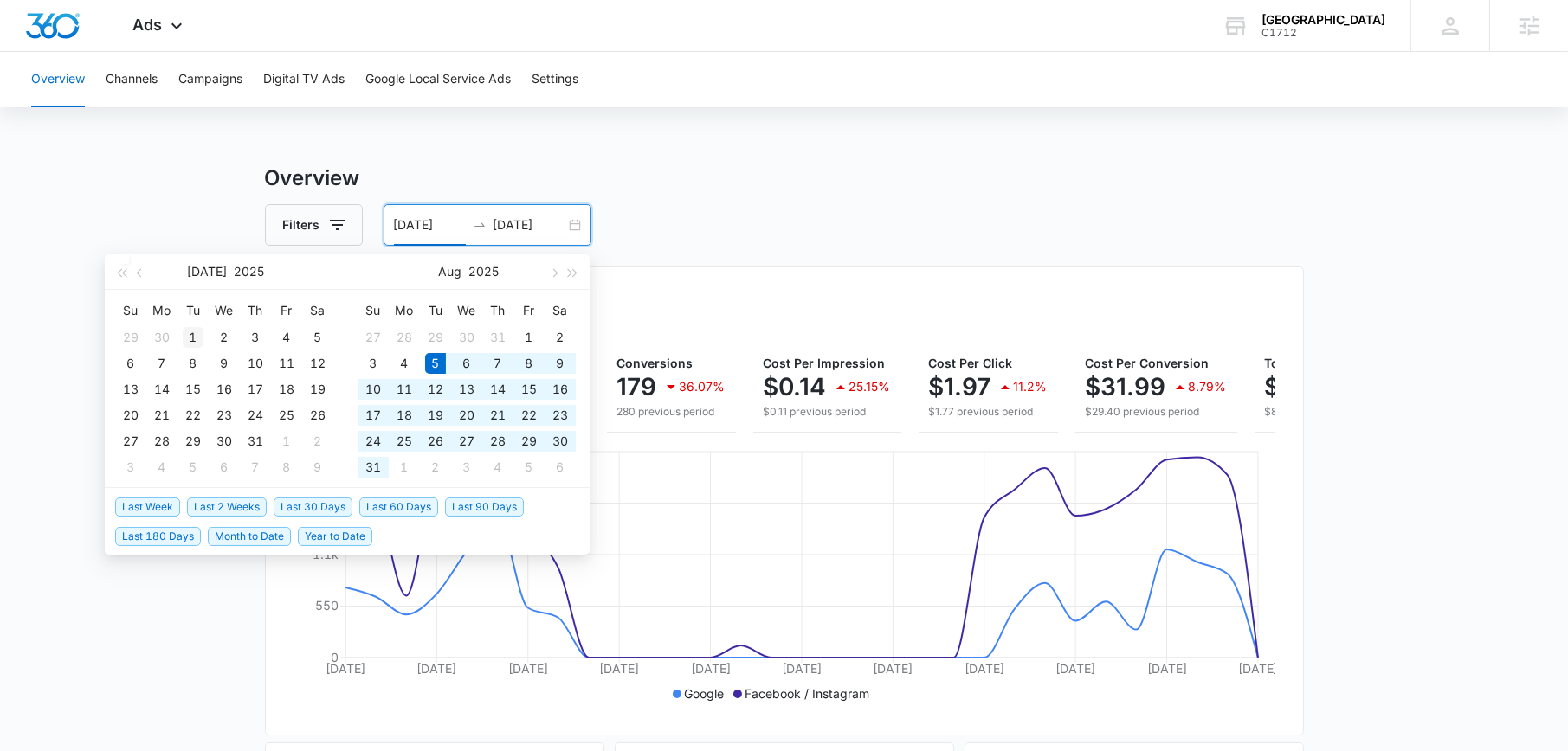
type input "07/01/2025"
click at [191, 336] on div "1" at bounding box center [193, 337] width 21 height 21
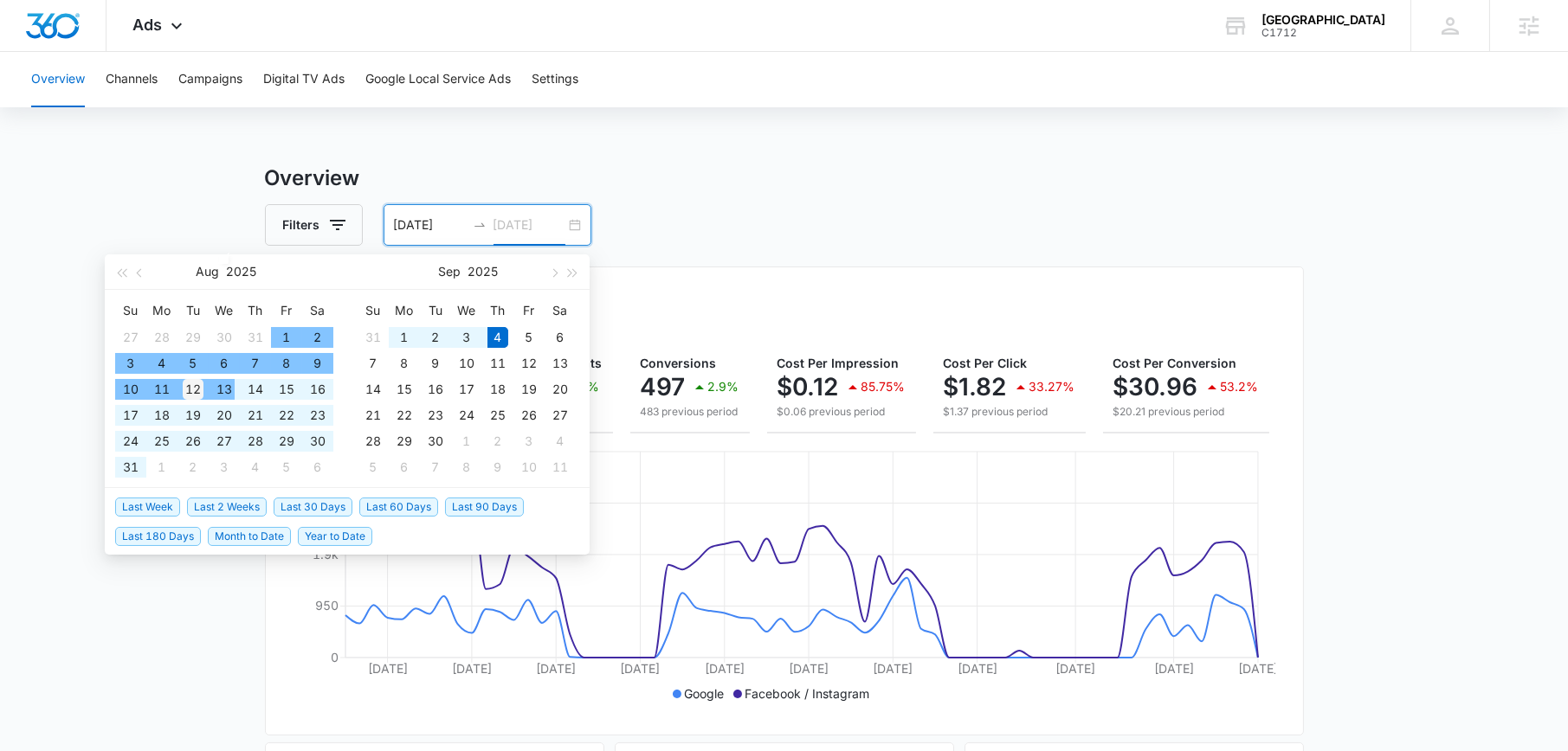
type input "08/12/2025"
click at [193, 387] on div "12" at bounding box center [193, 389] width 21 height 21
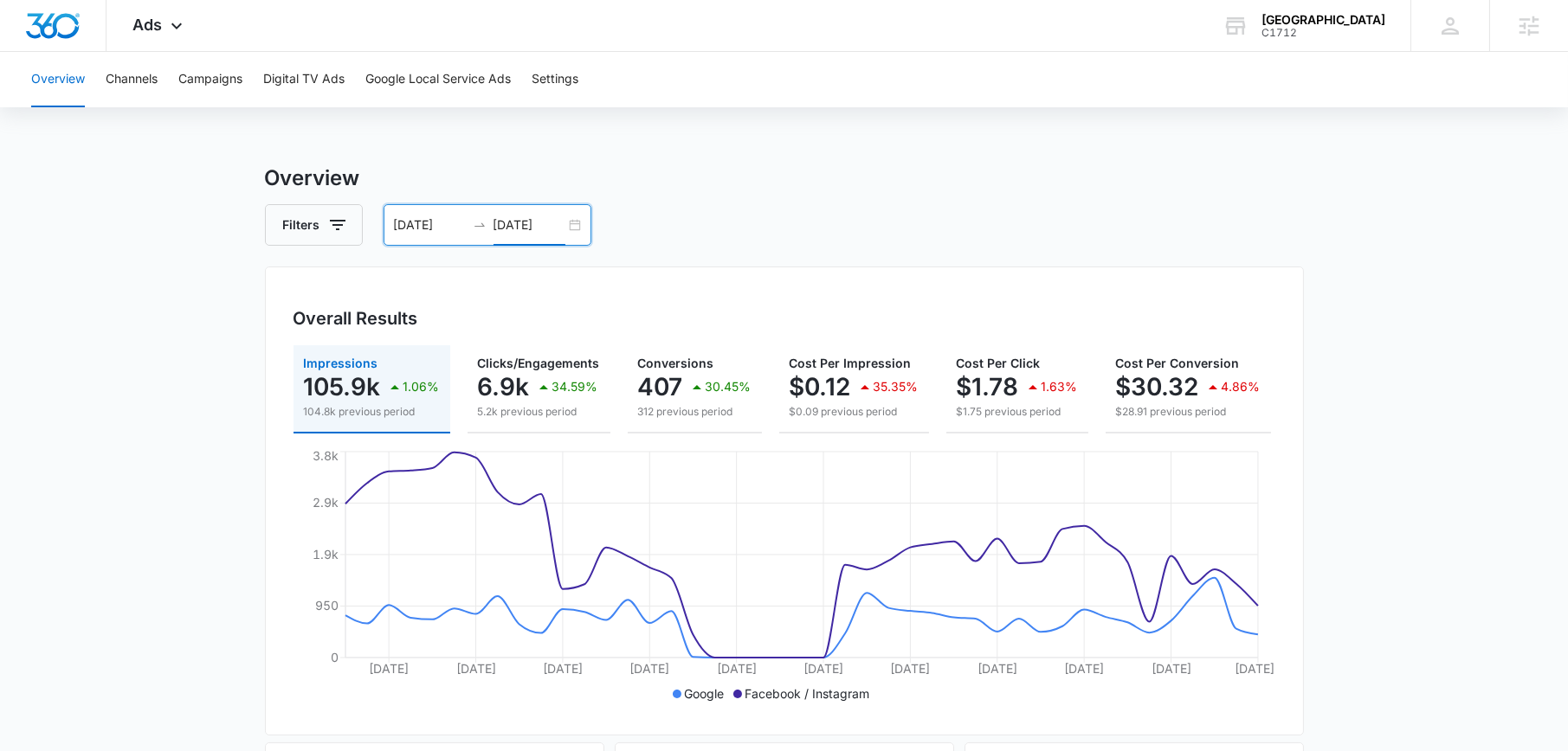
click at [578, 228] on div "07/01/2025 08/12/2025" at bounding box center [487, 224] width 208 height 41
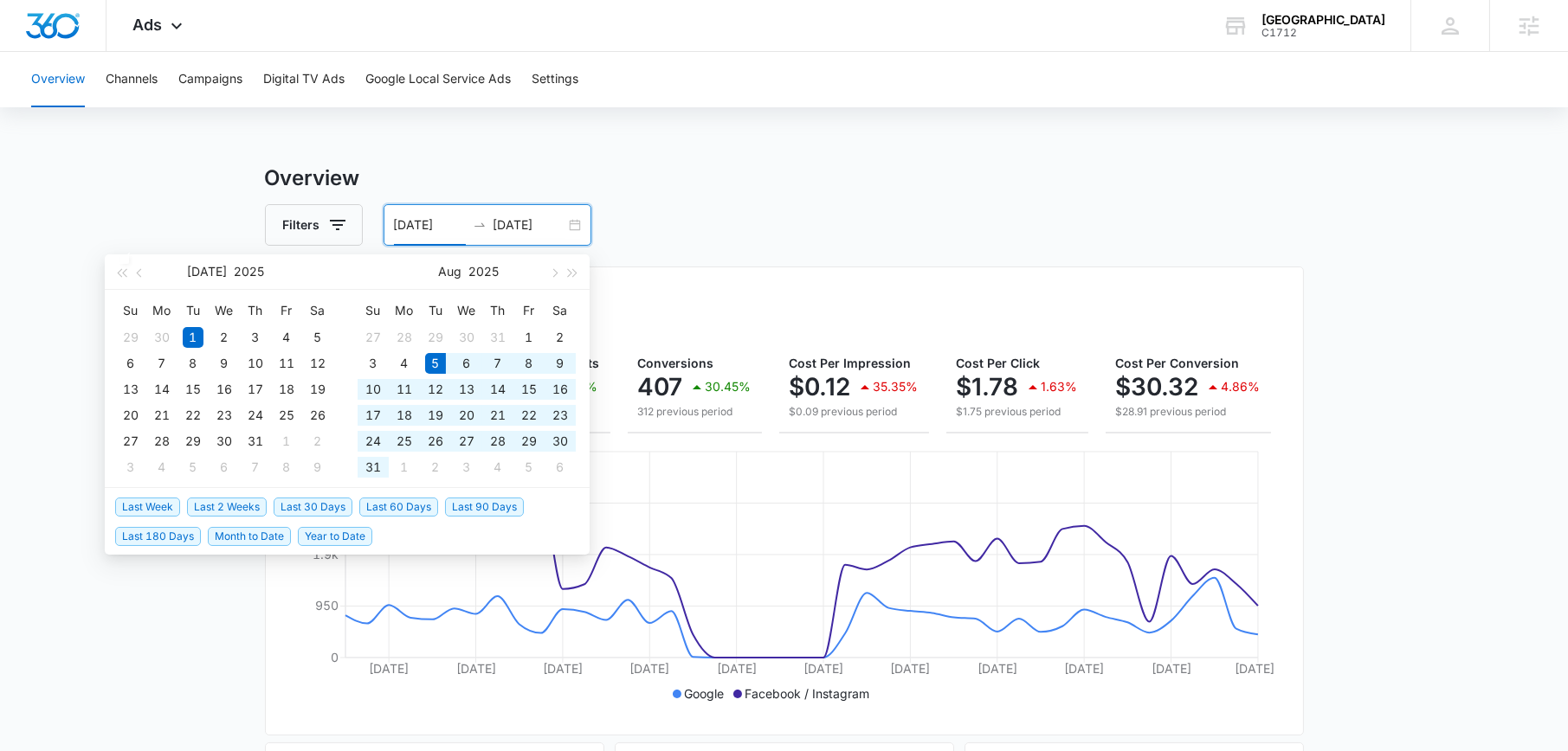
click at [334, 503] on span "Last 30 Days" at bounding box center [313, 507] width 79 height 19
type input "[DATE]"
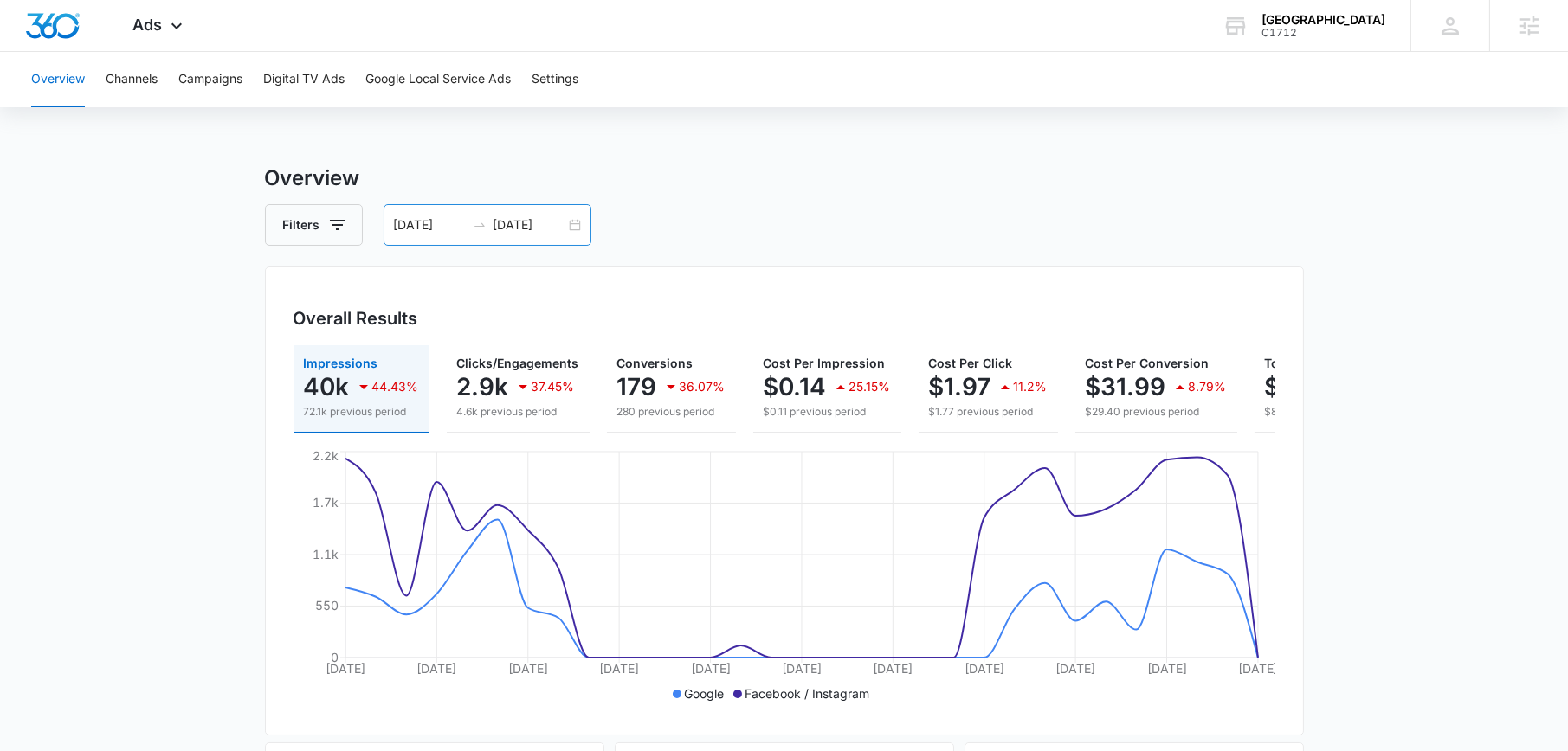
click at [569, 213] on div "08/05/2025 09/04/2025" at bounding box center [487, 224] width 208 height 41
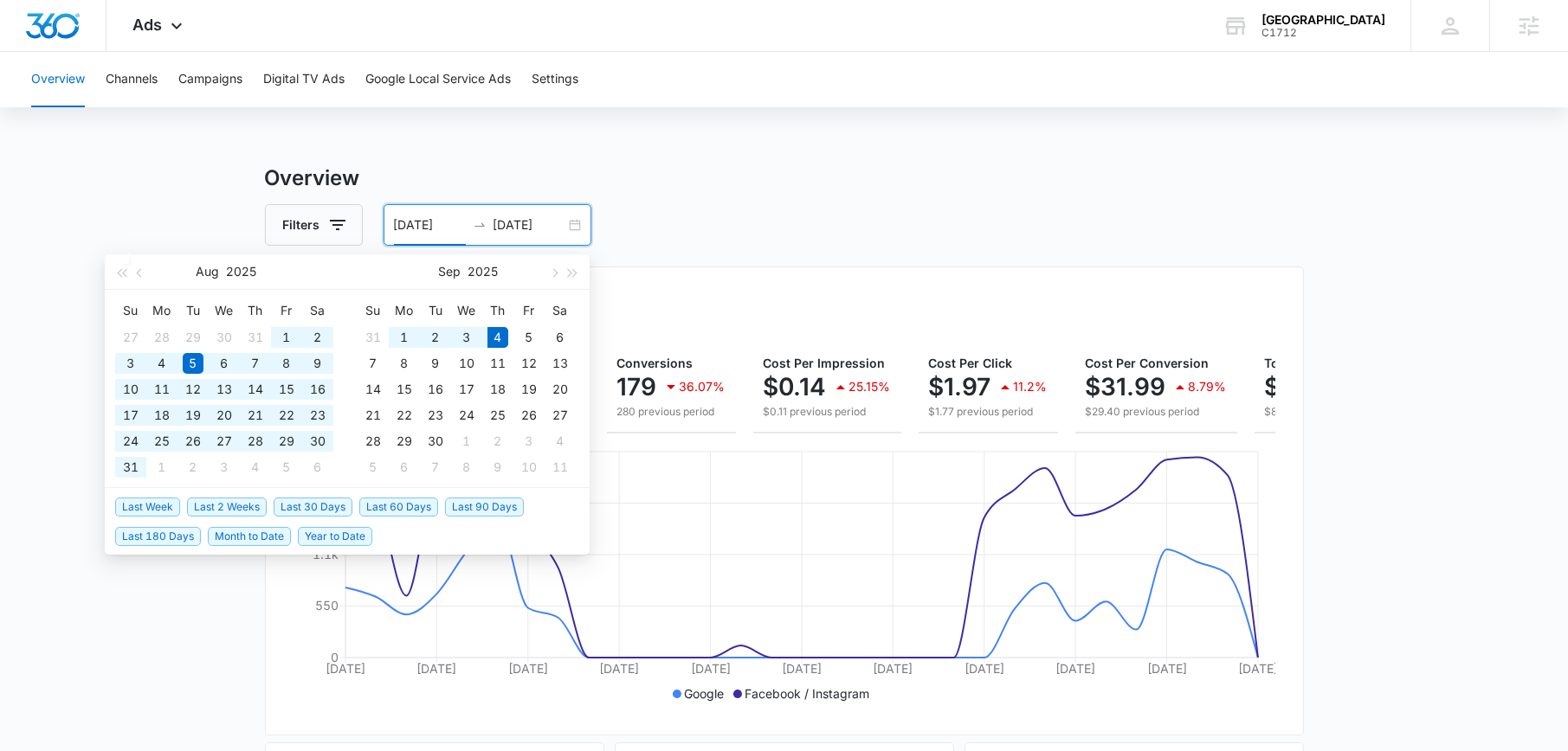
click at [414, 503] on span "Last 60 Days" at bounding box center [399, 507] width 79 height 19
type input "07/06/2025"
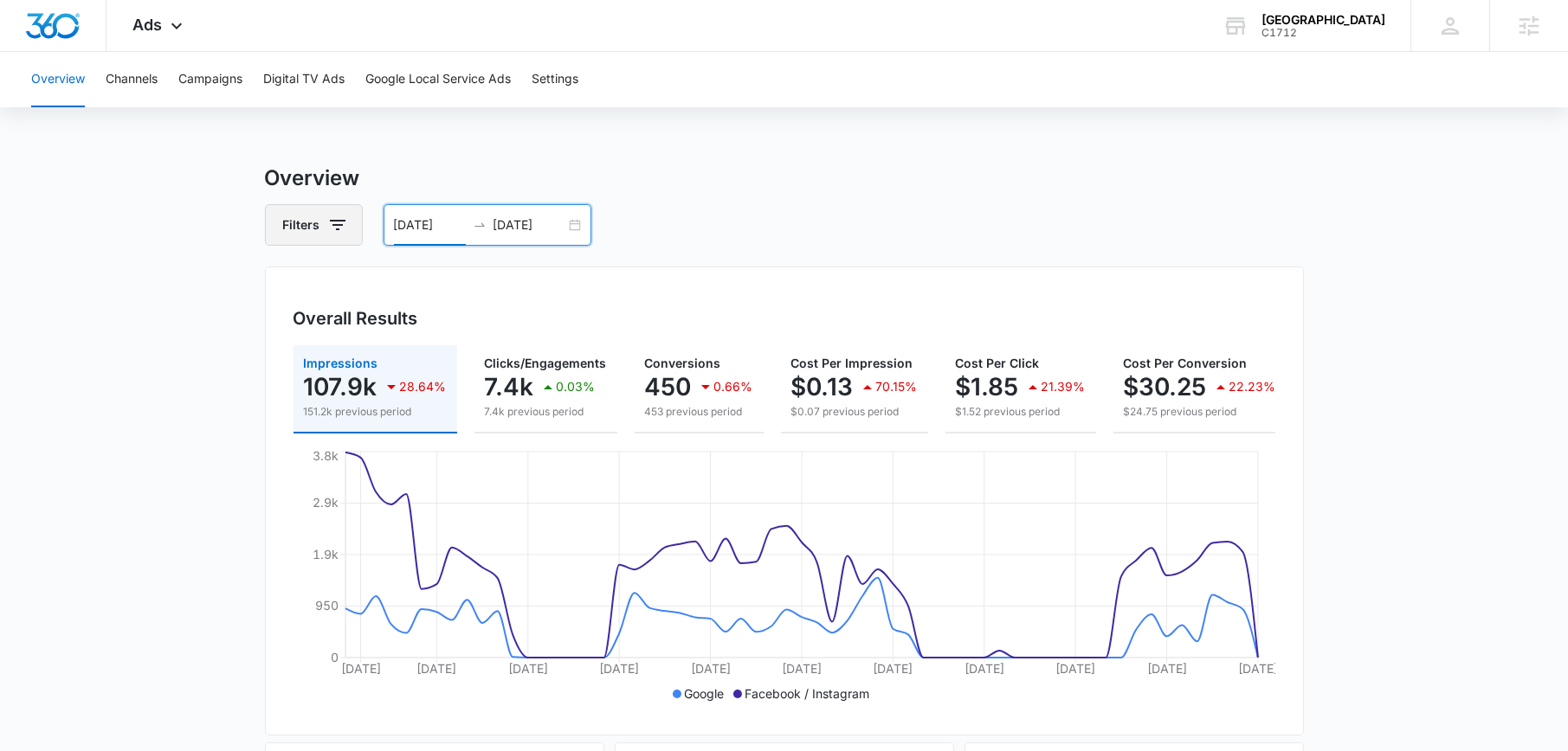
click at [330, 236] on button "Filters" at bounding box center [313, 224] width 97 height 41
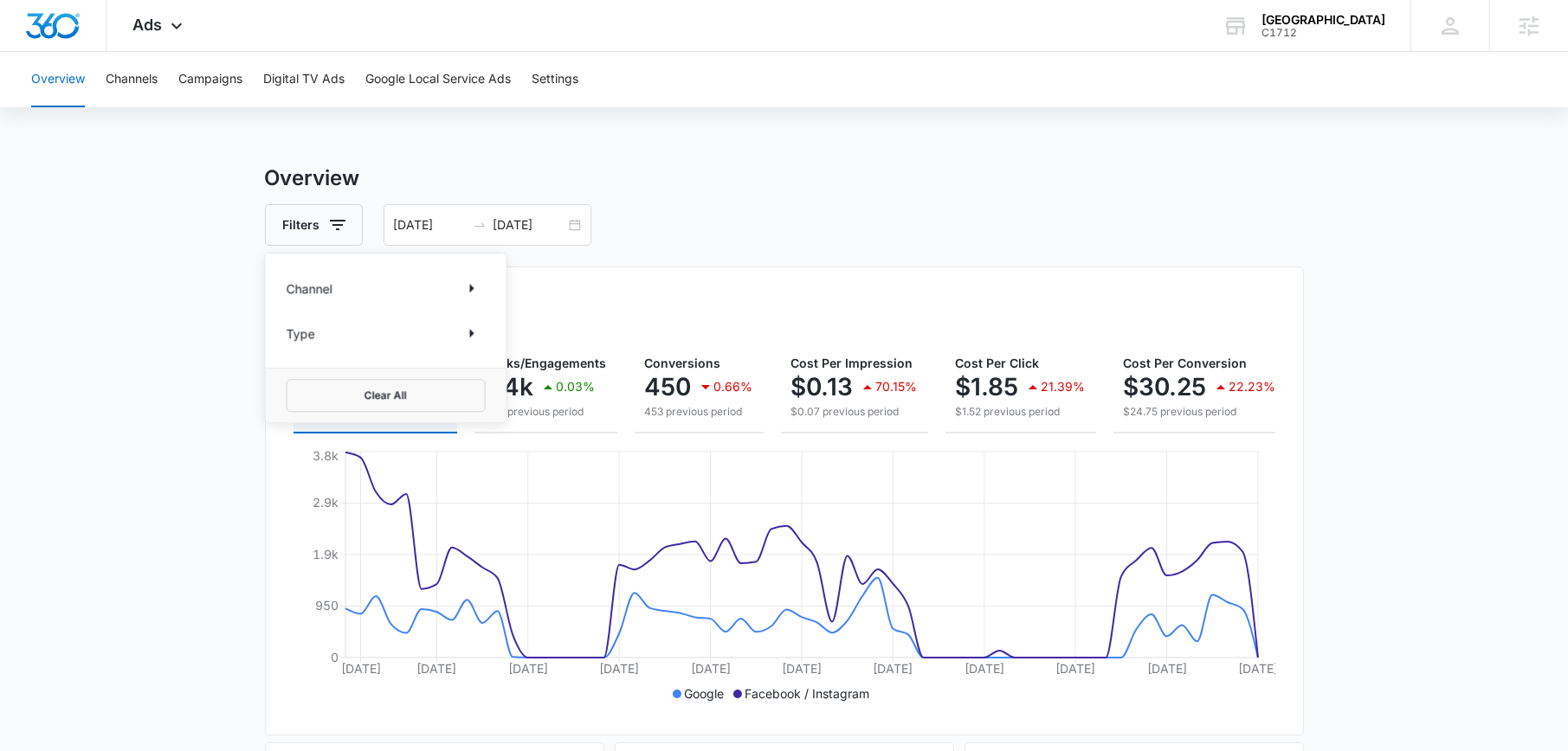
click at [427, 292] on div "Channel" at bounding box center [386, 288] width 199 height 28
click at [480, 280] on icon "Show Channel filters" at bounding box center [471, 287] width 21 height 21
click at [301, 340] on icon at bounding box center [296, 345] width 16 height 16
click at [288, 345] on input "Google" at bounding box center [287, 345] width 1 height 1
checkbox input "true"
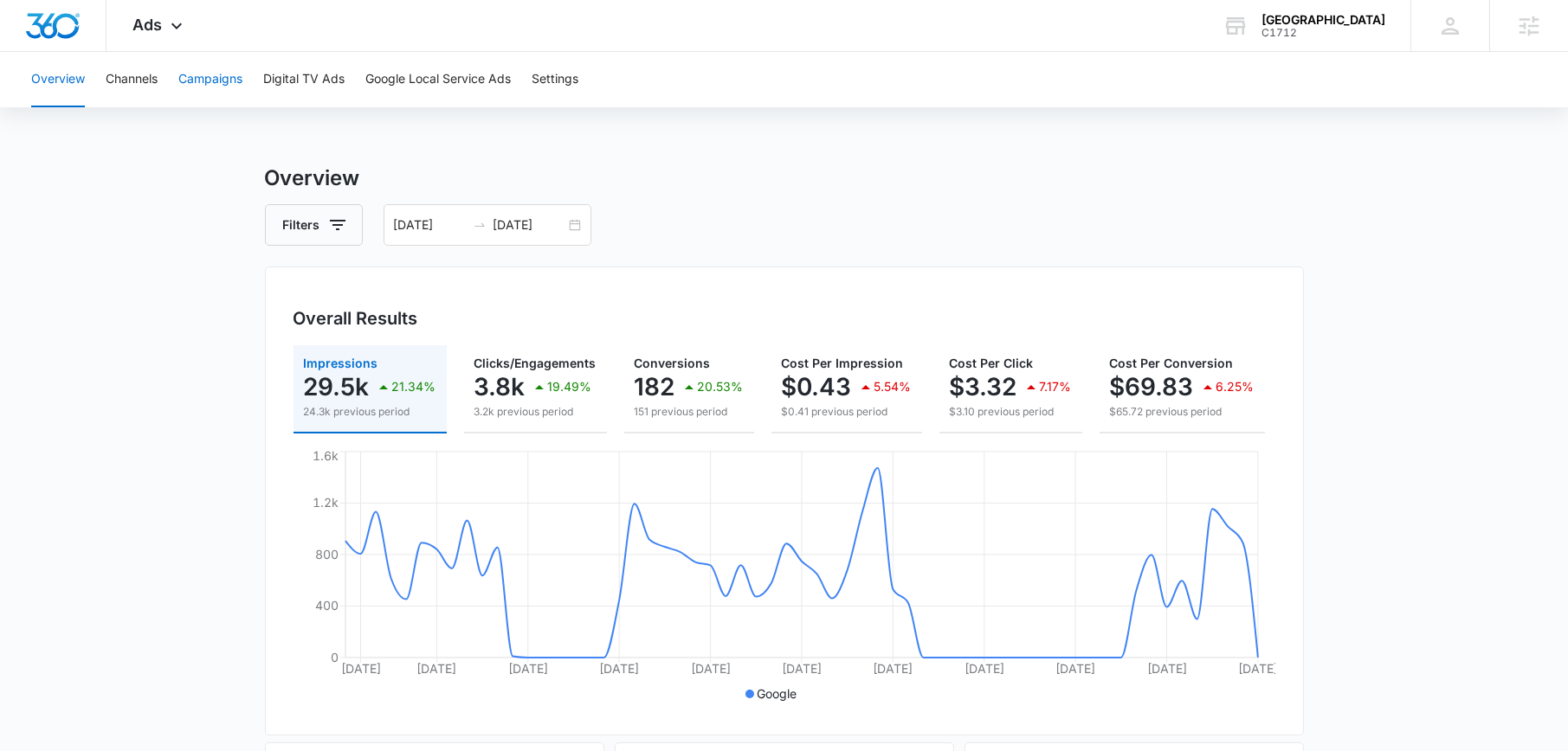
click at [215, 99] on button "Campaigns" at bounding box center [210, 80] width 64 height 55
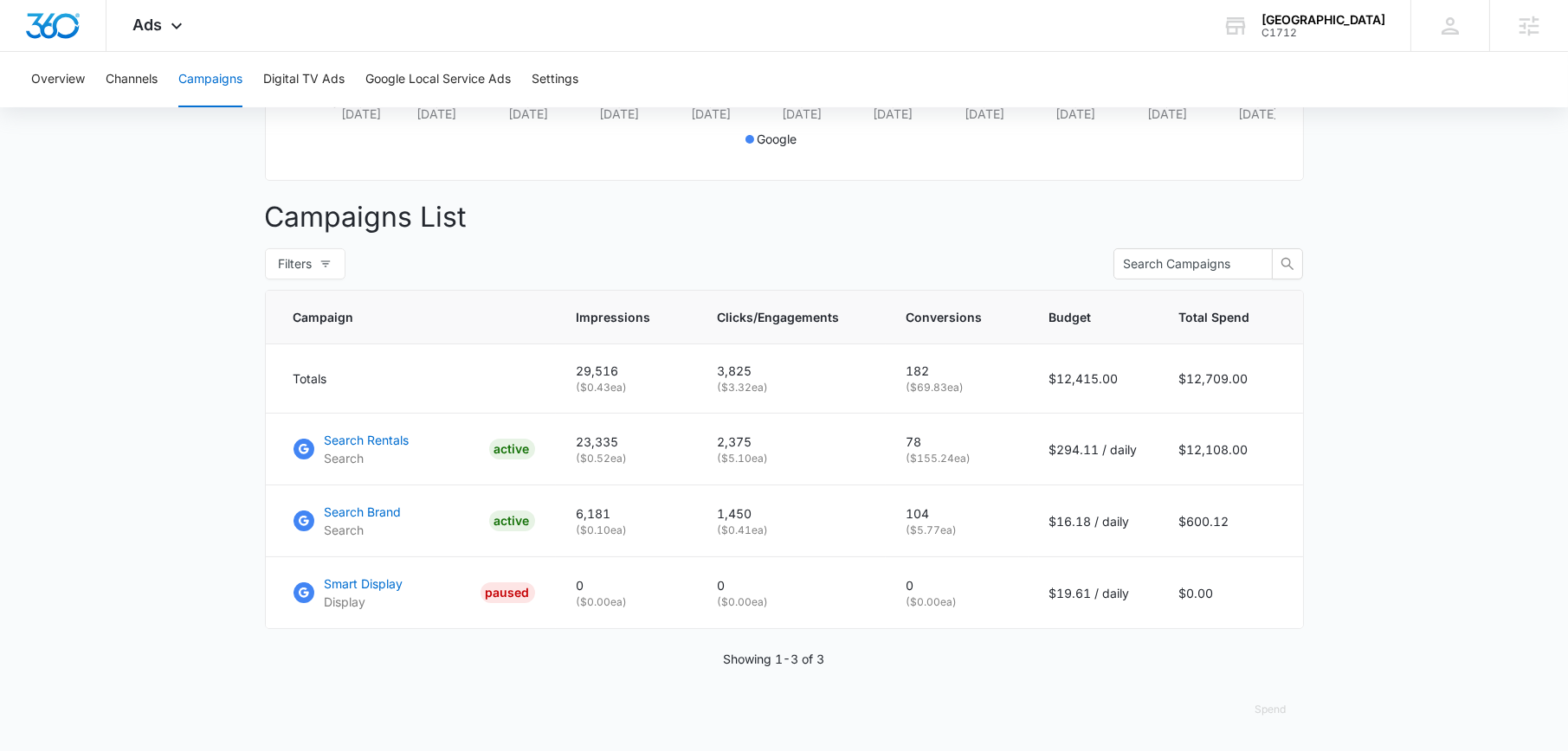
scroll to position [567, 0]
drag, startPoint x: 963, startPoint y: 532, endPoint x: 906, endPoint y: 529, distance: 57.1
click at [906, 529] on td "104 ( $5.77 ea)" at bounding box center [956, 521] width 142 height 72
click at [962, 532] on p "( $5.77 ea)" at bounding box center [957, 530] width 101 height 16
drag, startPoint x: 965, startPoint y: 532, endPoint x: 890, endPoint y: 533, distance: 75.0
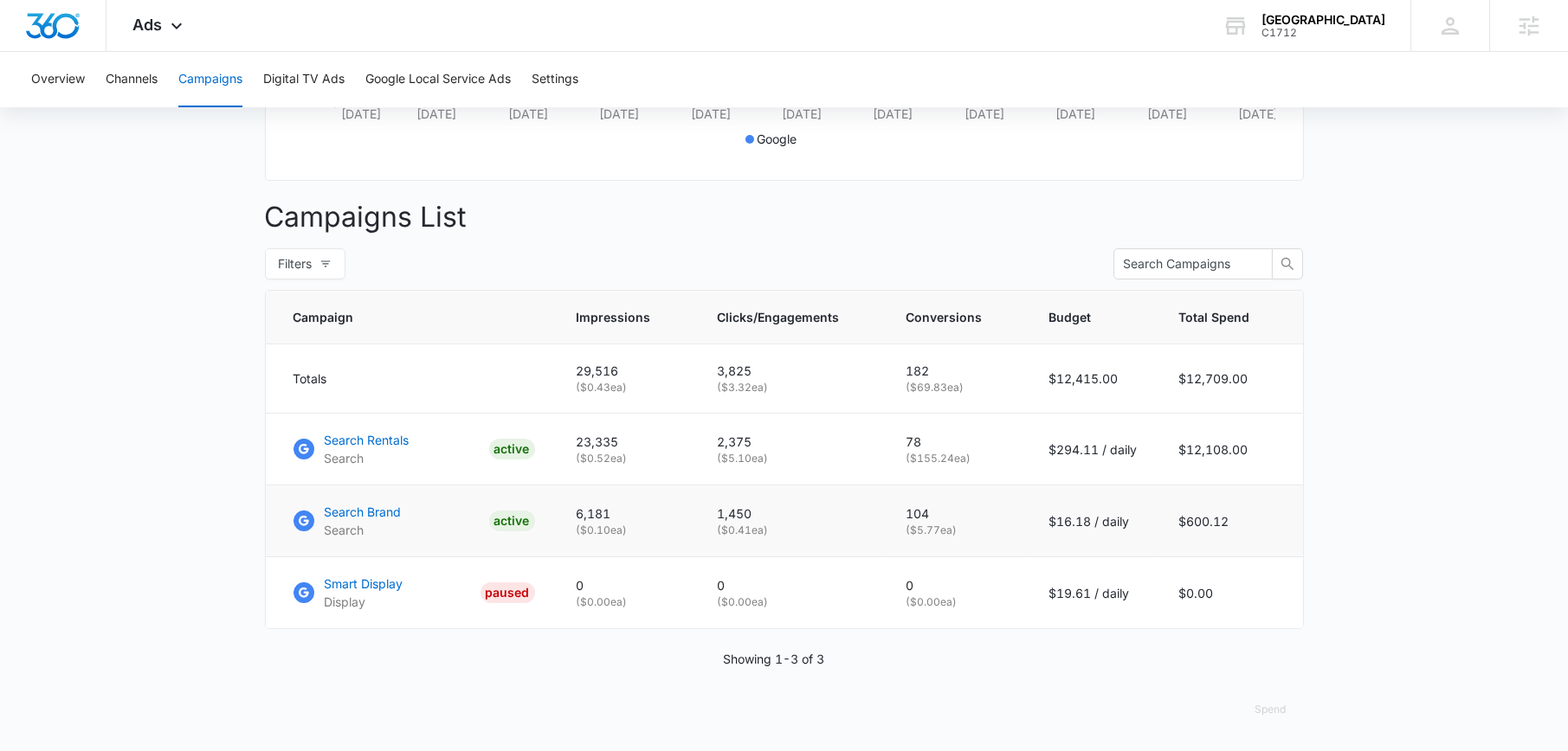
click at [890, 533] on td "104 ( $5.77 ea)" at bounding box center [956, 521] width 142 height 72
click at [367, 436] on p "Search Rentals" at bounding box center [367, 440] width 85 height 18
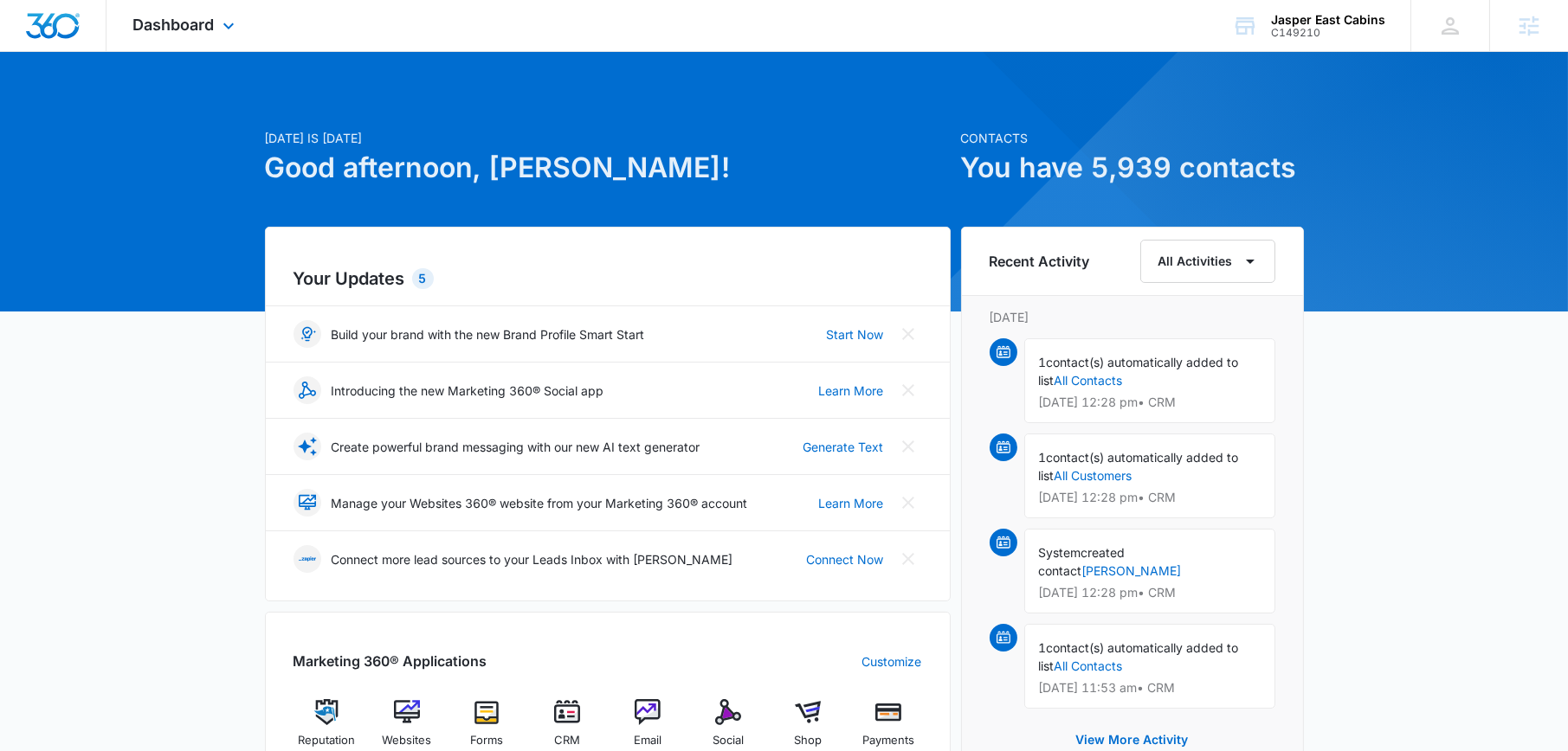
click at [225, 14] on div "Dashboard Apps Reputation Websites Forms CRM Email Social Shop Payments POS Con…" at bounding box center [186, 26] width 158 height 51
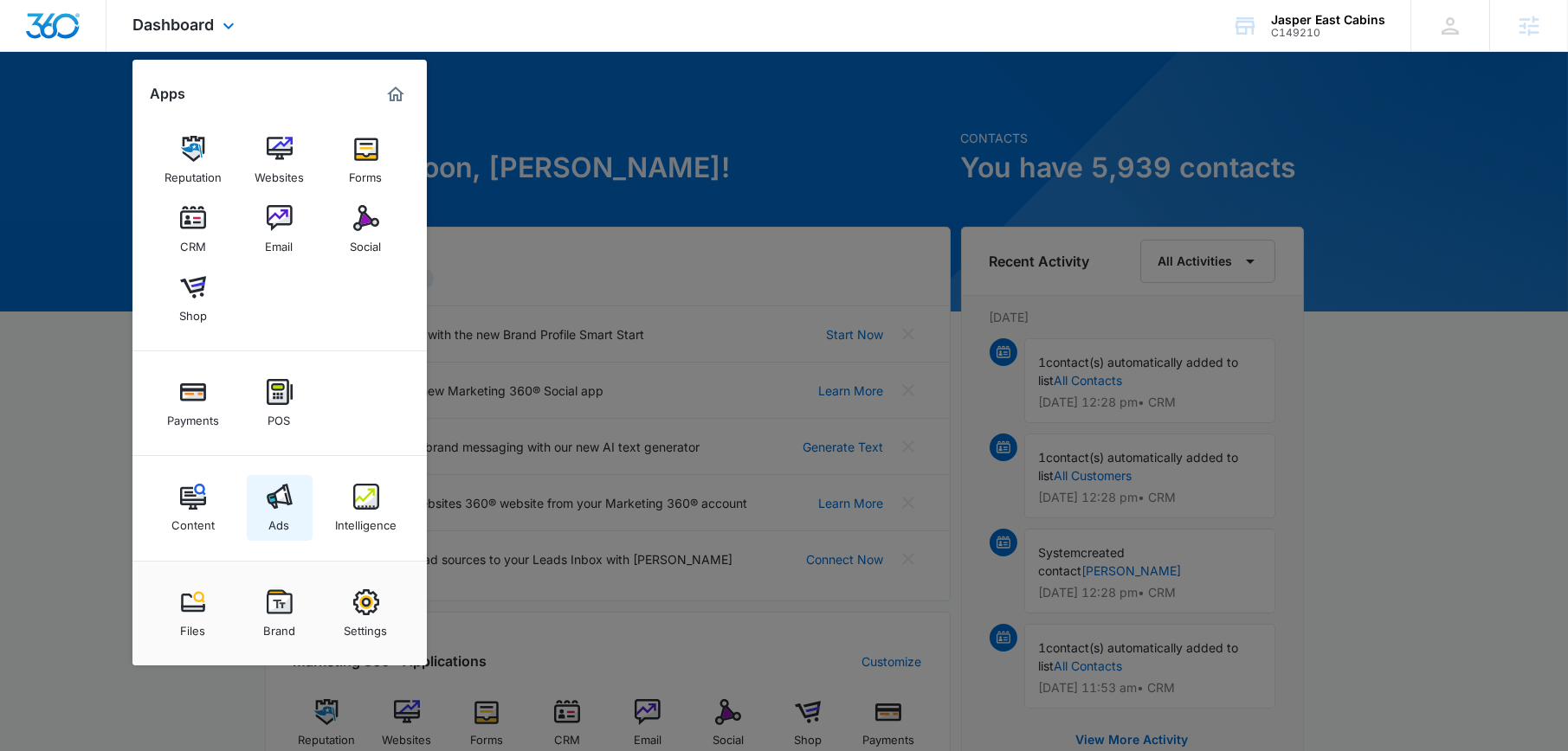
click at [279, 504] on img at bounding box center [279, 497] width 26 height 26
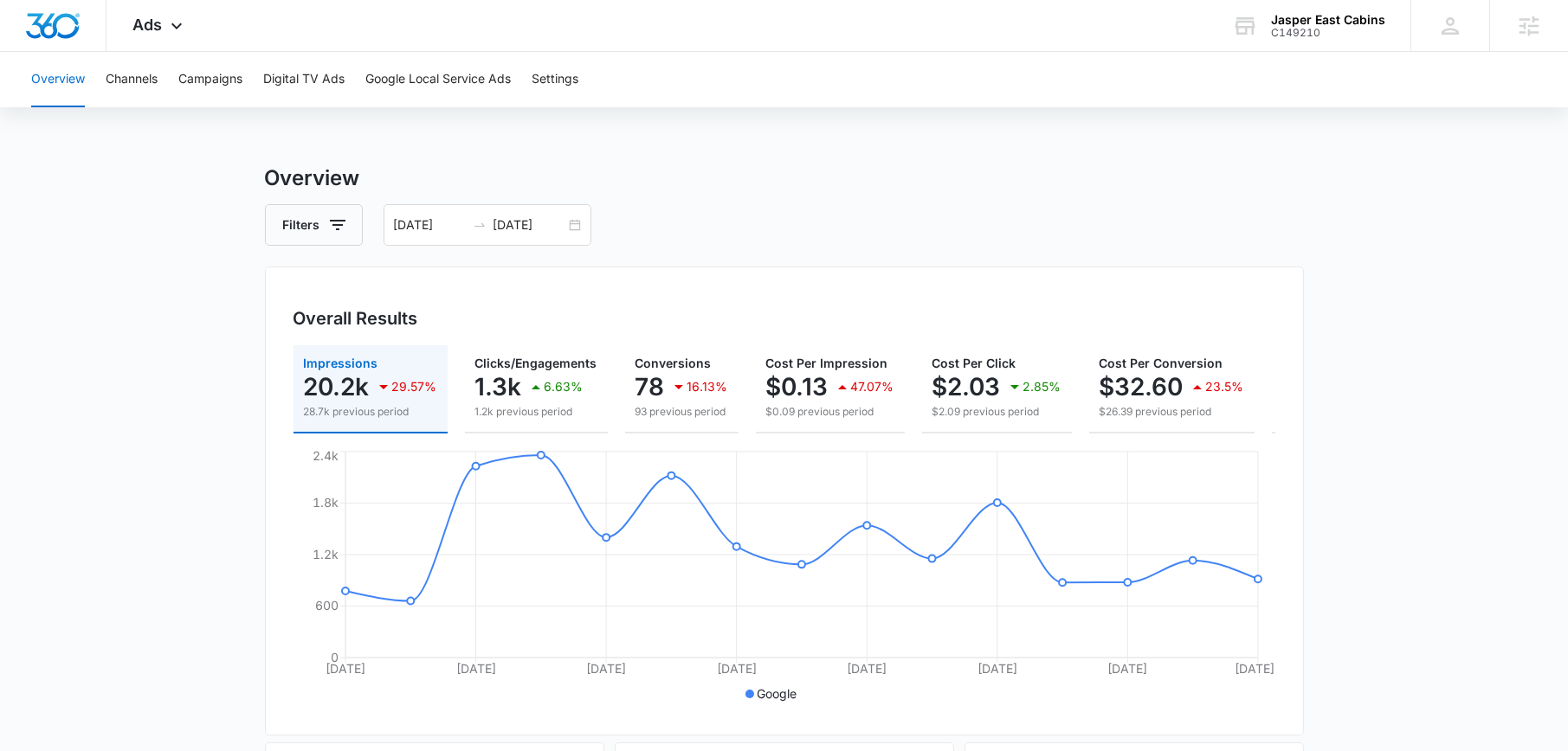
click at [601, 220] on div "Filters [DATE] [DATE]" at bounding box center [784, 224] width 1039 height 41
click at [565, 223] on div "[DATE] [DATE]" at bounding box center [487, 224] width 208 height 41
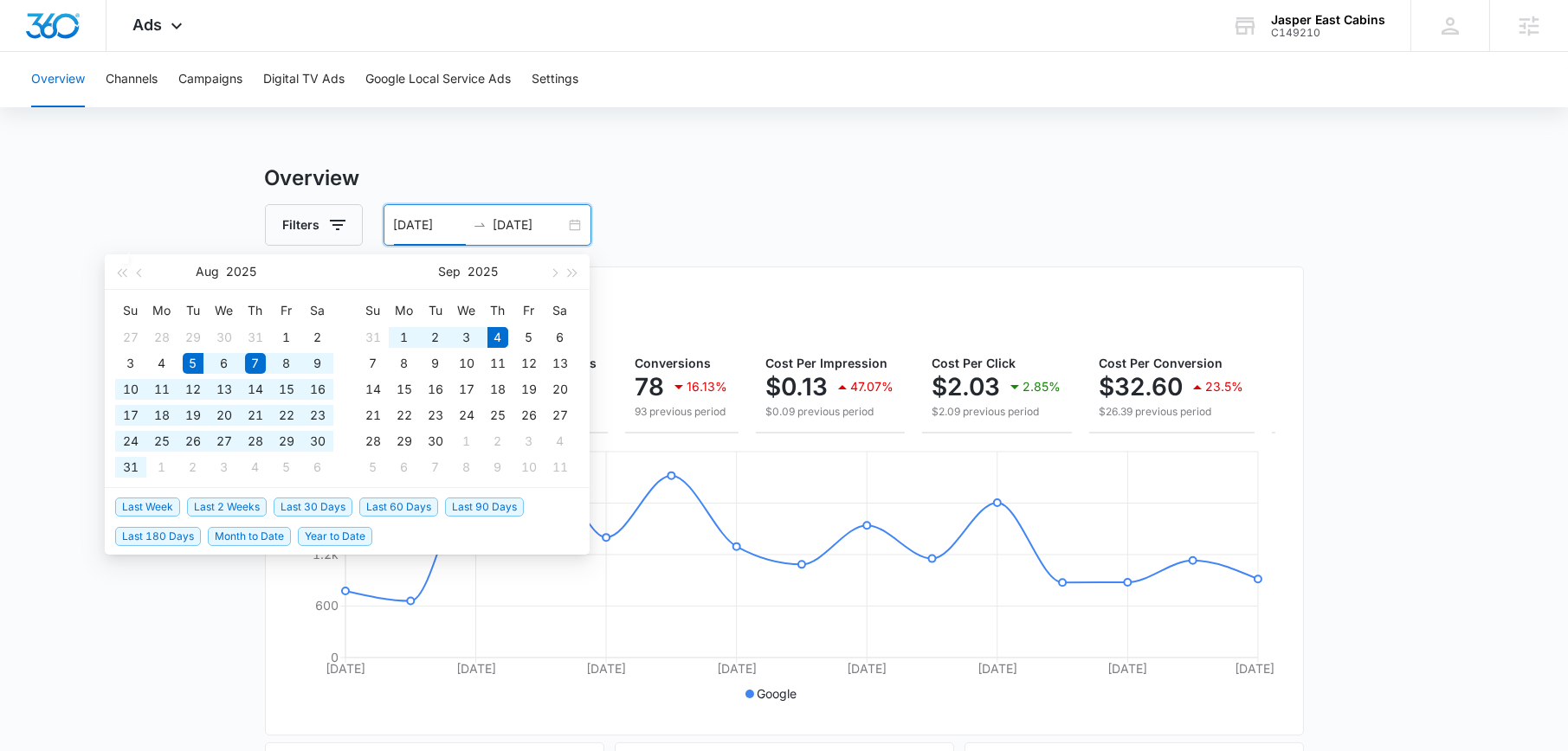
click at [293, 505] on span "Last 30 Days" at bounding box center [313, 507] width 79 height 19
type input "[DATE]"
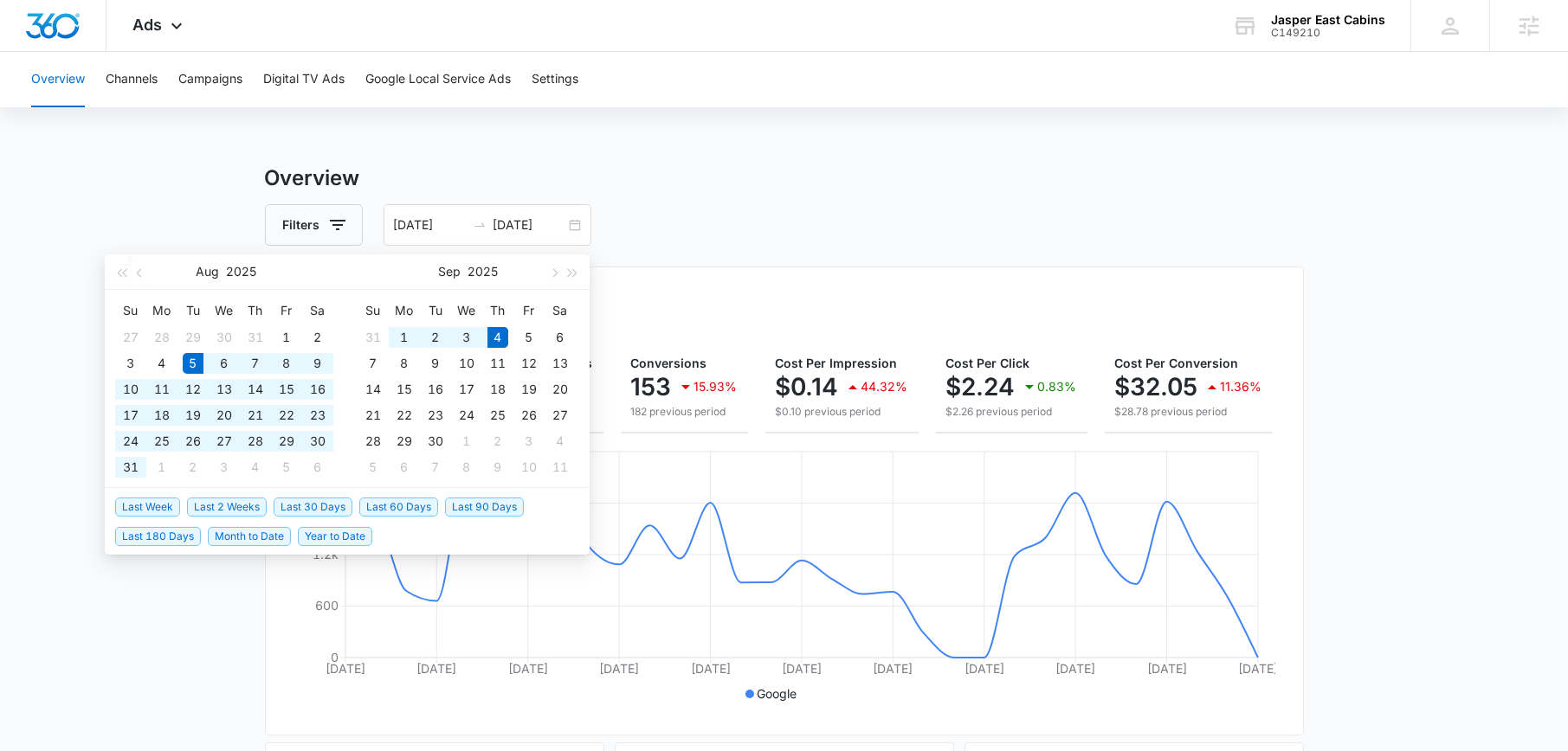
click at [672, 207] on div "Filters [DATE] [DATE]" at bounding box center [784, 224] width 1039 height 41
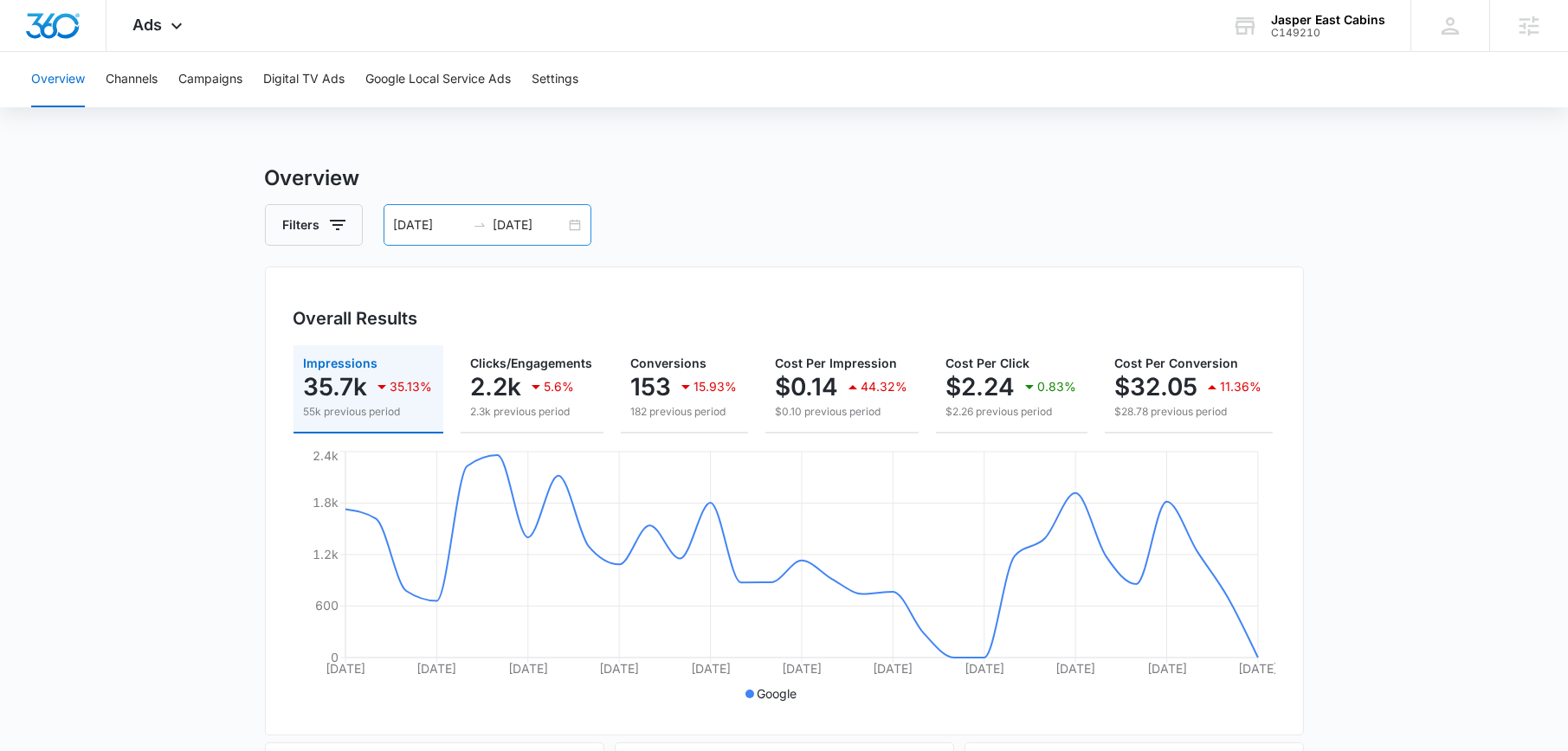
click at [582, 230] on div "[DATE] [DATE]" at bounding box center [487, 224] width 208 height 41
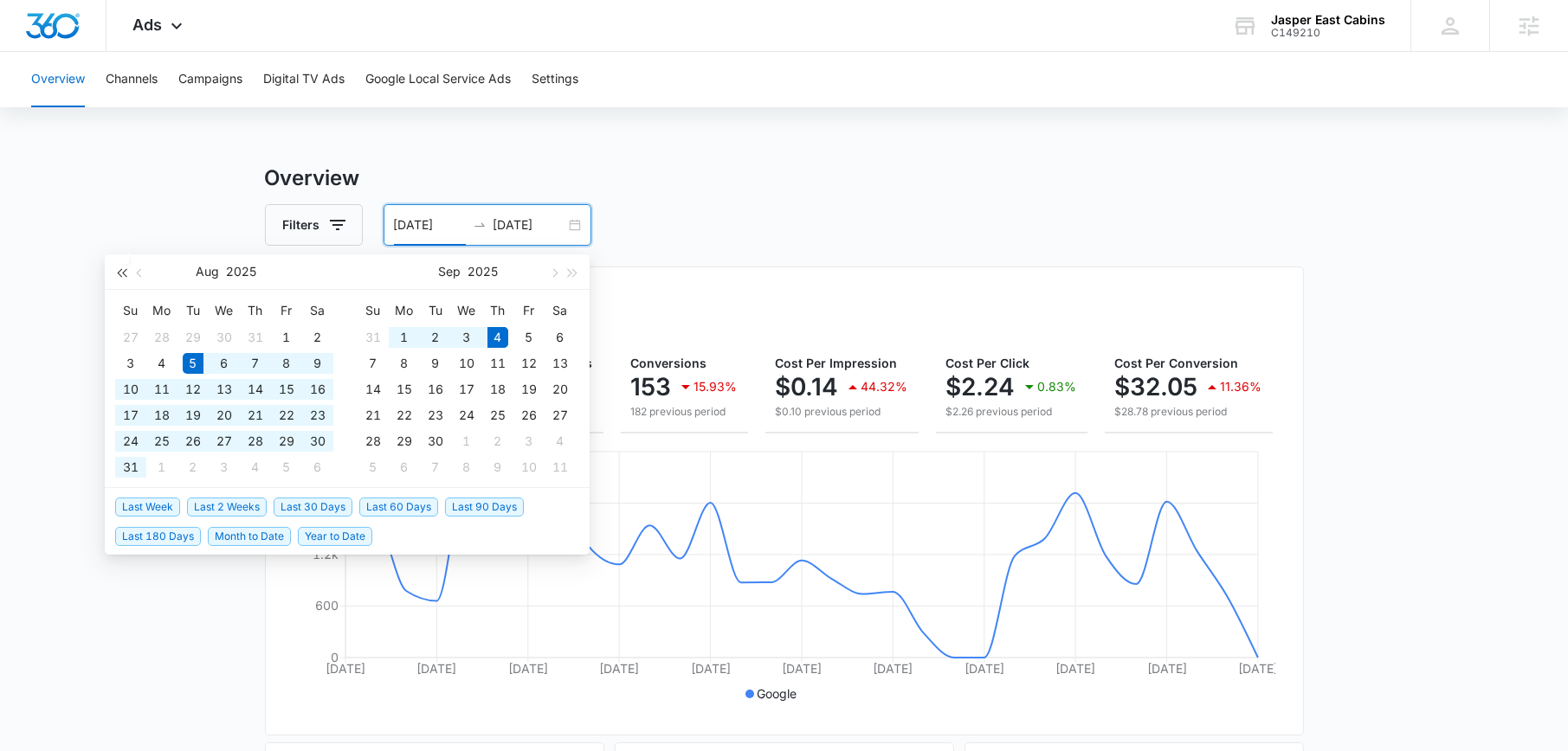
click at [125, 276] on span "button" at bounding box center [120, 272] width 8 height 8
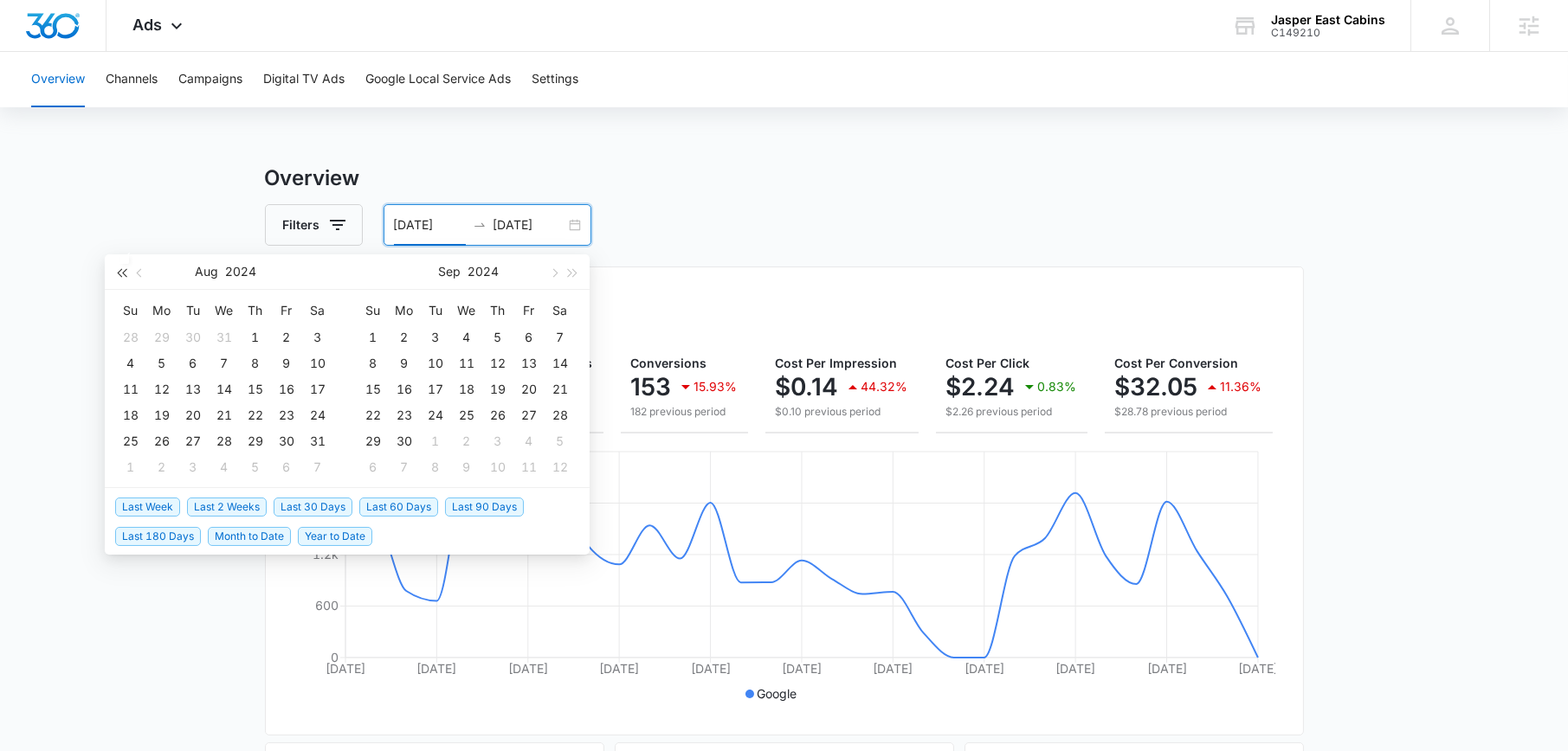
click at [123, 275] on button "button" at bounding box center [121, 272] width 19 height 35
type input "[DATE]"
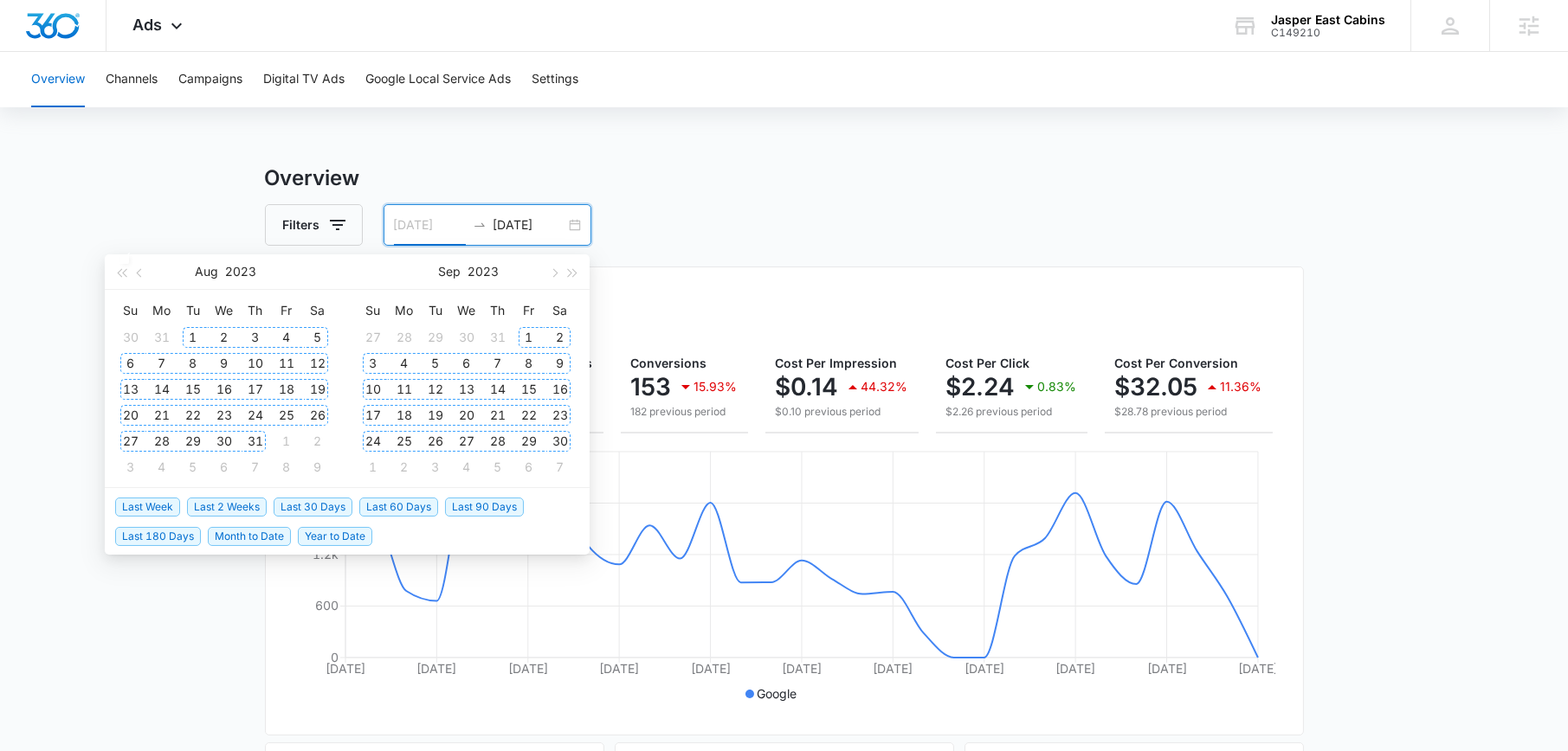
click at [200, 334] on div "1" at bounding box center [193, 337] width 21 height 21
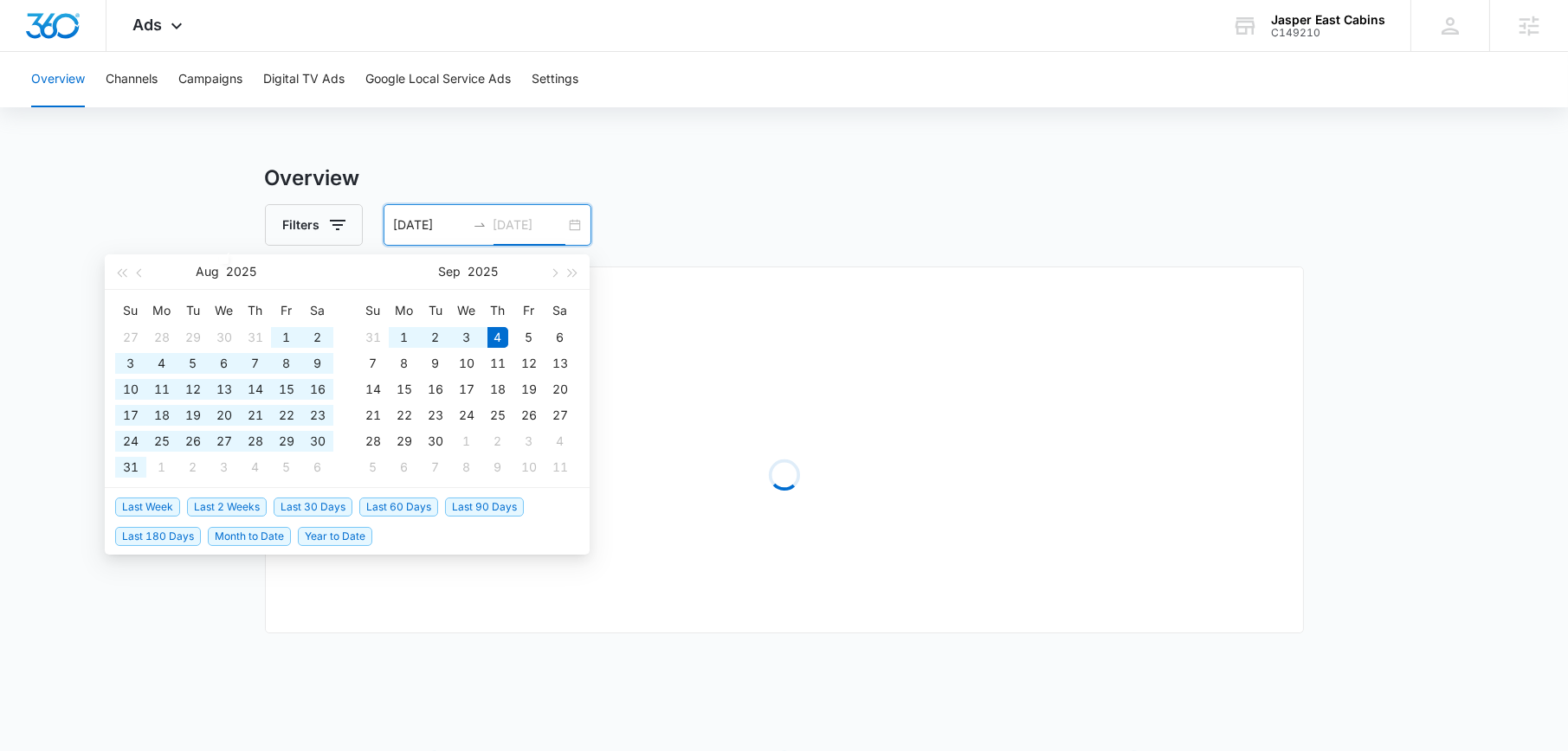
type input "[DATE]"
click at [619, 224] on div "Filters [DATE] [DATE]" at bounding box center [784, 224] width 1039 height 41
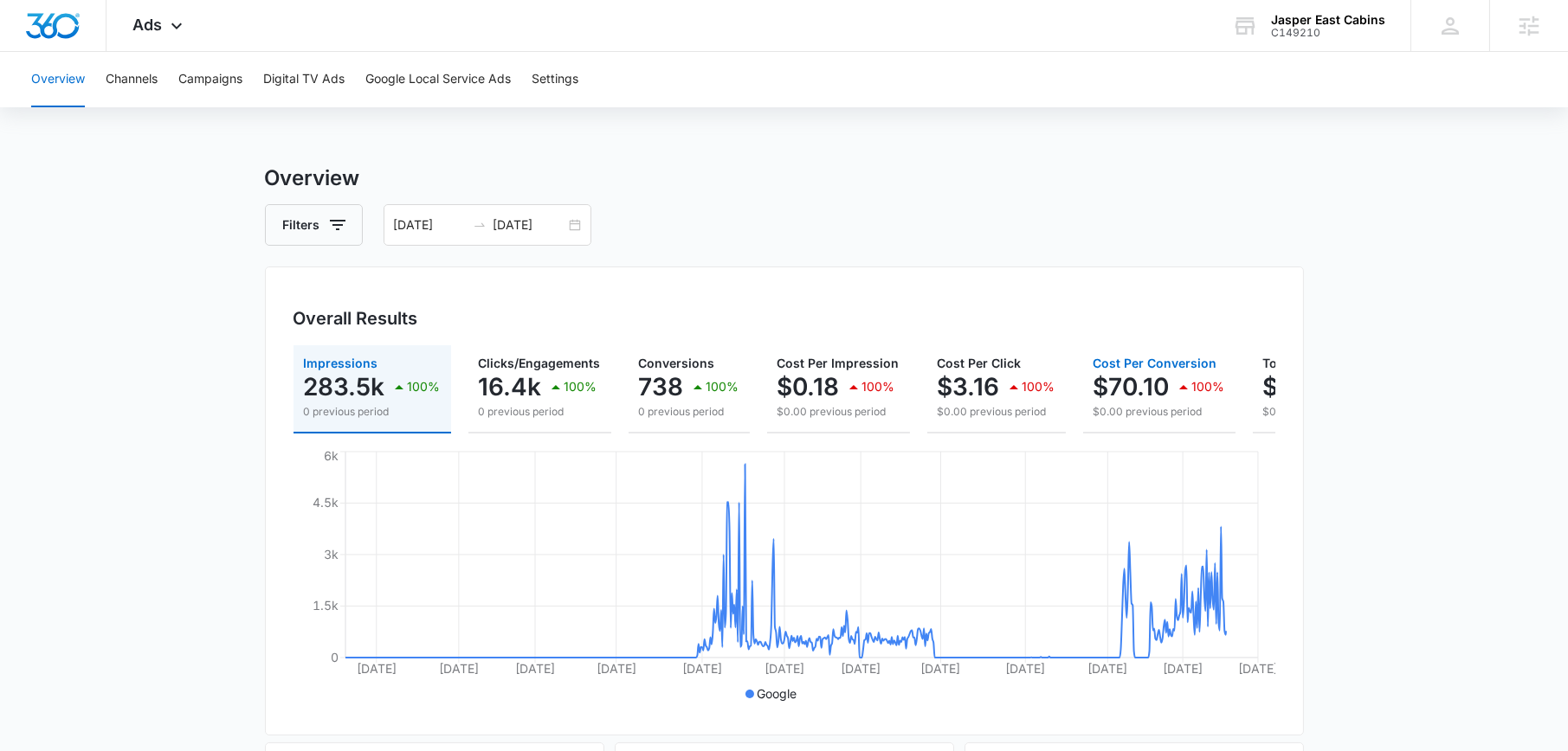
click at [1107, 382] on p "$70.10" at bounding box center [1131, 387] width 76 height 28
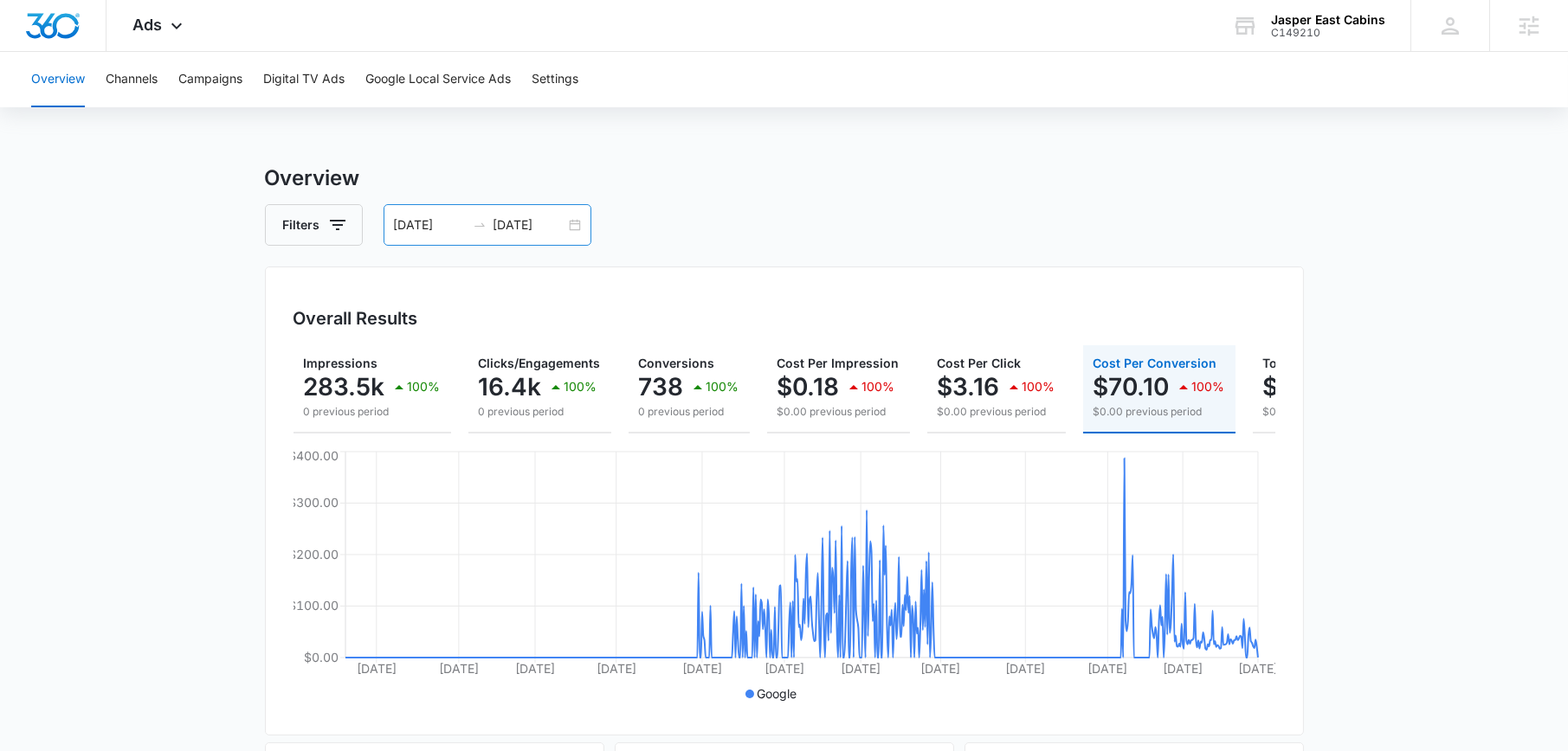
click at [572, 222] on div "[DATE] [DATE]" at bounding box center [487, 224] width 208 height 41
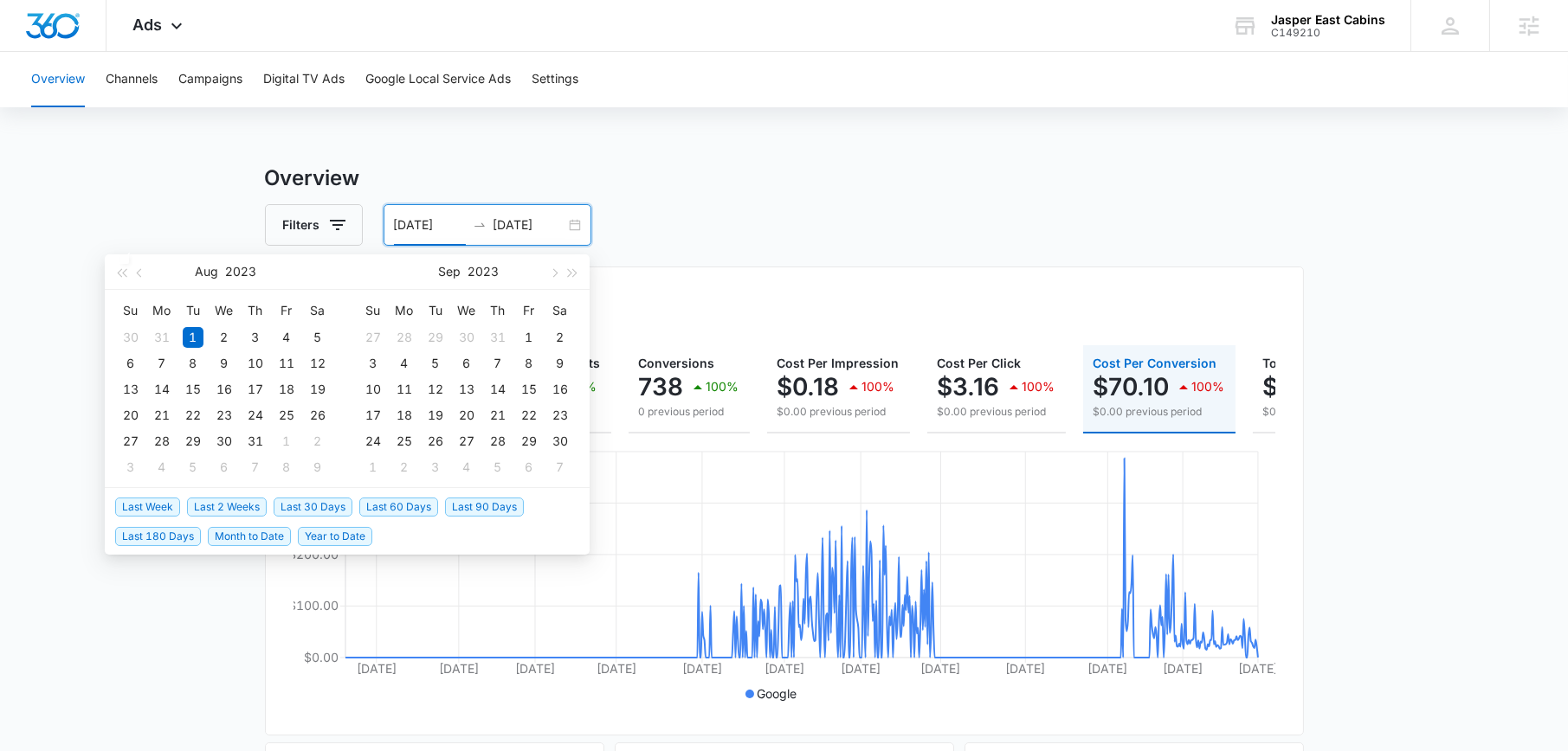
click at [299, 498] on span "Last 30 Days" at bounding box center [313, 507] width 79 height 19
type input "[DATE]"
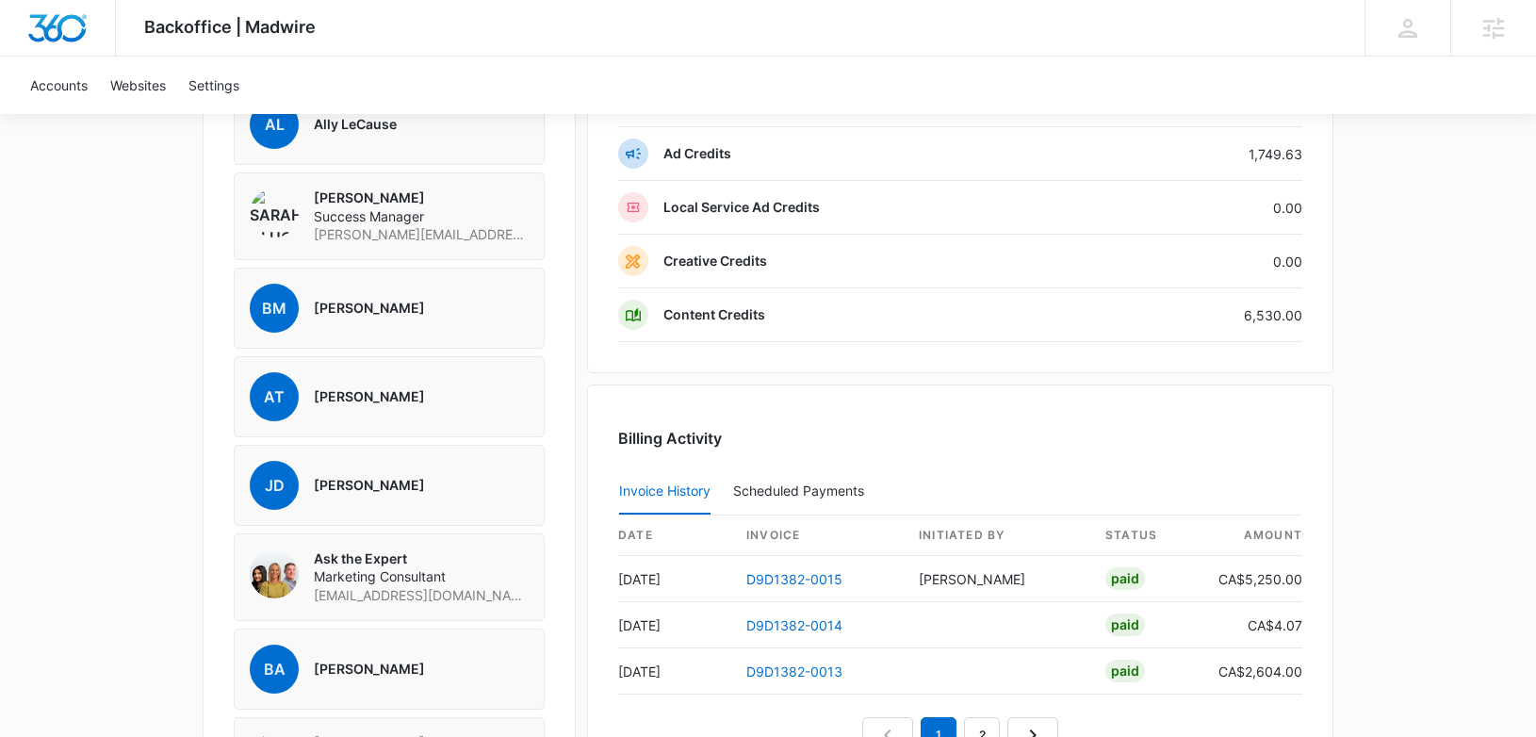
scroll to position [1447, 0]
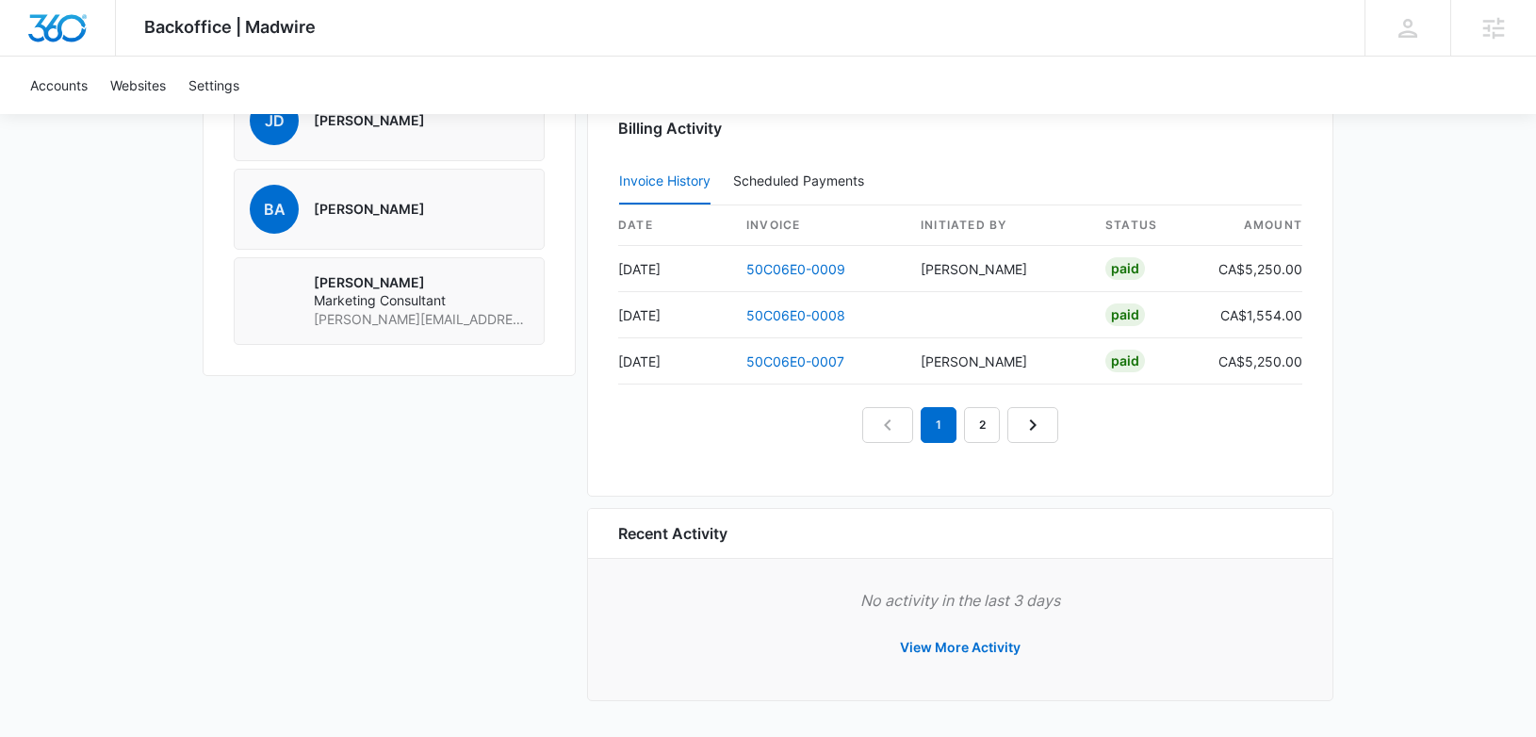
scroll to position [1791, 0]
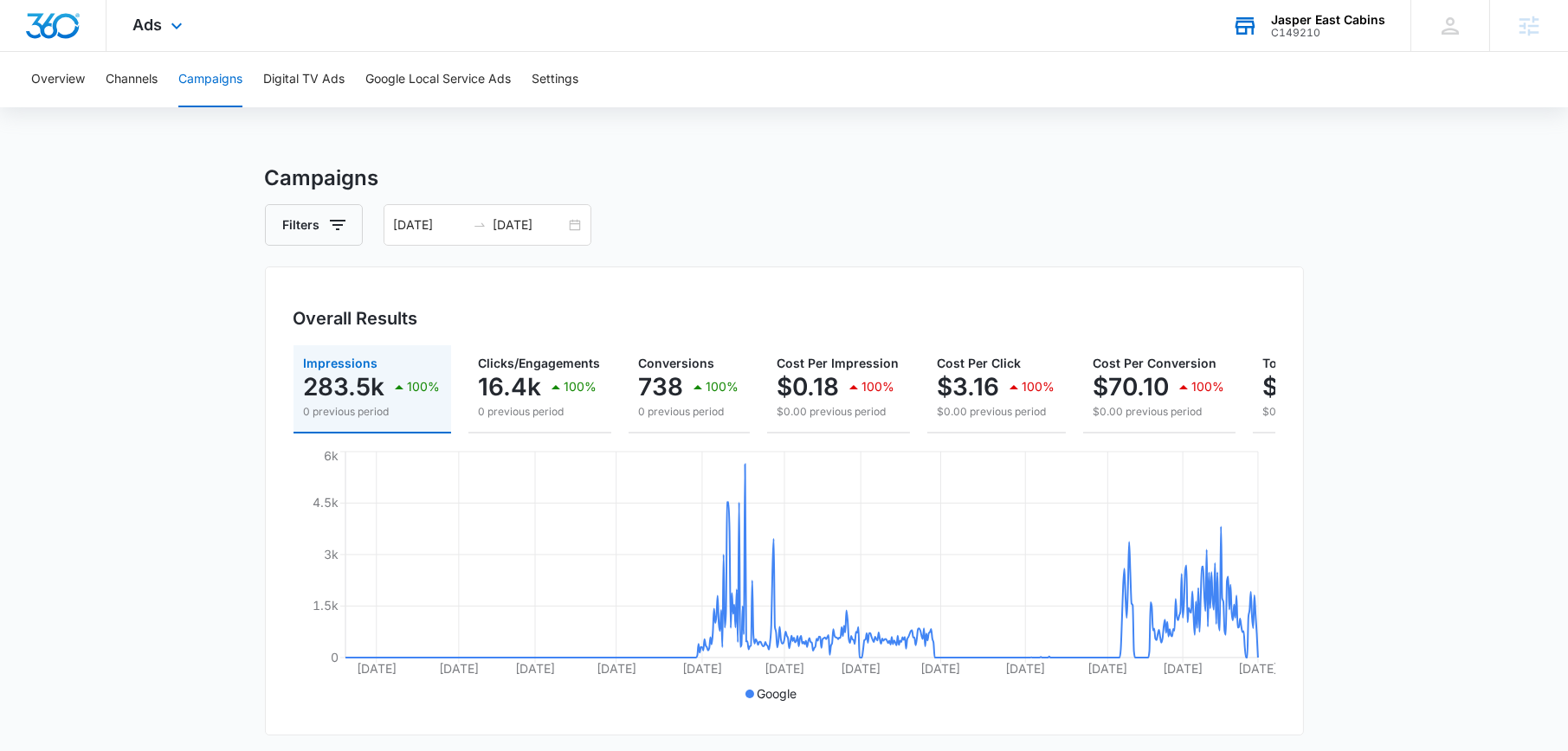
click at [1292, 23] on div "Jasper East Cabins" at bounding box center [1327, 19] width 114 height 14
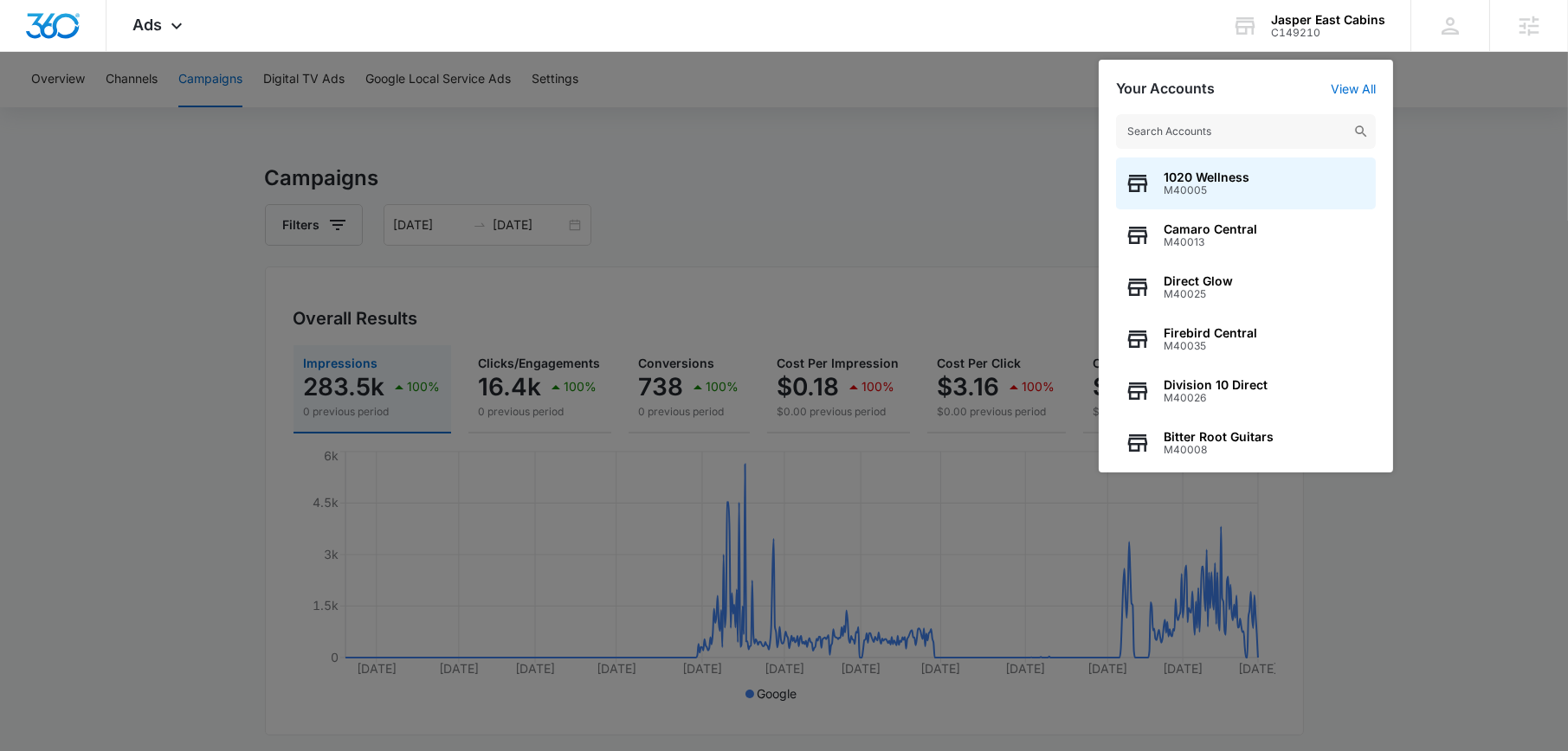
click at [949, 182] on div at bounding box center [784, 376] width 1568 height 751
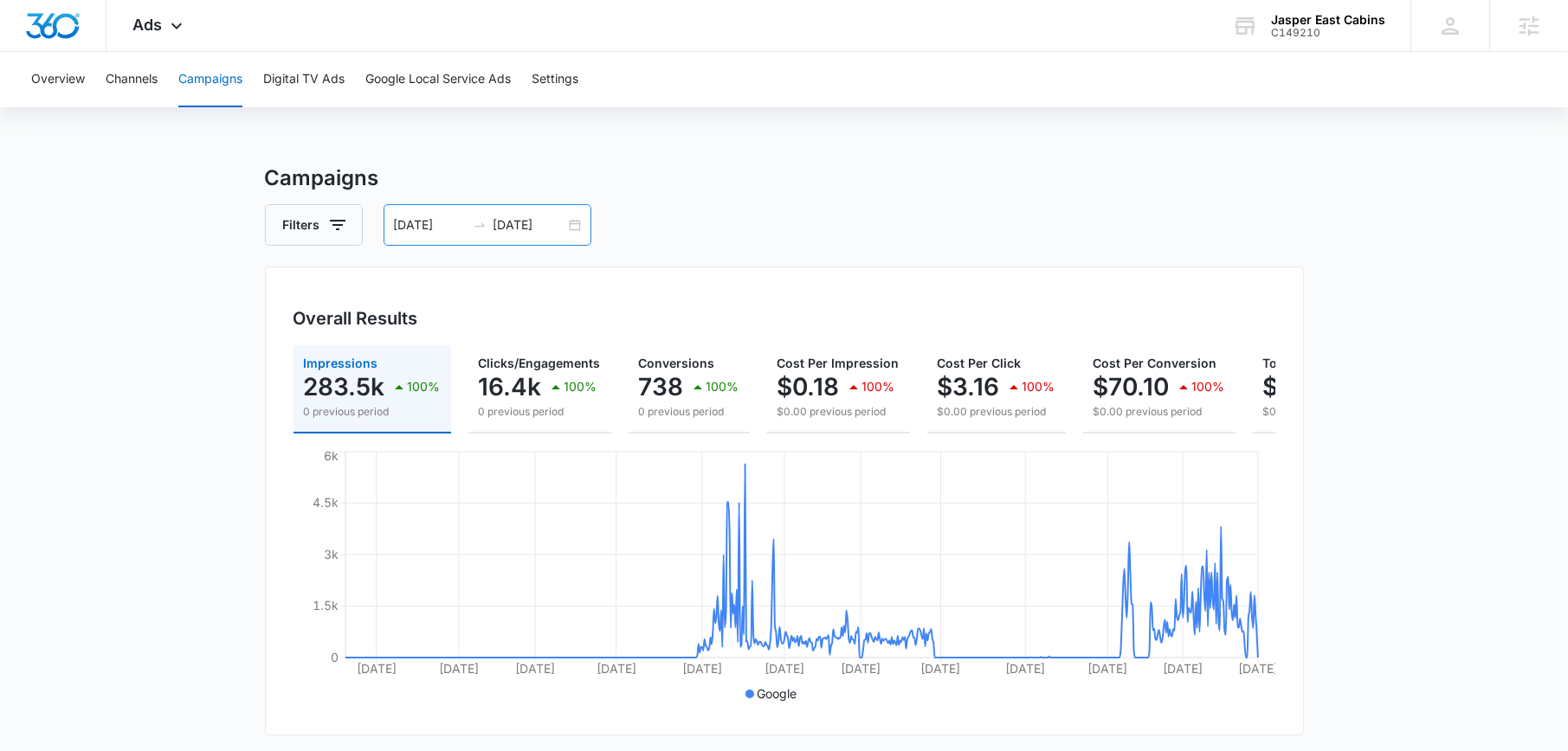
click at [585, 231] on div "08/01/2023 09/04/2025" at bounding box center [487, 224] width 208 height 41
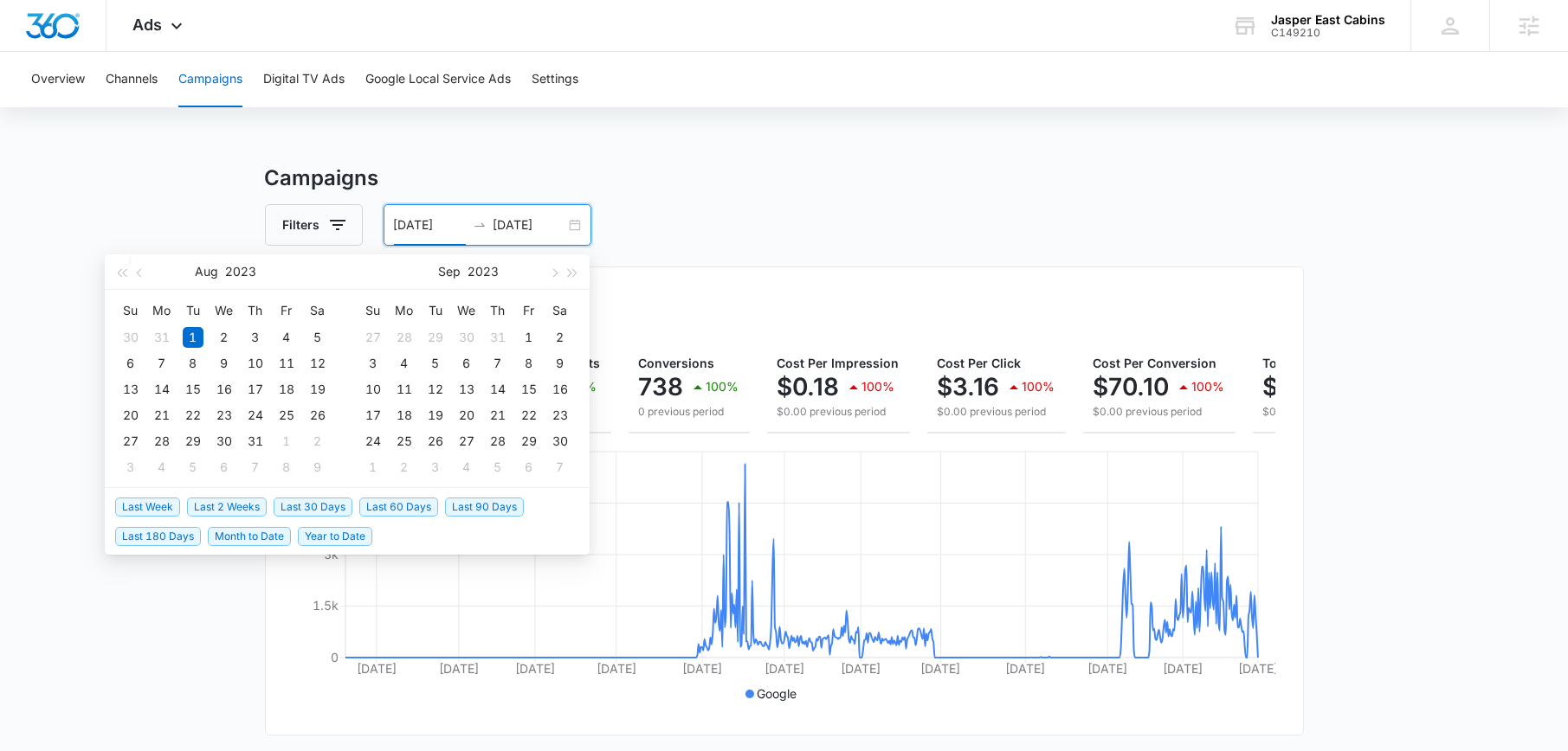
click at [300, 510] on span "Last 30 Days" at bounding box center [313, 507] width 79 height 19
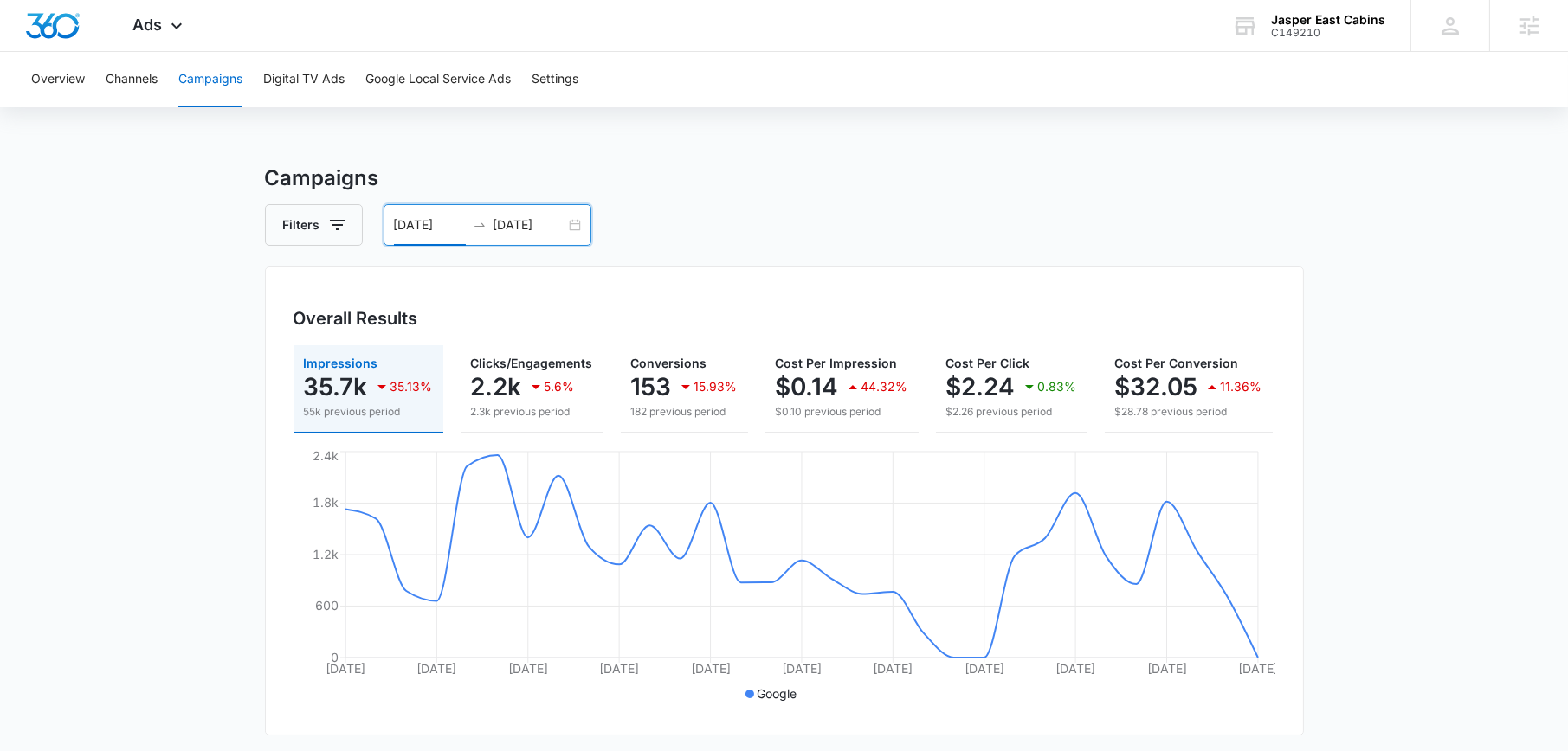
click at [573, 224] on div "08/05/2025 09/04/2025" at bounding box center [487, 224] width 208 height 41
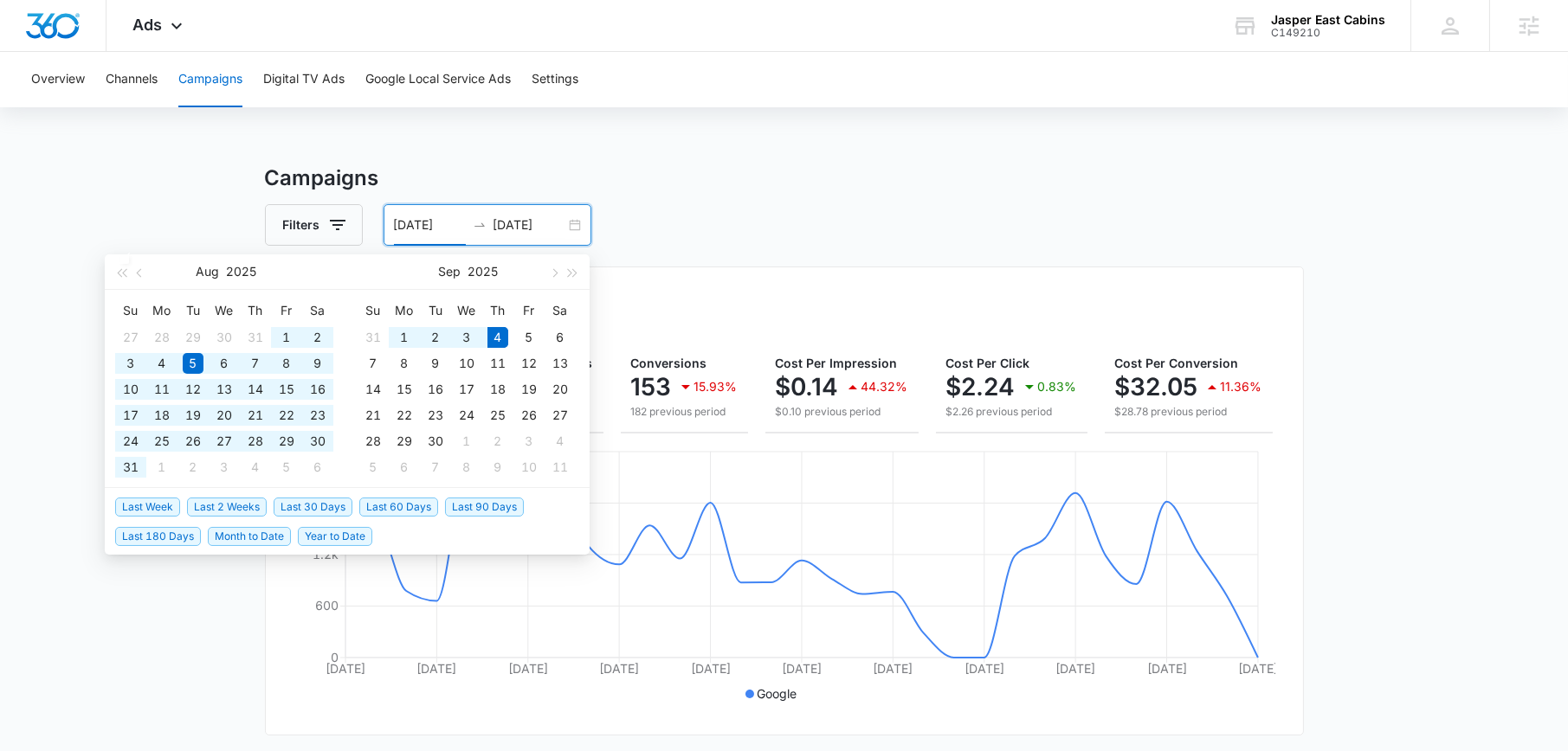
click at [376, 508] on span "Last 60 Days" at bounding box center [399, 507] width 79 height 19
type input "07/06/2025"
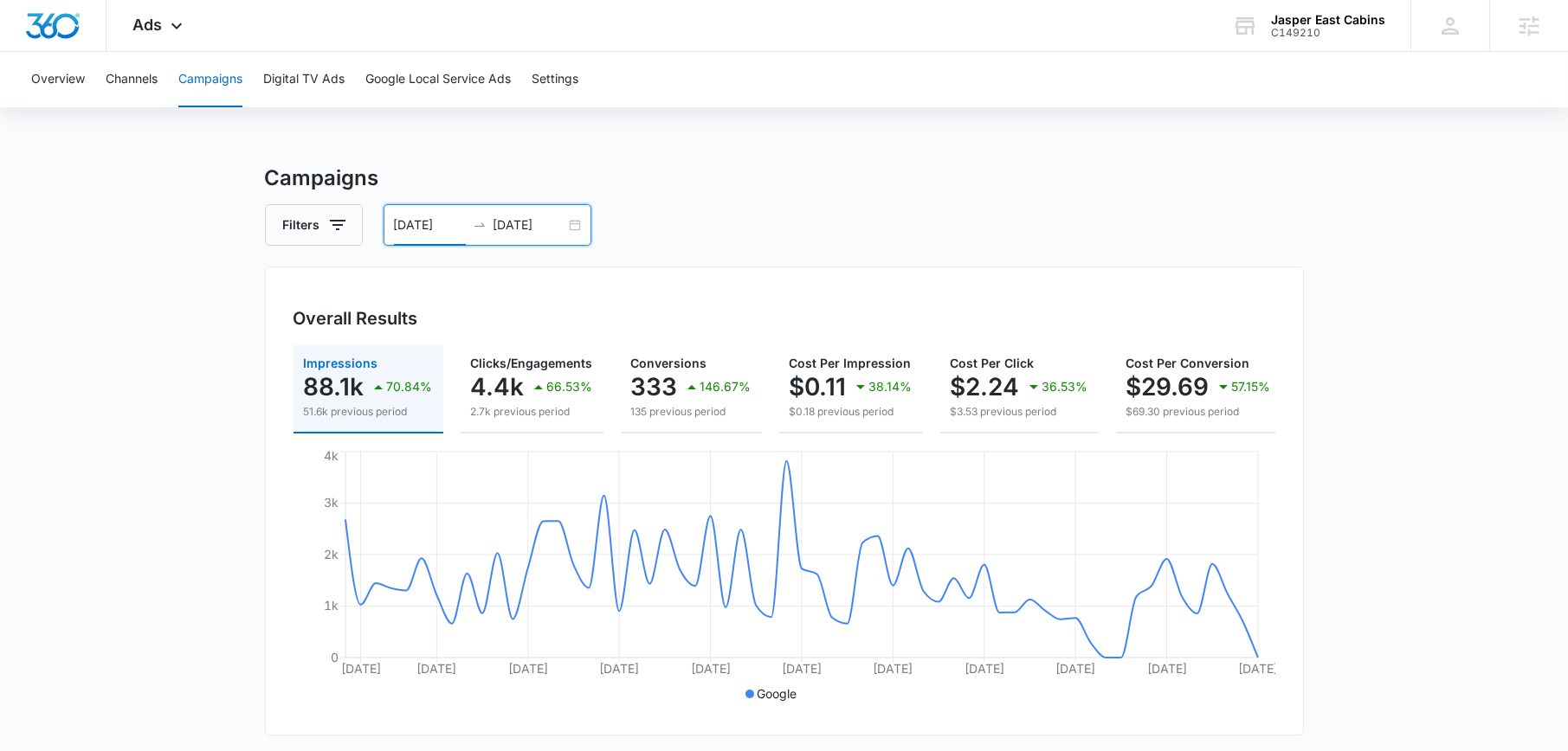
click at [52, 384] on main "Campaigns Filters 07/06/2025 09/04/2025 Overall Results Impressions 88.1k 70.84…" at bounding box center [784, 752] width 1568 height 1179
click at [1318, 39] on div "Jasper East Cabins C149210 Your Accounts View All" at bounding box center [1308, 26] width 204 height 51
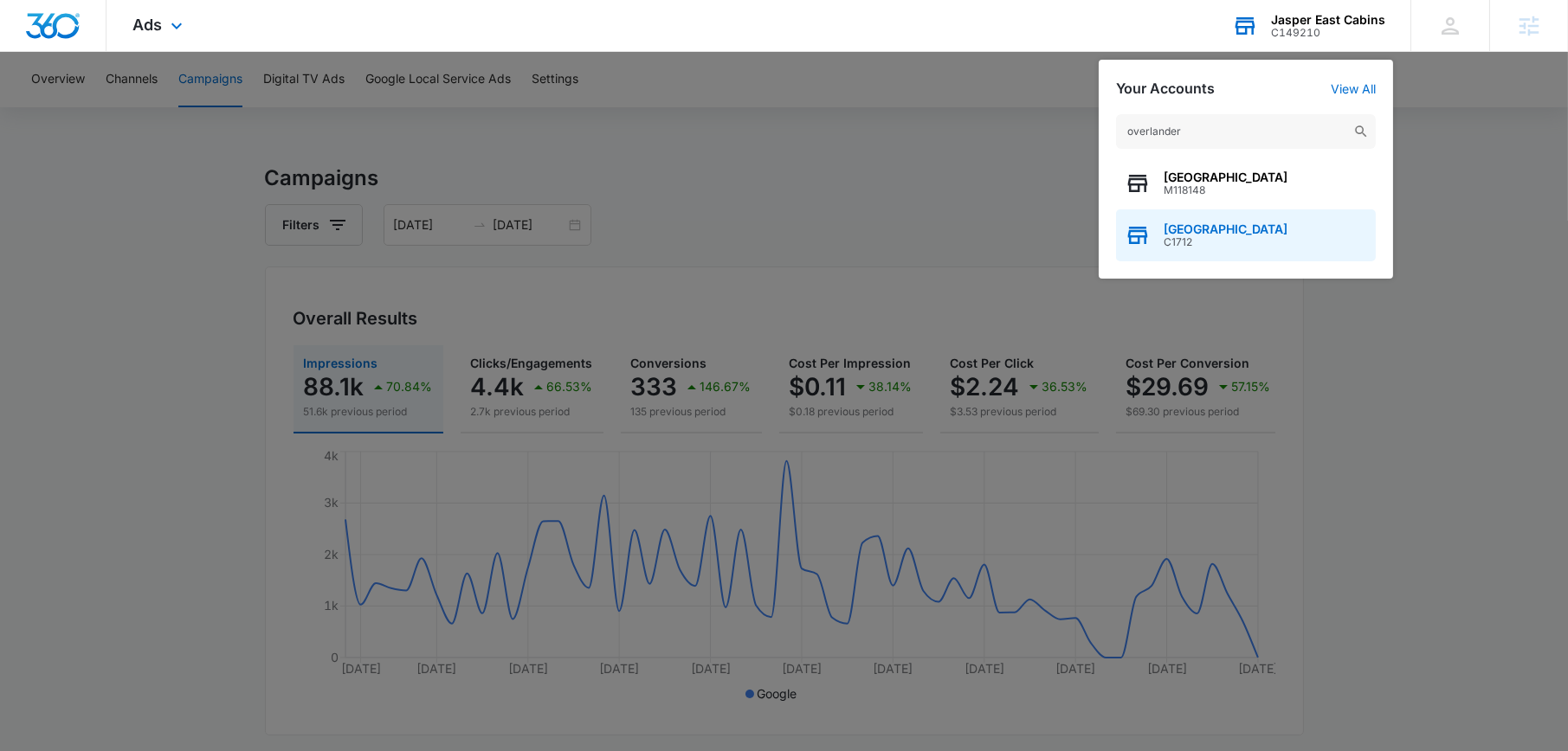
type input "overlander"
click at [1230, 236] on span "C1712" at bounding box center [1225, 241] width 124 height 12
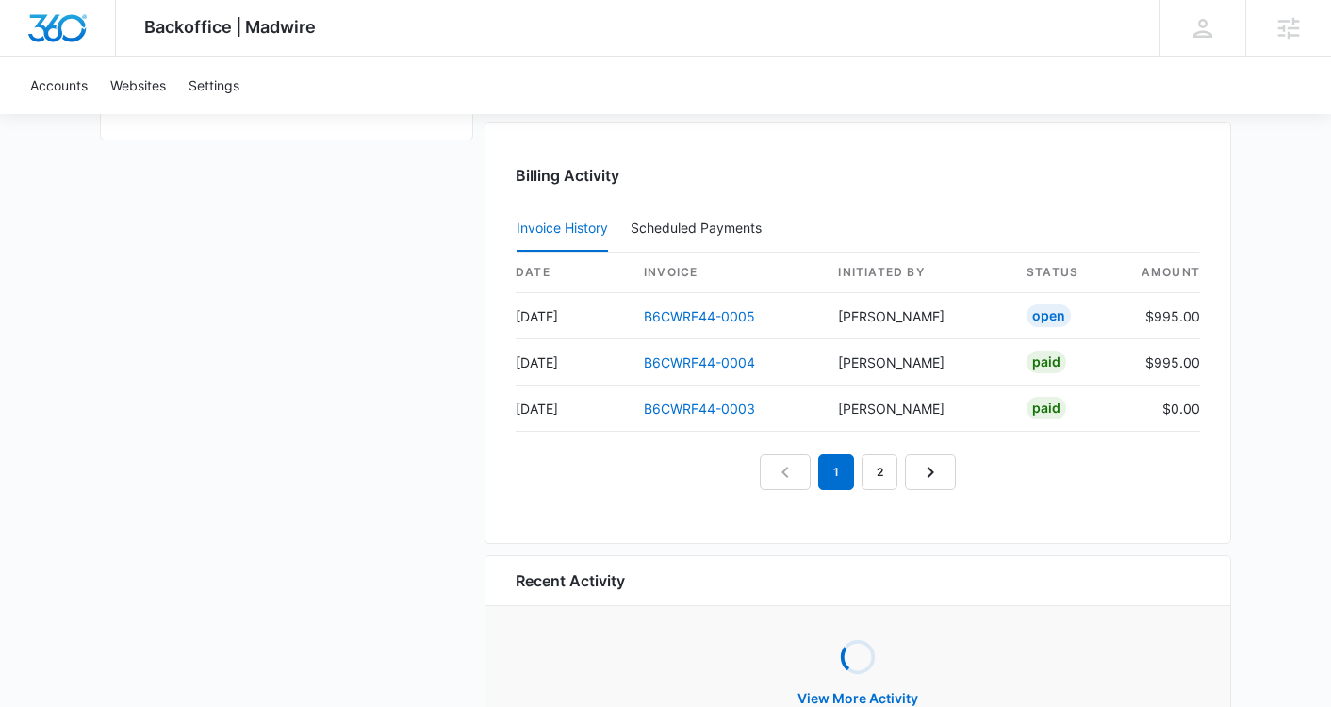
scroll to position [1761, 0]
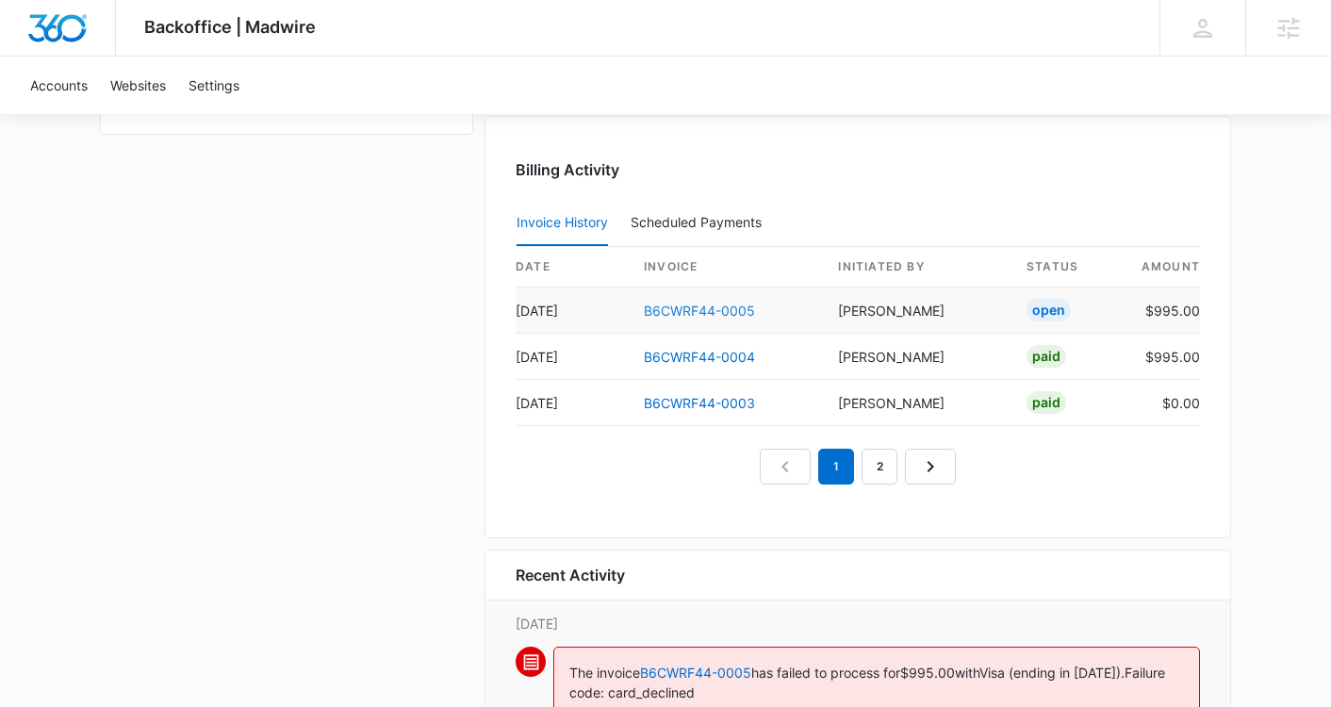
click at [666, 307] on link "B6CWRF44-0005" at bounding box center [699, 310] width 111 height 16
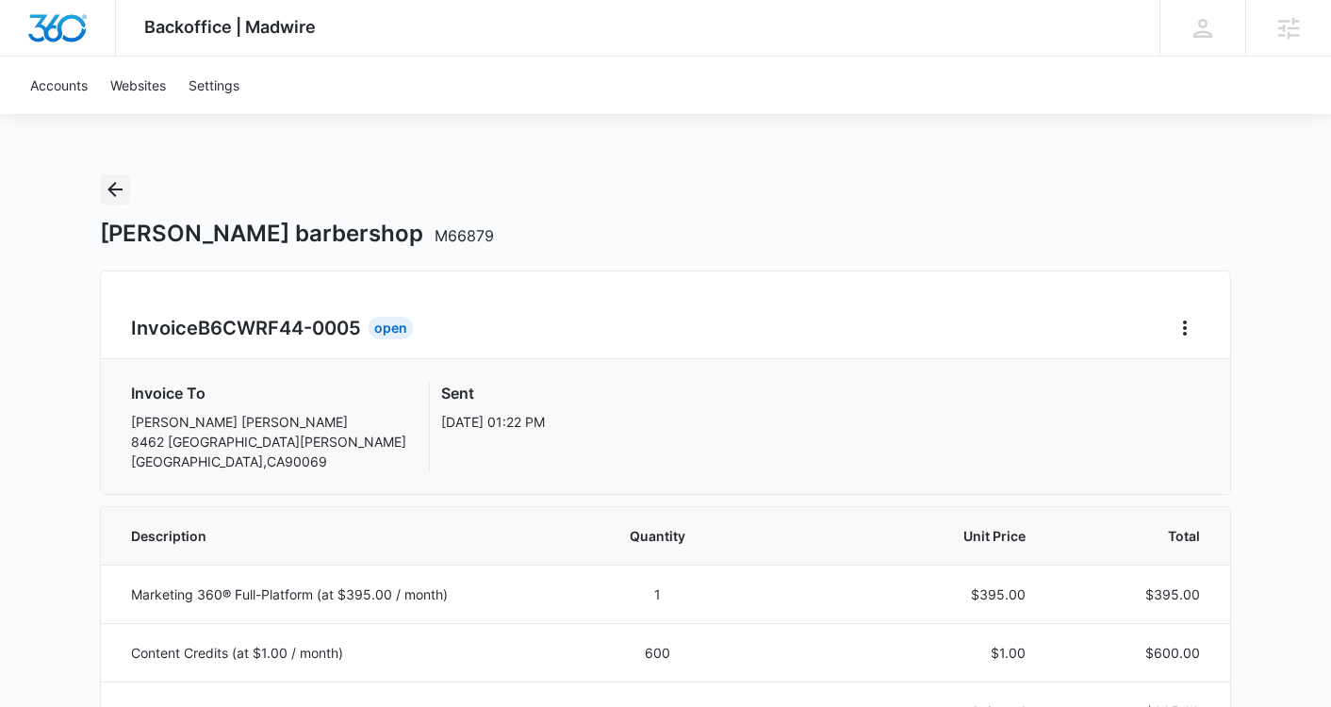
click at [125, 187] on icon "Back" at bounding box center [115, 189] width 23 height 23
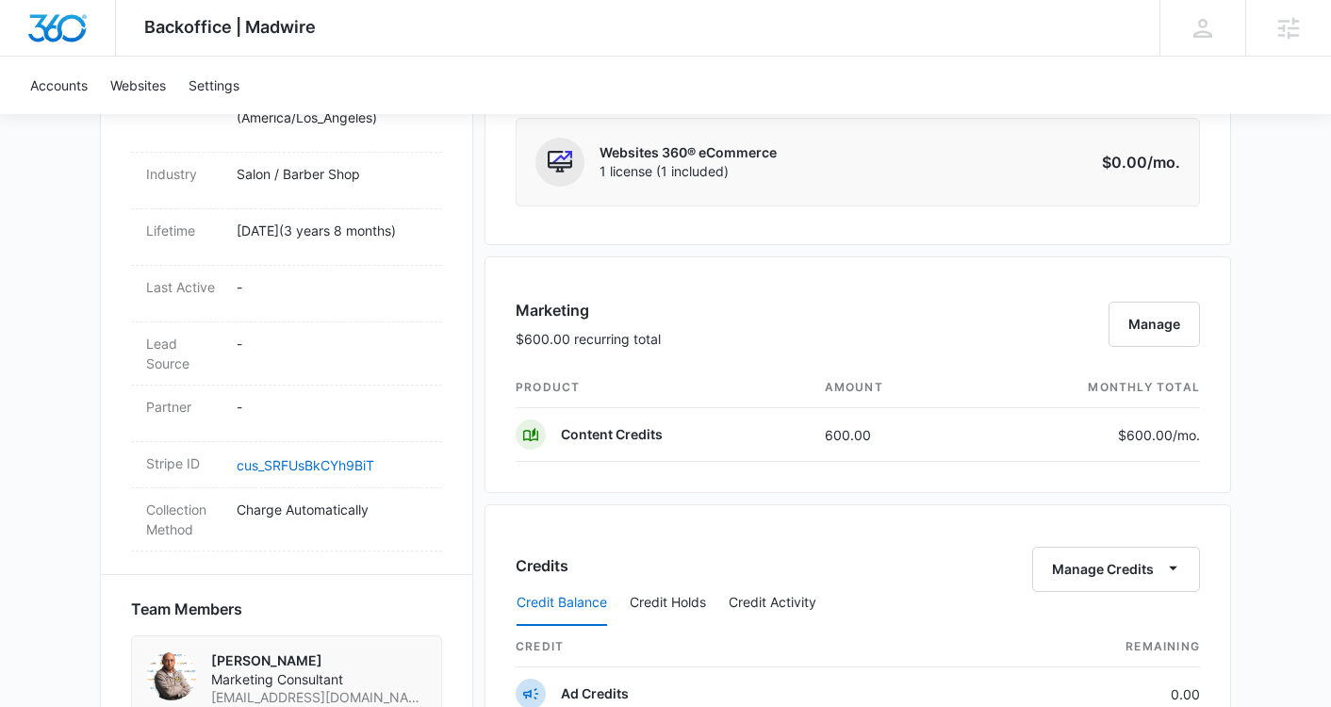
scroll to position [1903, 0]
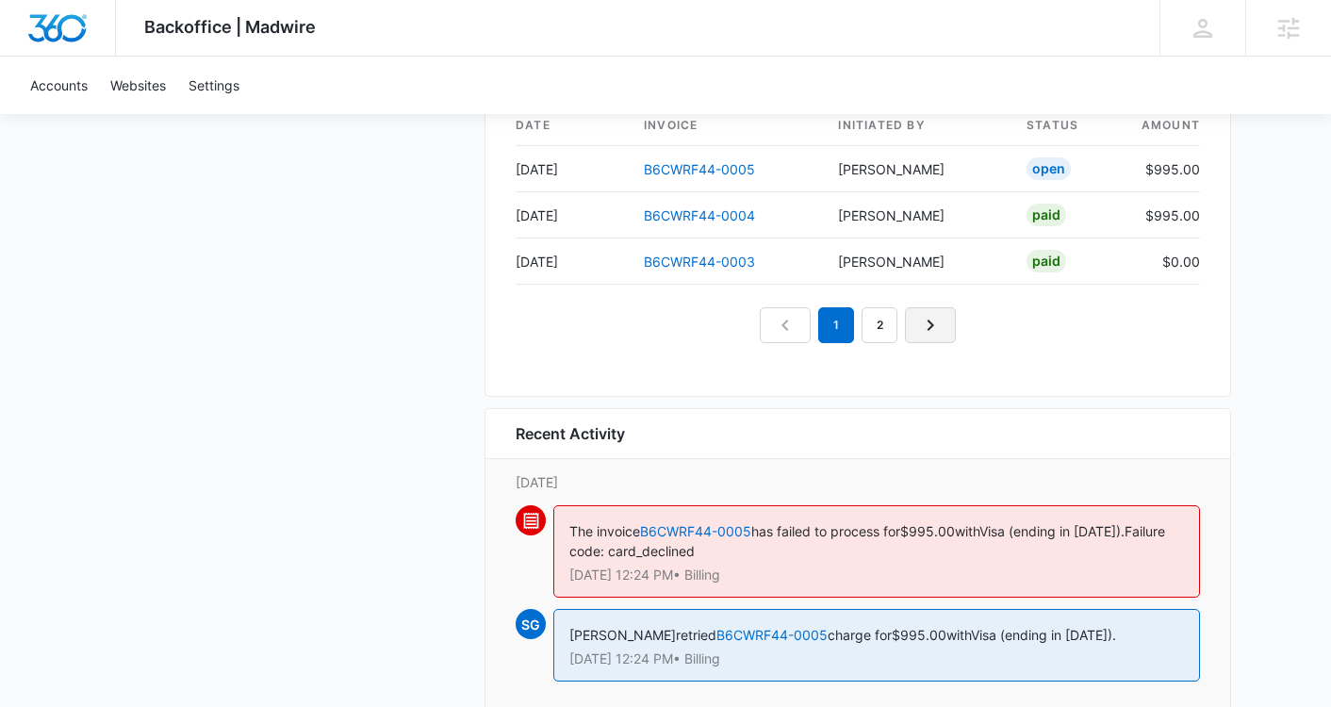
click at [939, 331] on icon "Next Page" at bounding box center [930, 325] width 23 height 23
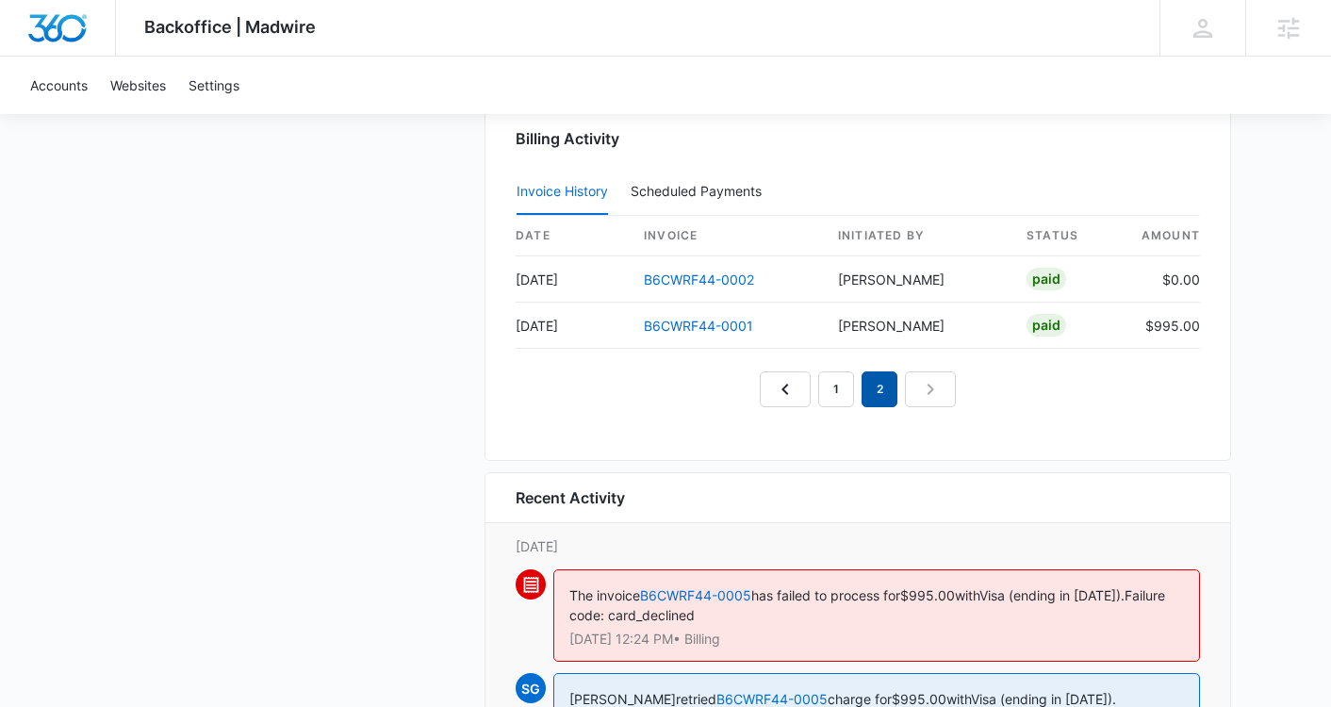
scroll to position [1771, 0]
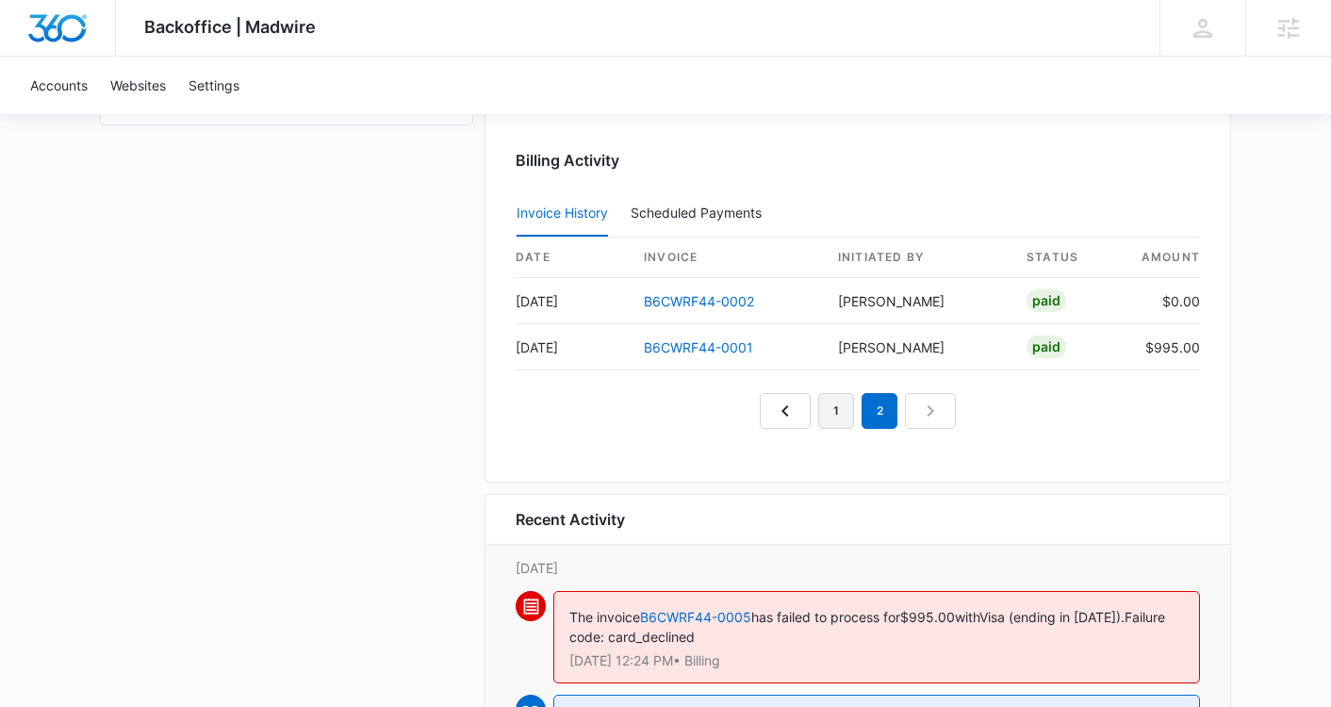
click at [834, 407] on link "1" at bounding box center [836, 411] width 36 height 36
